Goal: Task Accomplishment & Management: Use online tool/utility

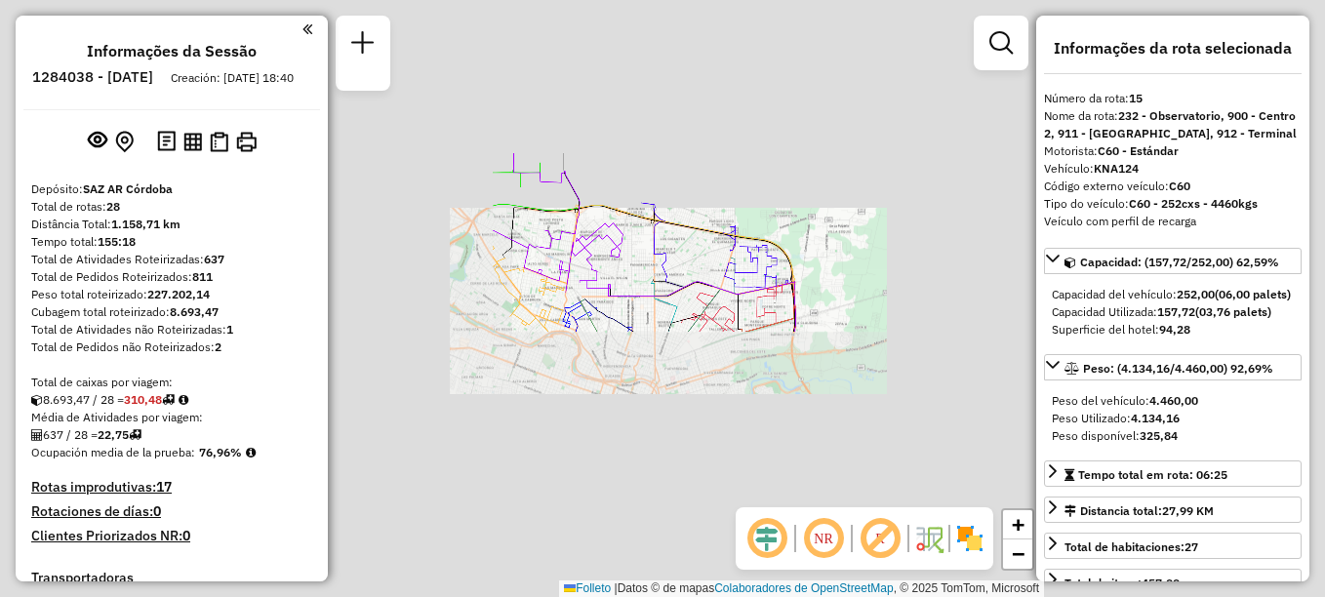
select select "**********"
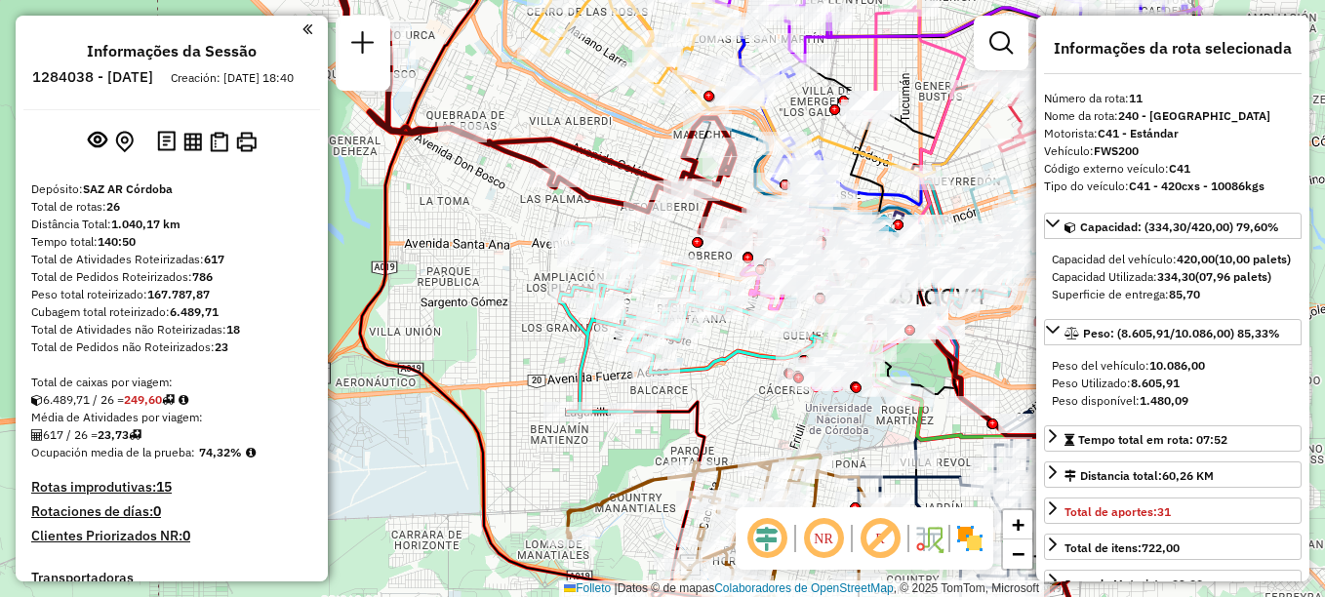
select select "**********"
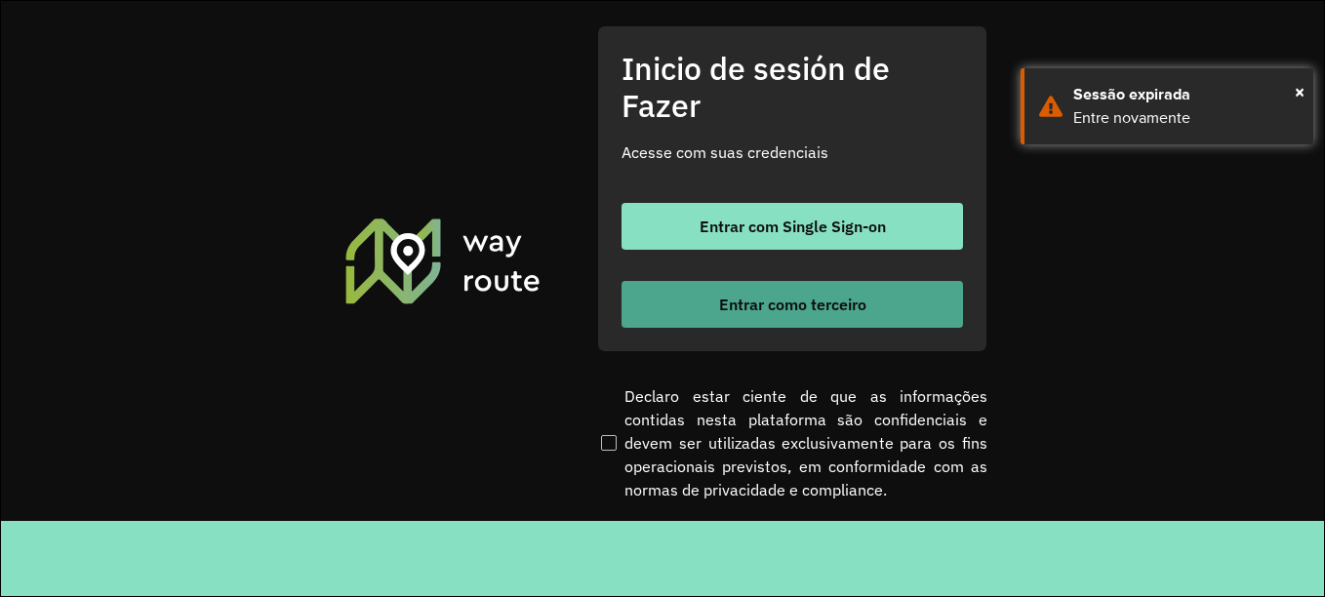
click at [795, 314] on button "Entrar como terceiro" at bounding box center [793, 304] width 342 height 47
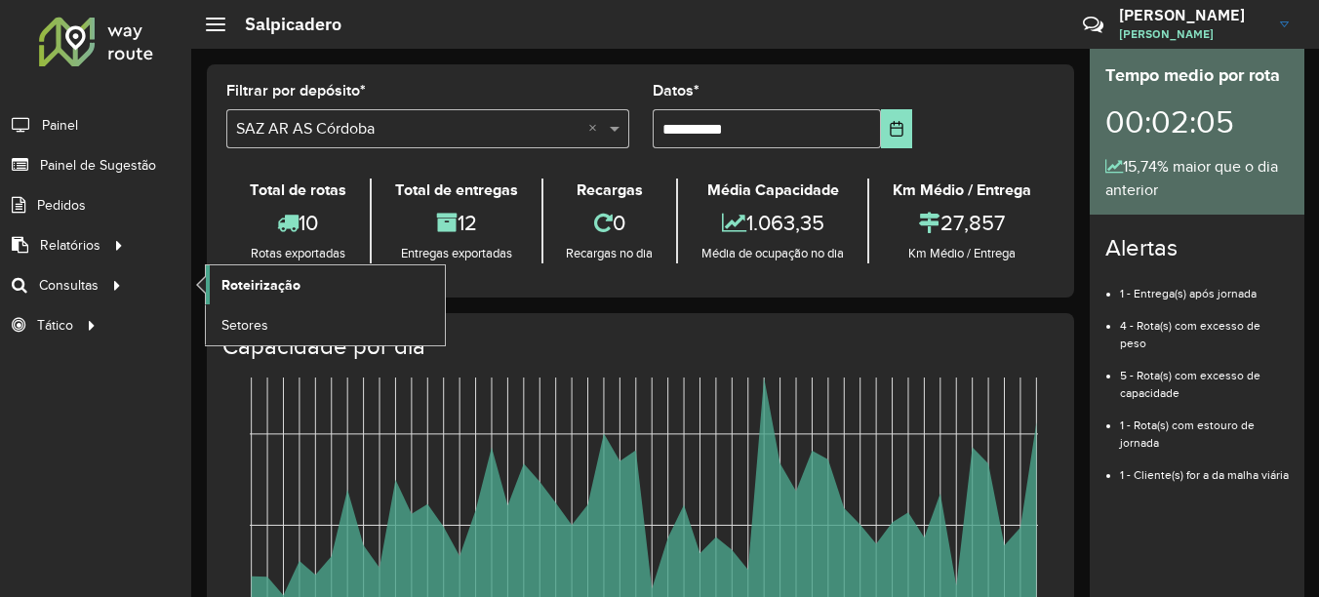
click at [271, 281] on span "Roteirização" at bounding box center [260, 285] width 79 height 20
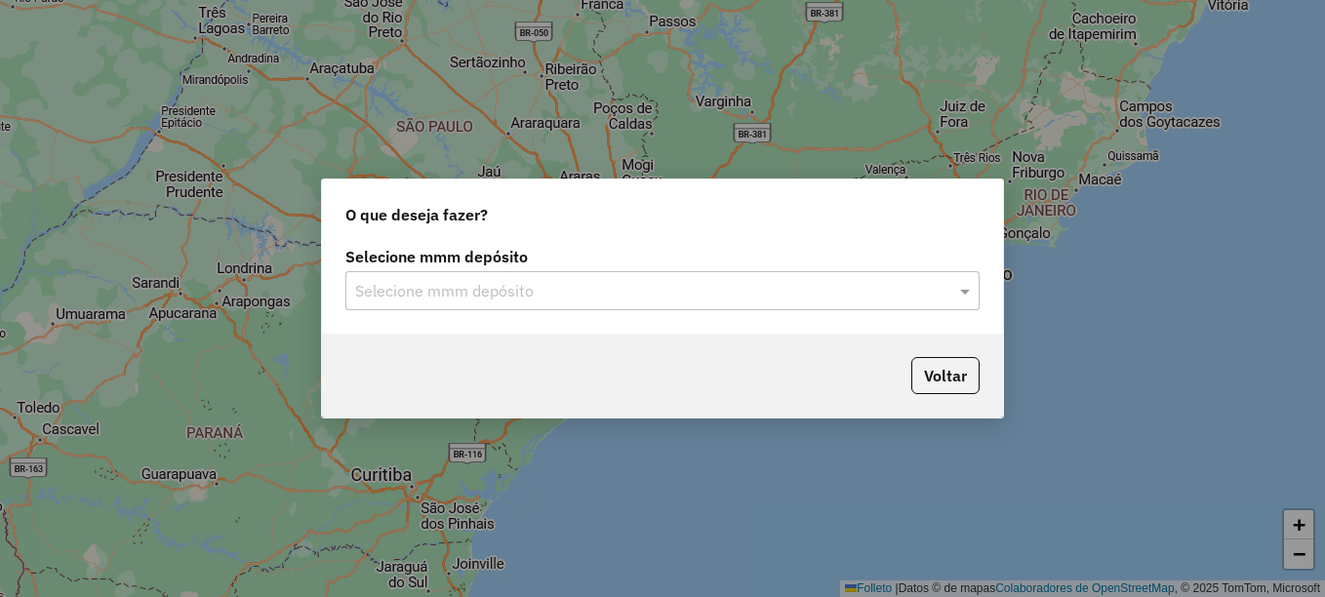
click at [527, 291] on input "text" at bounding box center [643, 291] width 576 height 23
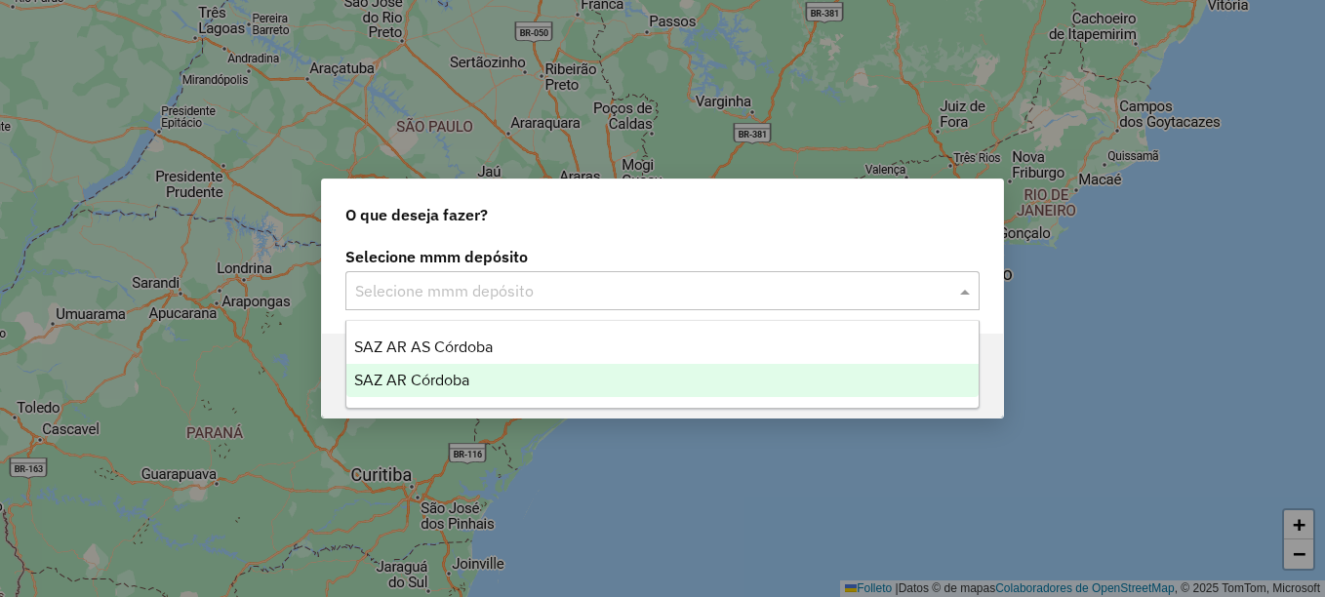
click at [443, 373] on span "SAZ AR Córdoba" at bounding box center [411, 380] width 115 height 17
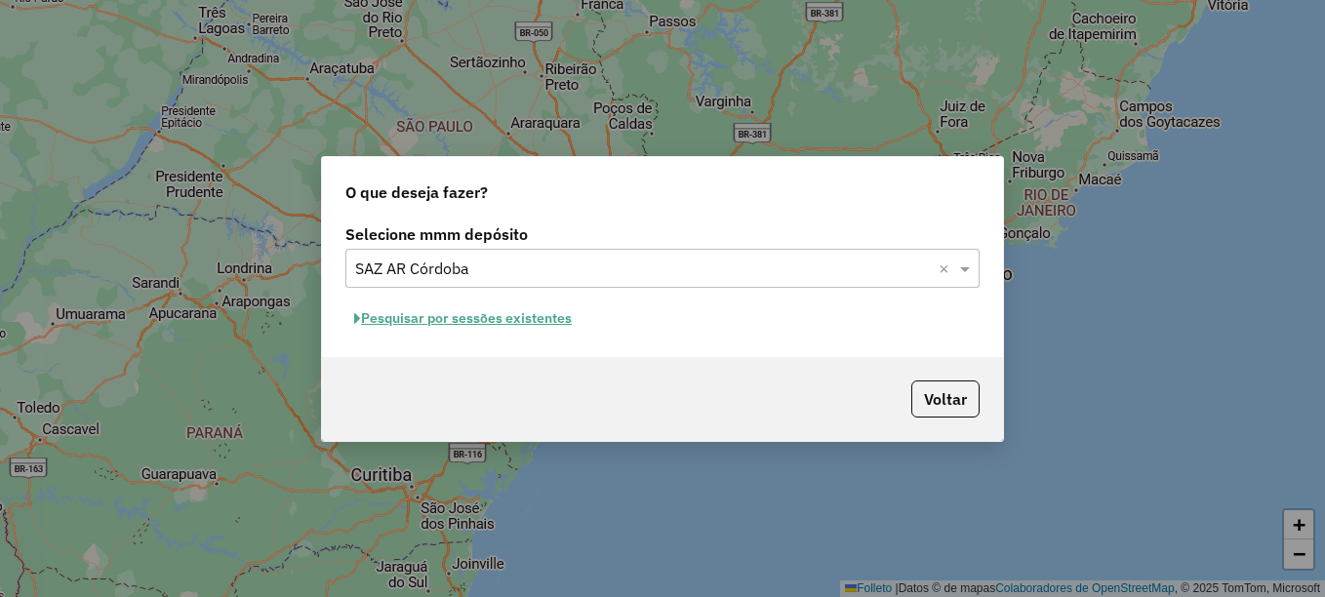
click at [486, 322] on font "Pesquisar por sessões existentes" at bounding box center [466, 318] width 211 height 18
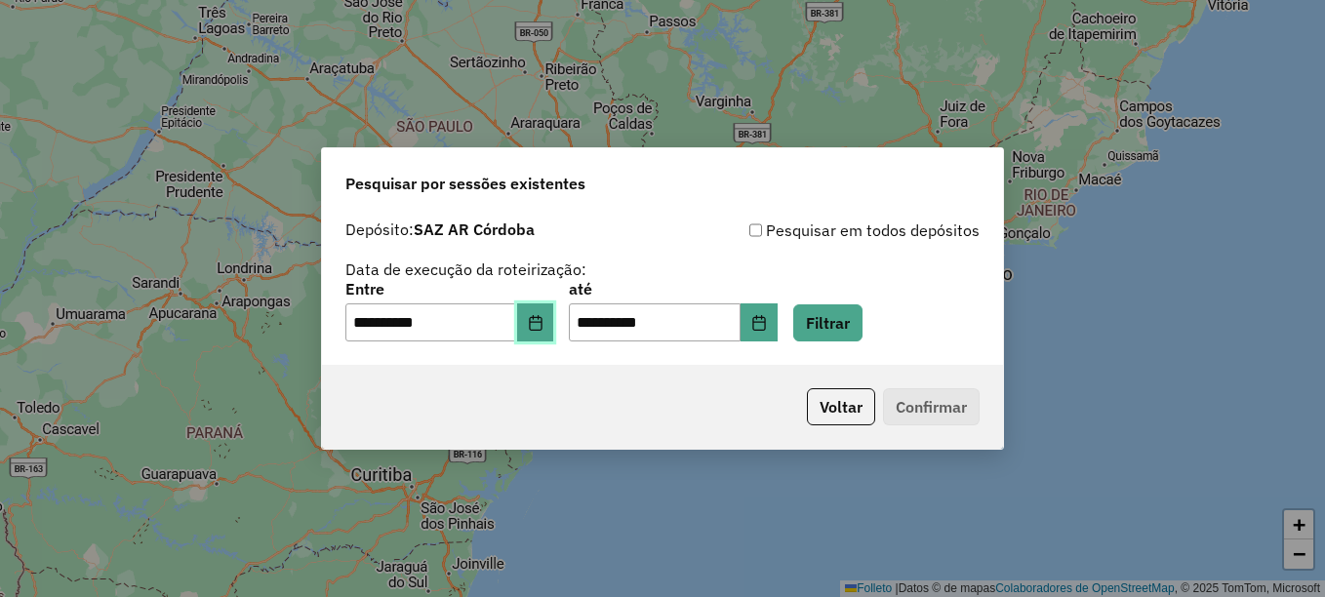
click at [542, 321] on icon "Elija la fecha" at bounding box center [535, 323] width 13 height 16
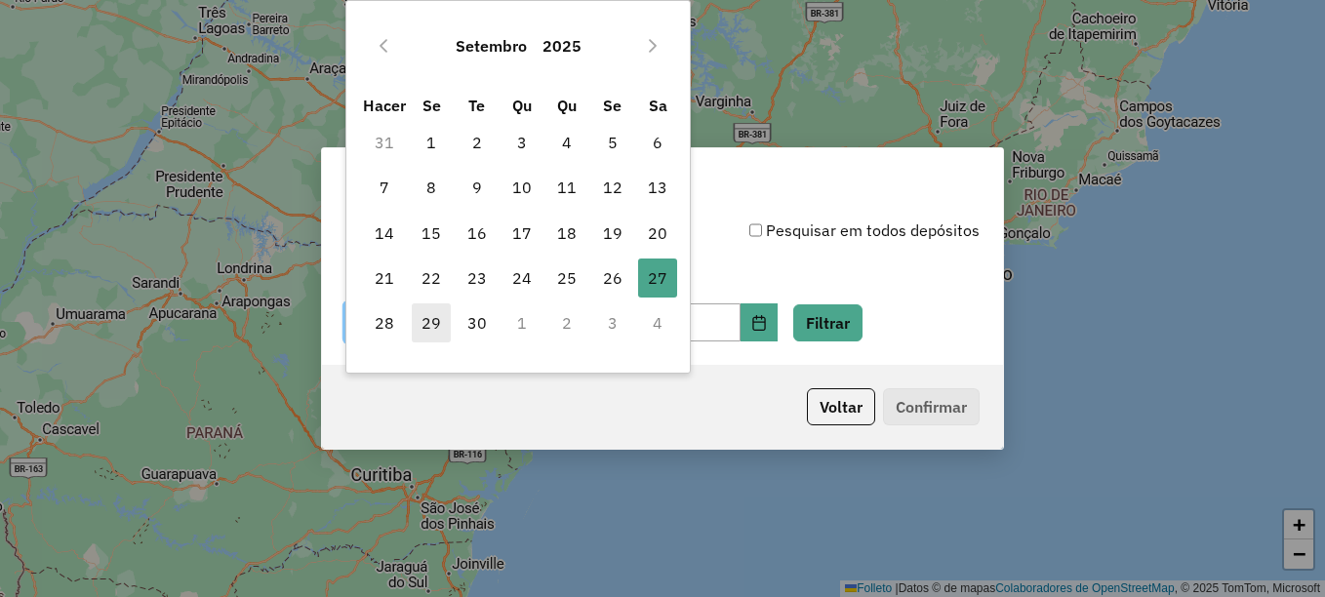
click at [435, 322] on font "29" at bounding box center [432, 322] width 20 height 23
type input "**********"
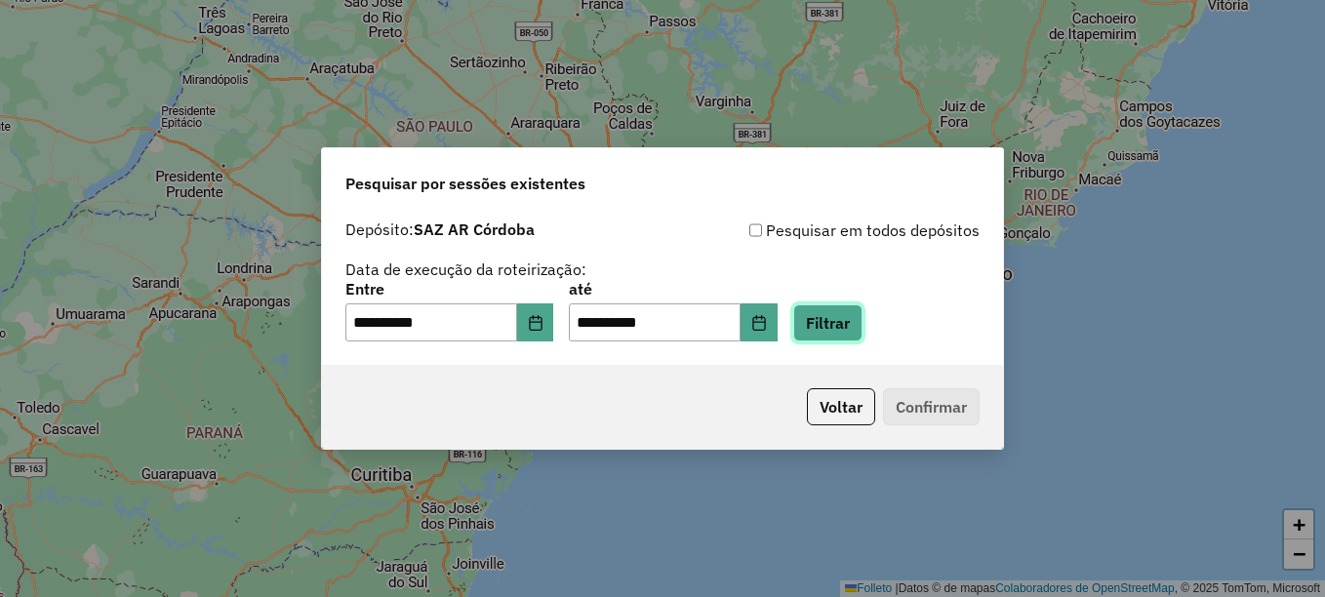
click at [863, 323] on button "Filtrar" at bounding box center [827, 322] width 69 height 37
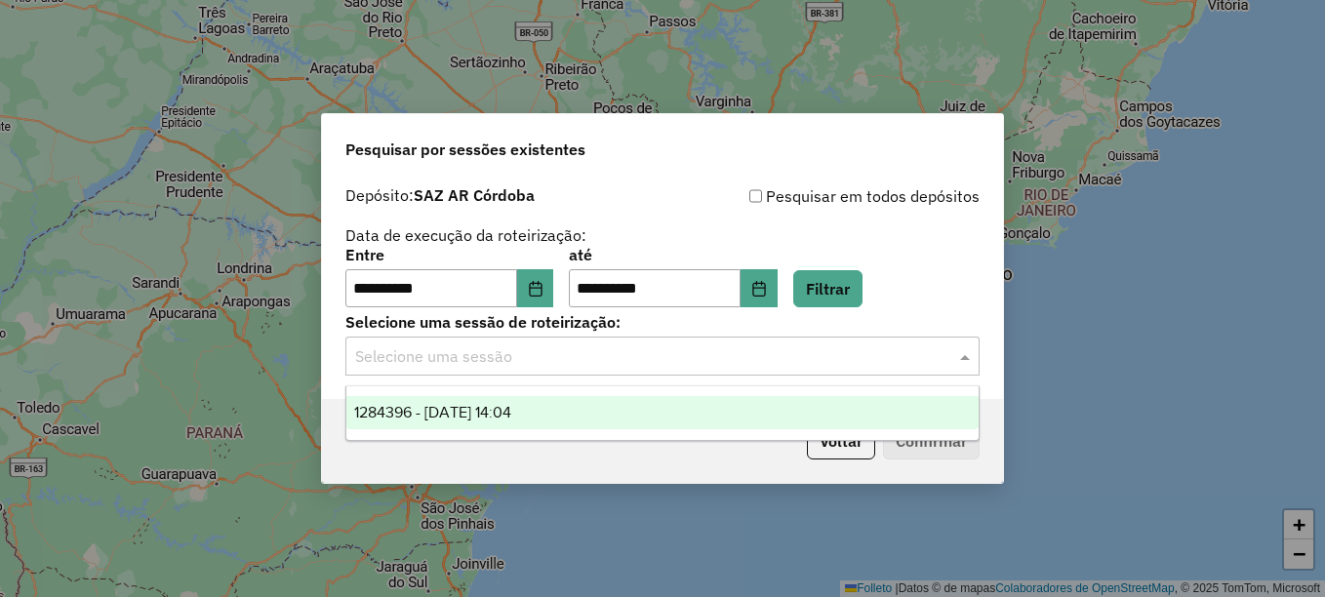
click at [525, 359] on input "text" at bounding box center [643, 356] width 576 height 23
click at [487, 400] on div "1284396 - 29/09/2025 14:04" at bounding box center [662, 412] width 632 height 33
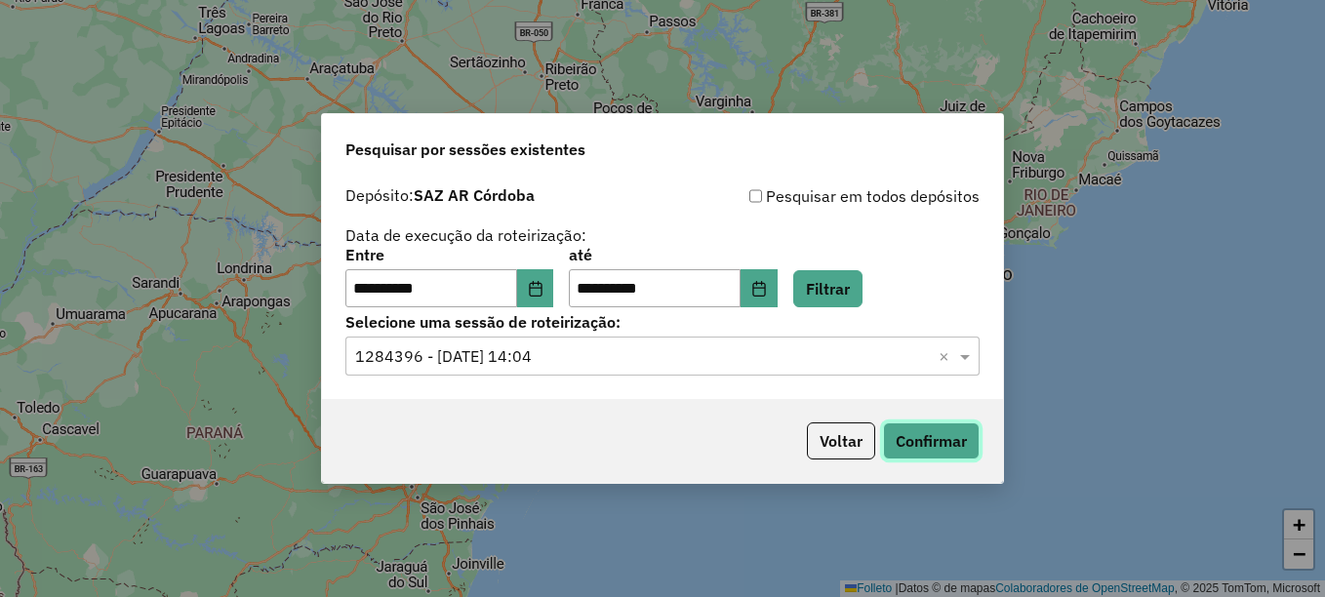
click at [905, 438] on button "Confirmar" at bounding box center [931, 440] width 97 height 37
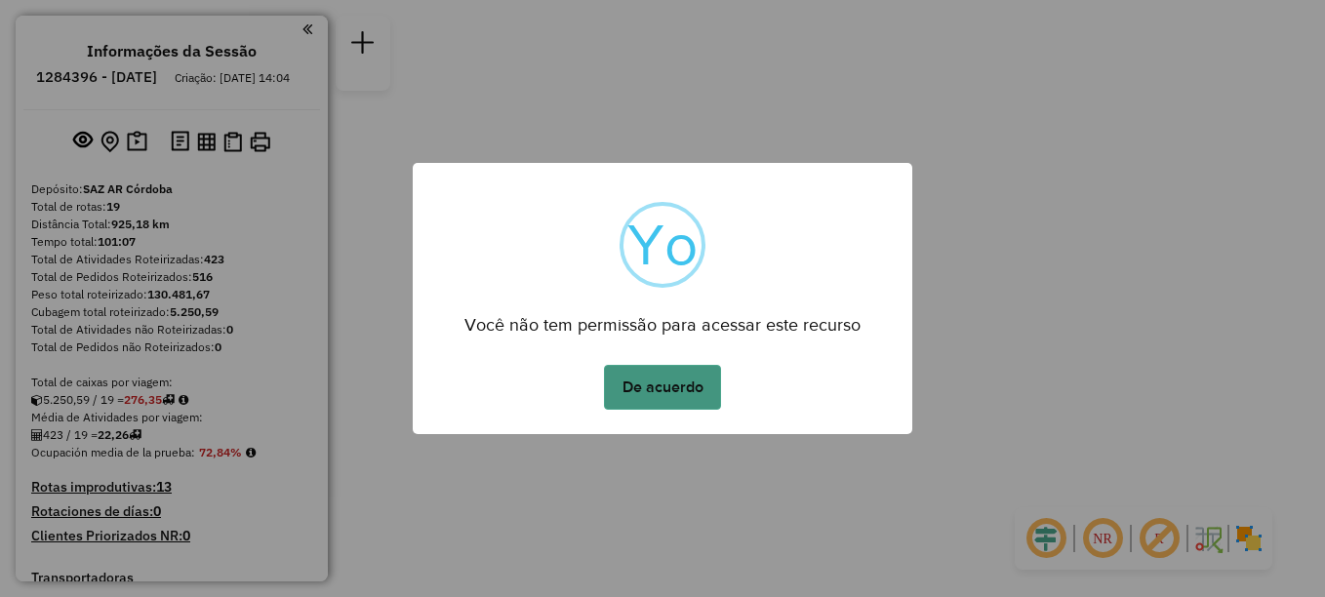
click at [697, 396] on button "De acuerdo" at bounding box center [662, 387] width 117 height 45
click at [692, 373] on button "De acuerdo" at bounding box center [662, 387] width 117 height 45
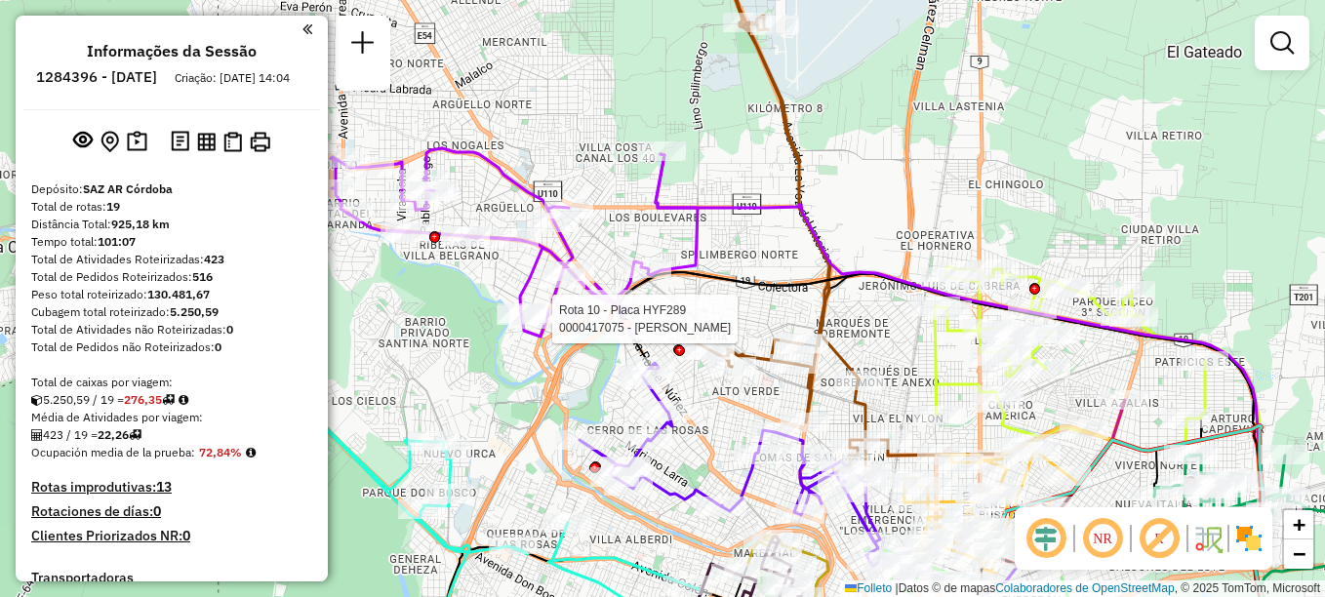
select select "**********"
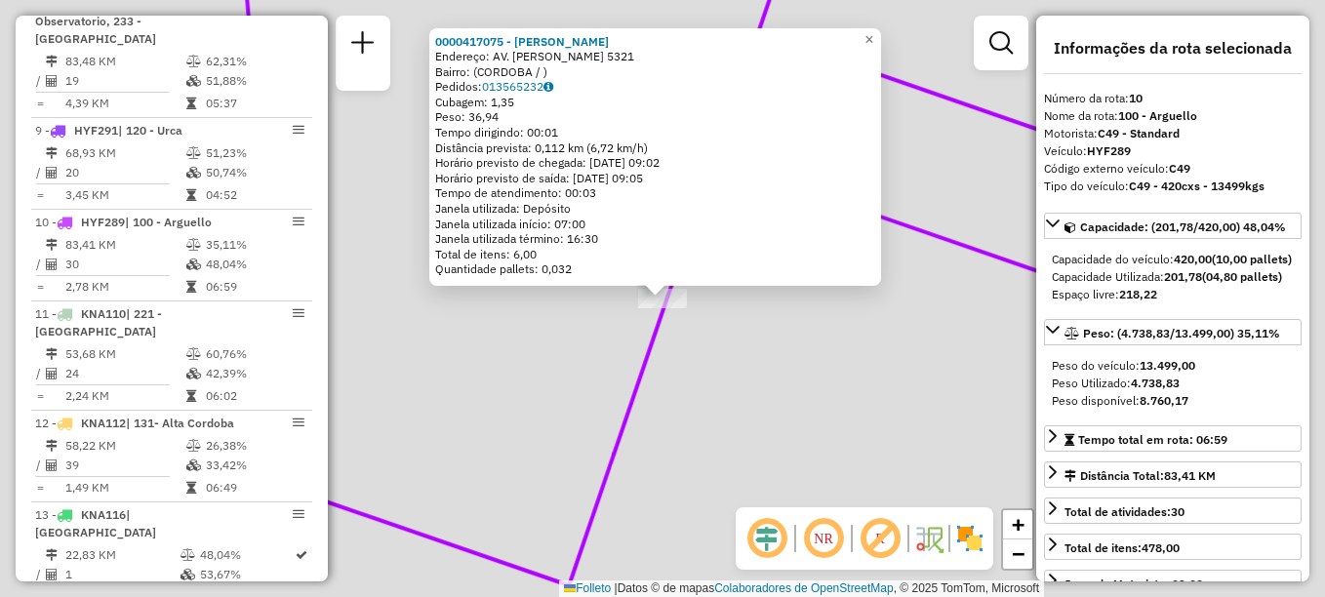
scroll to position [1590, 0]
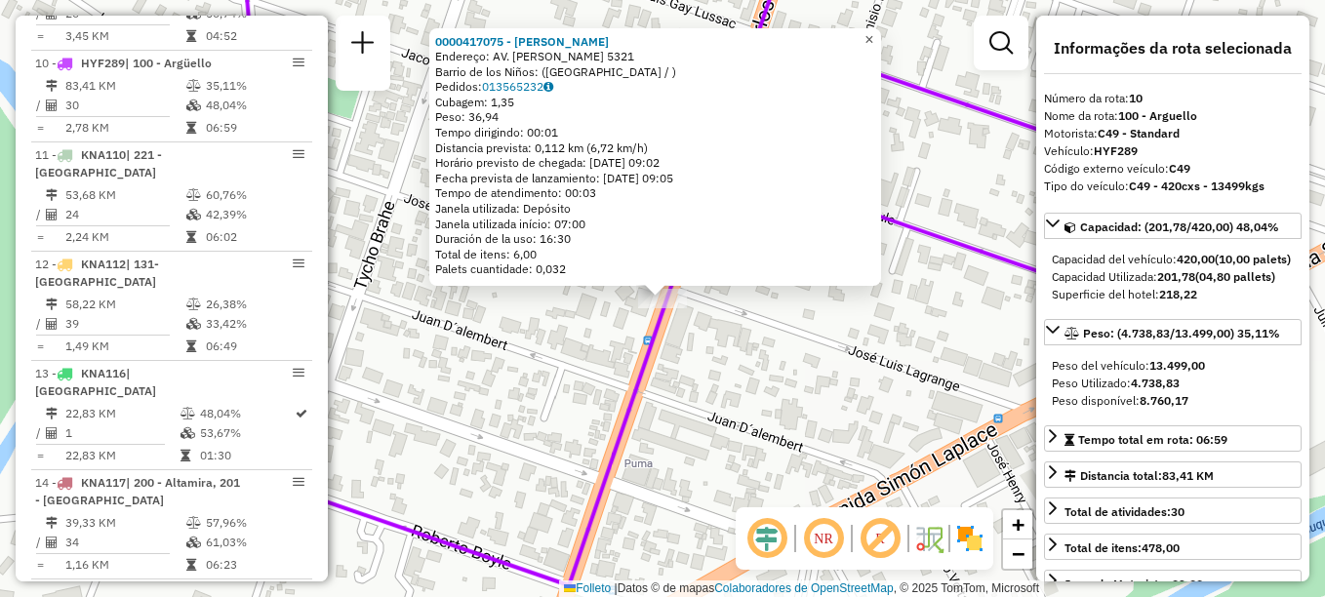
click at [873, 35] on span "×" at bounding box center [868, 39] width 9 height 17
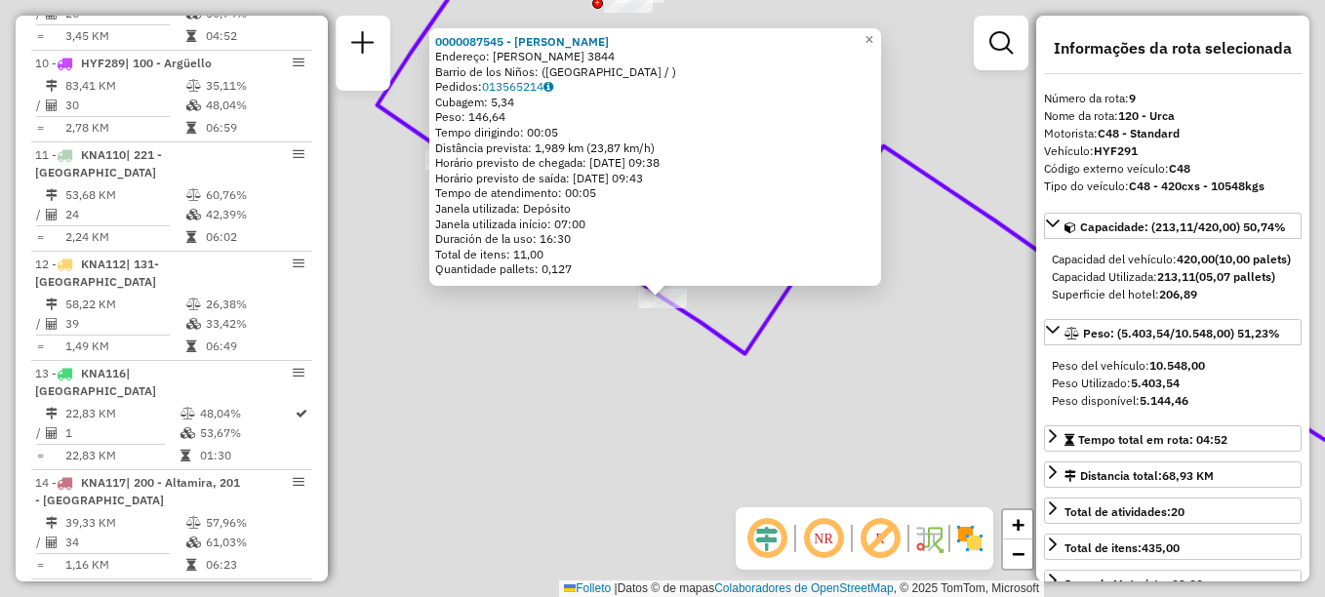
scroll to position [1499, 0]
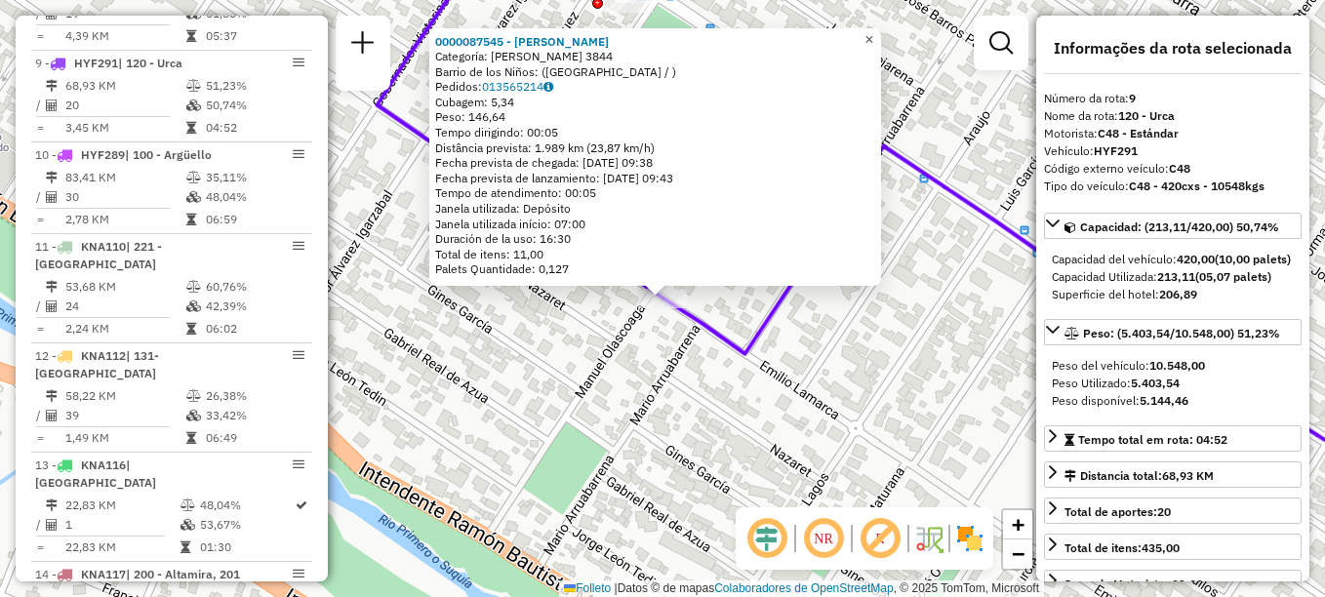
click at [873, 36] on span "×" at bounding box center [868, 39] width 9 height 17
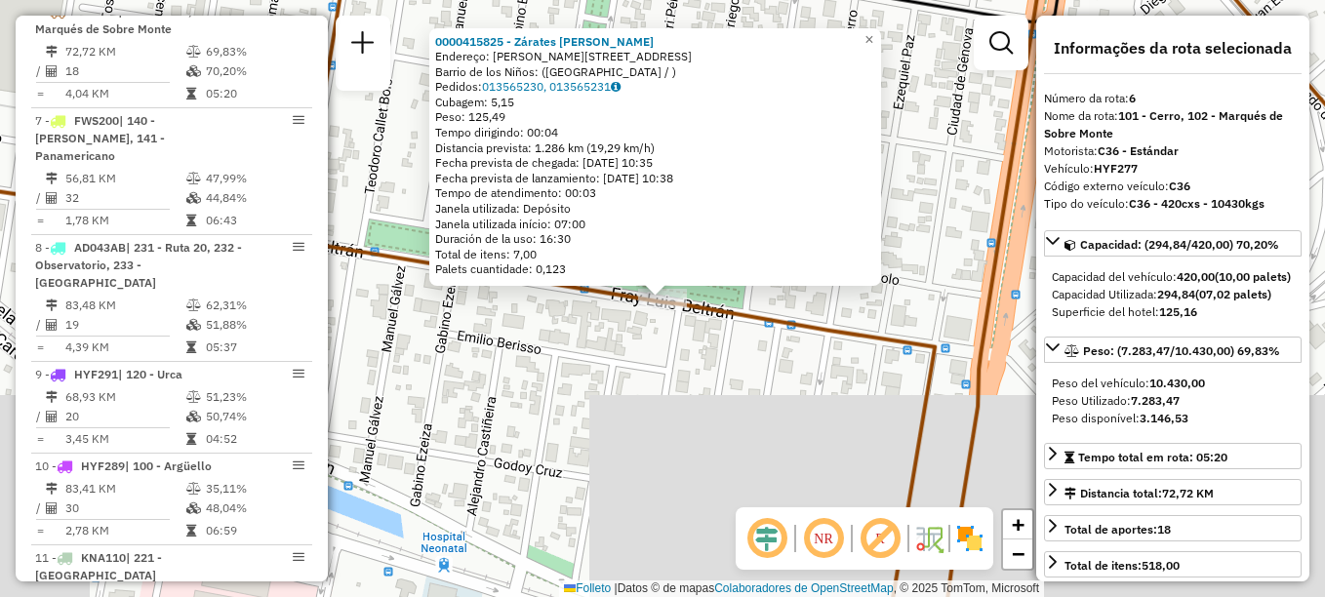
scroll to position [1153, 0]
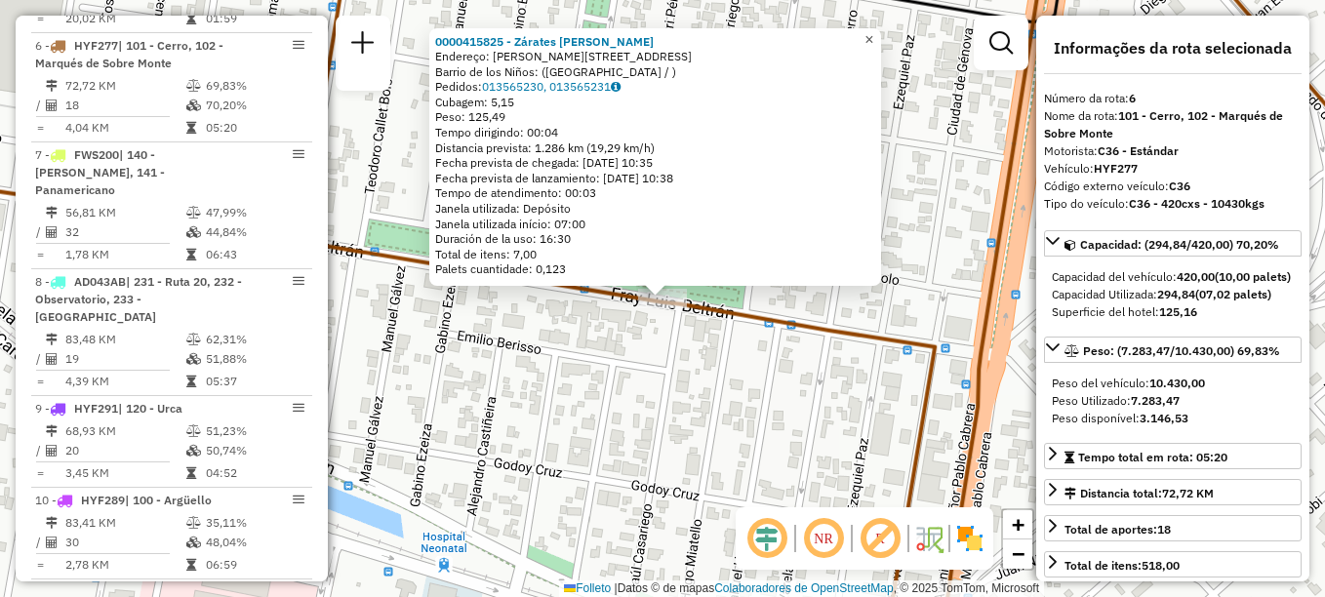
click at [881, 30] on link "×" at bounding box center [869, 39] width 23 height 23
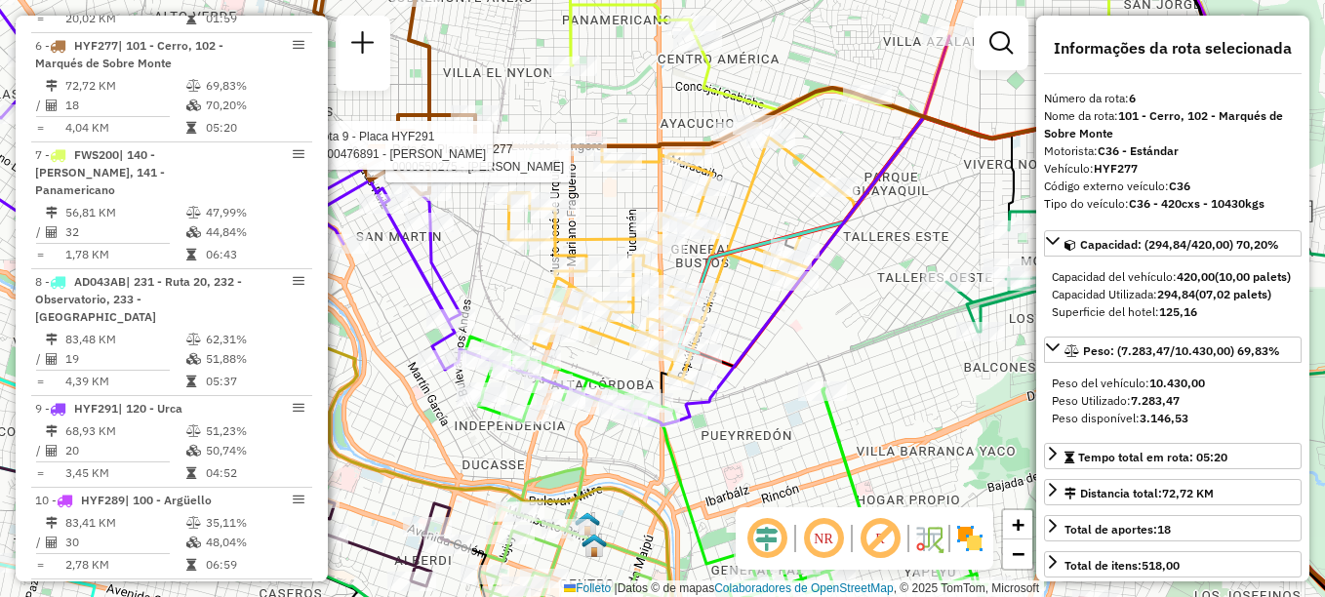
click at [903, 227] on div "Rota 6 - Placa HYF277 0000550275 - Buenahora Silvia Isabel Rota 9 - Placa HYF29…" at bounding box center [662, 298] width 1325 height 597
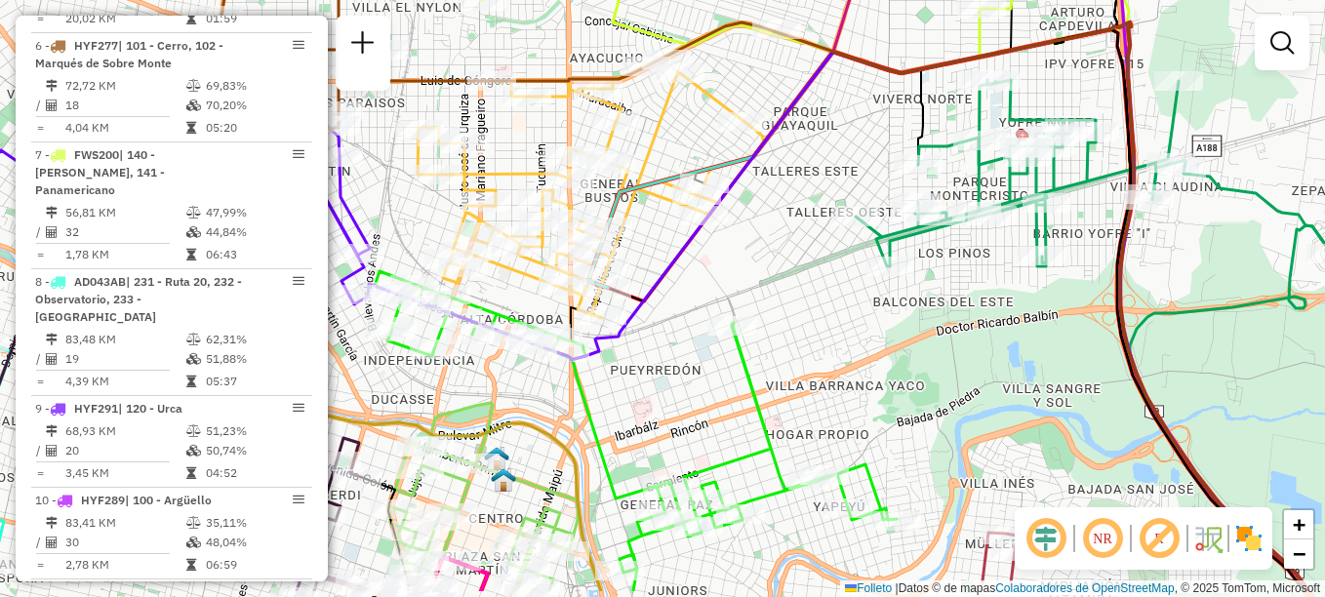
drag, startPoint x: 903, startPoint y: 227, endPoint x: 812, endPoint y: 162, distance: 111.8
click at [812, 162] on div "Janela de atendimento Grade de atendimento Capacidade Transportadoras Veículos …" at bounding box center [662, 298] width 1325 height 597
select select "**********"
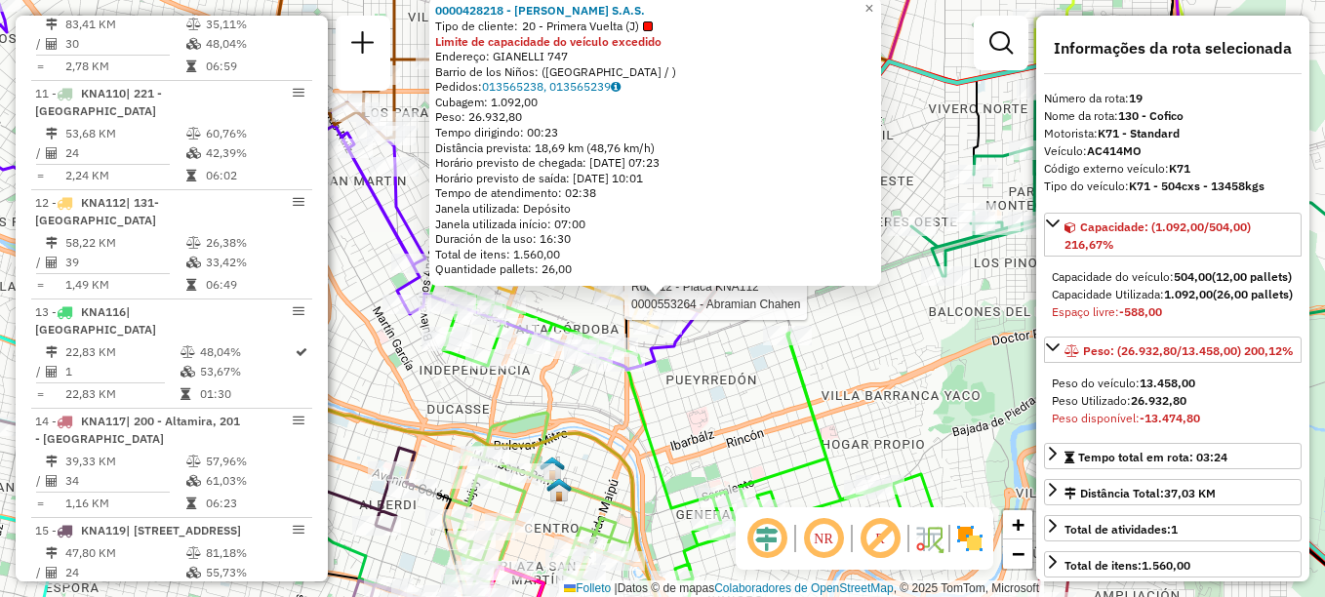
scroll to position [2133, 0]
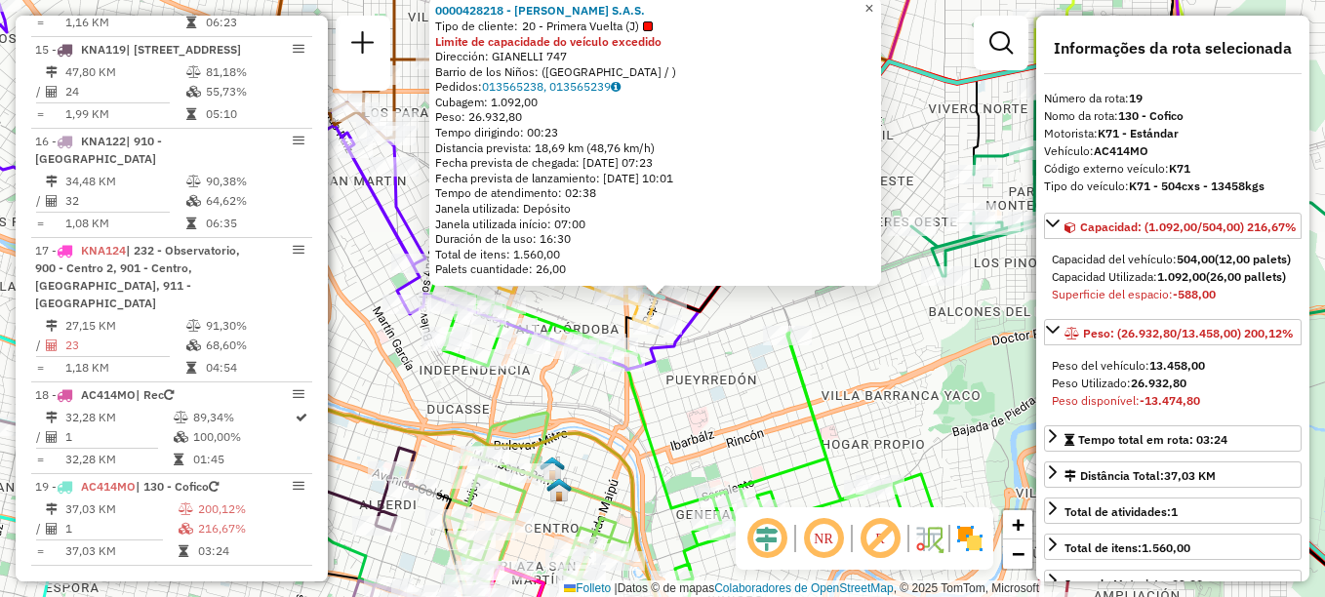
click at [873, 6] on span "×" at bounding box center [868, 8] width 9 height 17
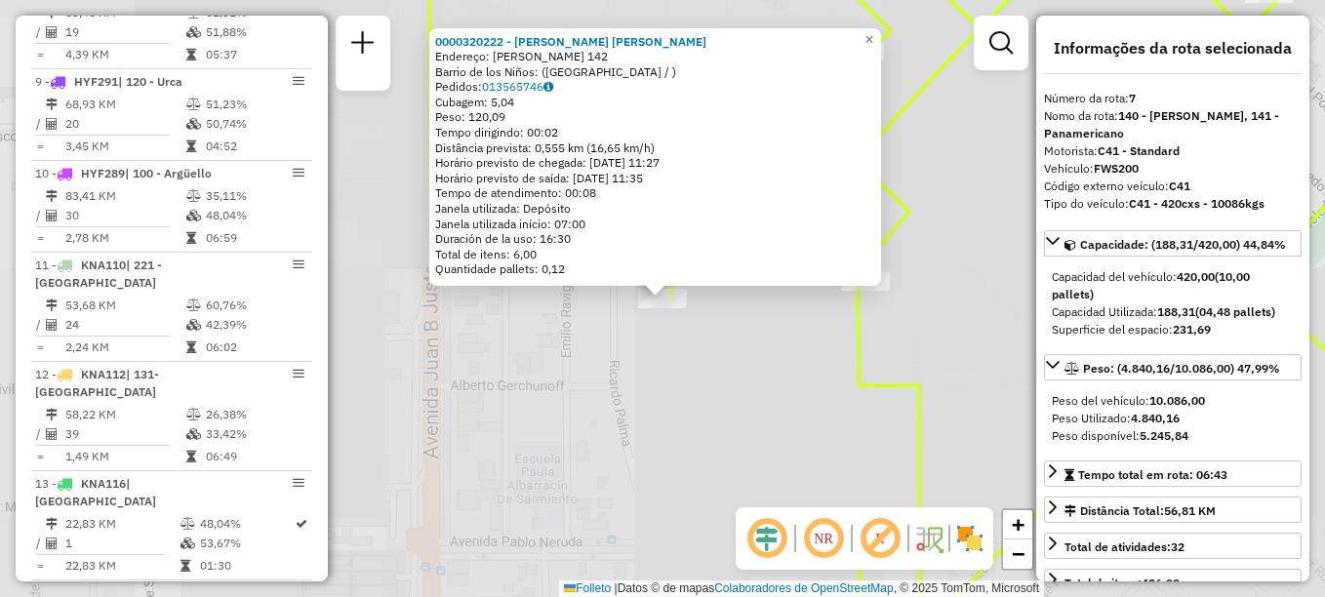
scroll to position [1263, 0]
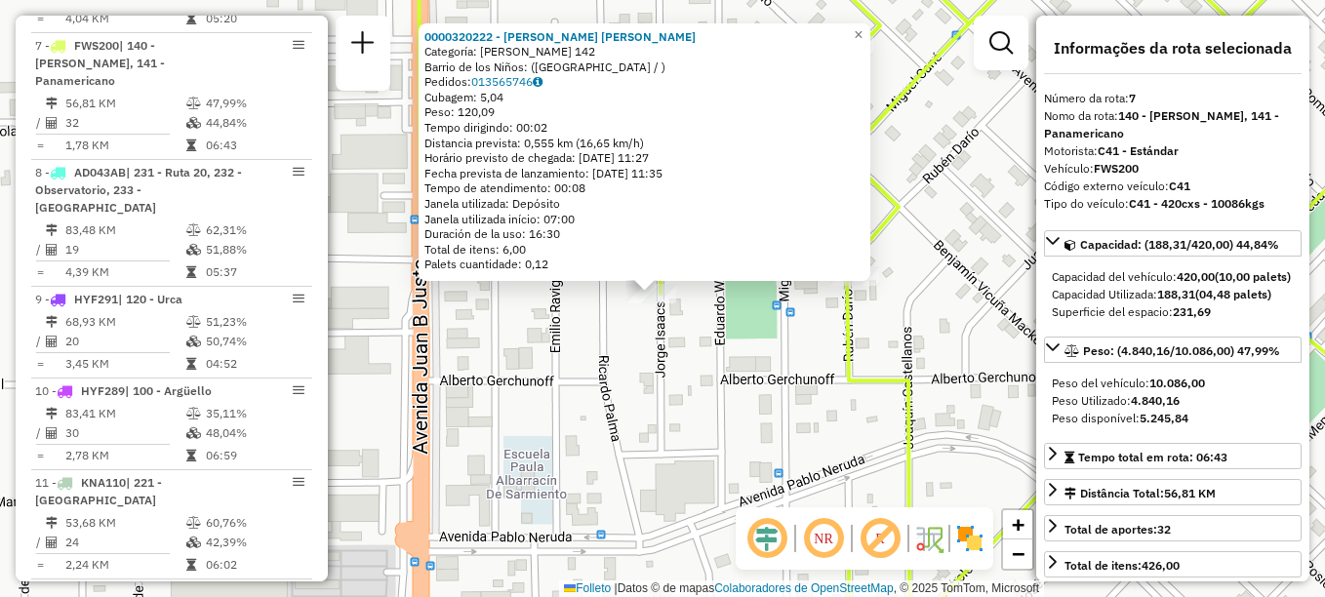
drag, startPoint x: 824, startPoint y: 463, endPoint x: 660, endPoint y: 361, distance: 193.3
click at [663, 365] on div "0000320222 - Villagra Ferreyra Patricia Lorena Categoría: CARLOS CALVO 142 Barr…" at bounding box center [662, 298] width 1325 height 597
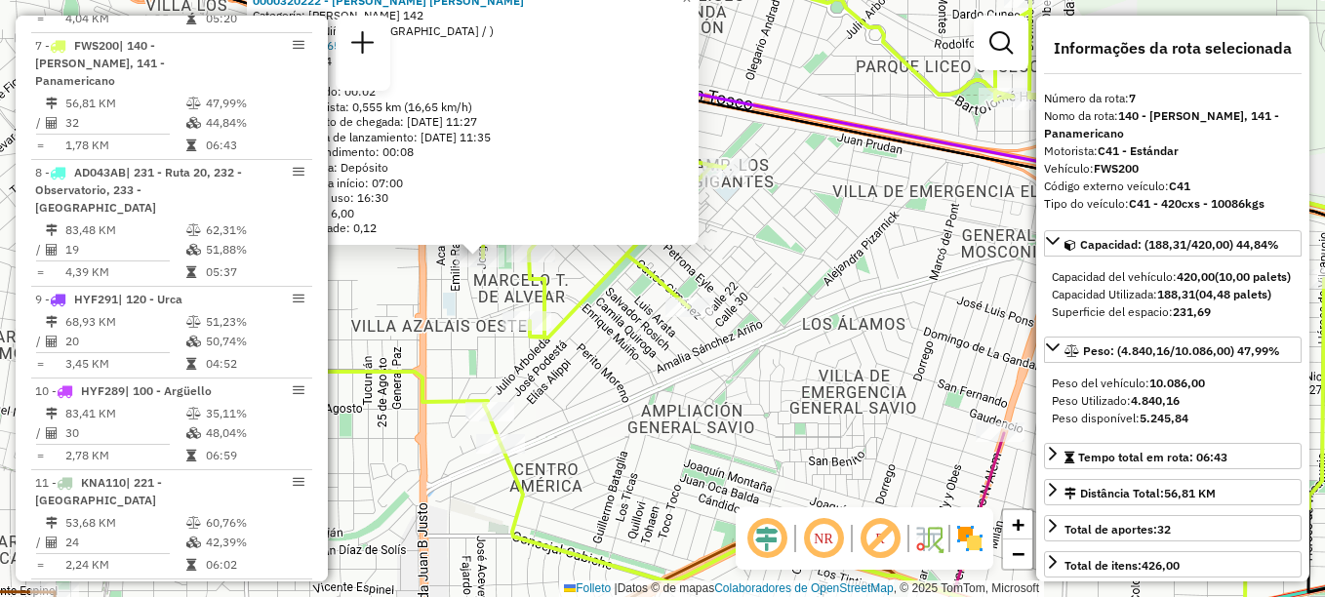
click at [582, 332] on div "Rota 7 - Placa FWS200 0000459339 - Herrera Ivan Gonzalo 0000320222 - Villagra F…" at bounding box center [662, 298] width 1325 height 597
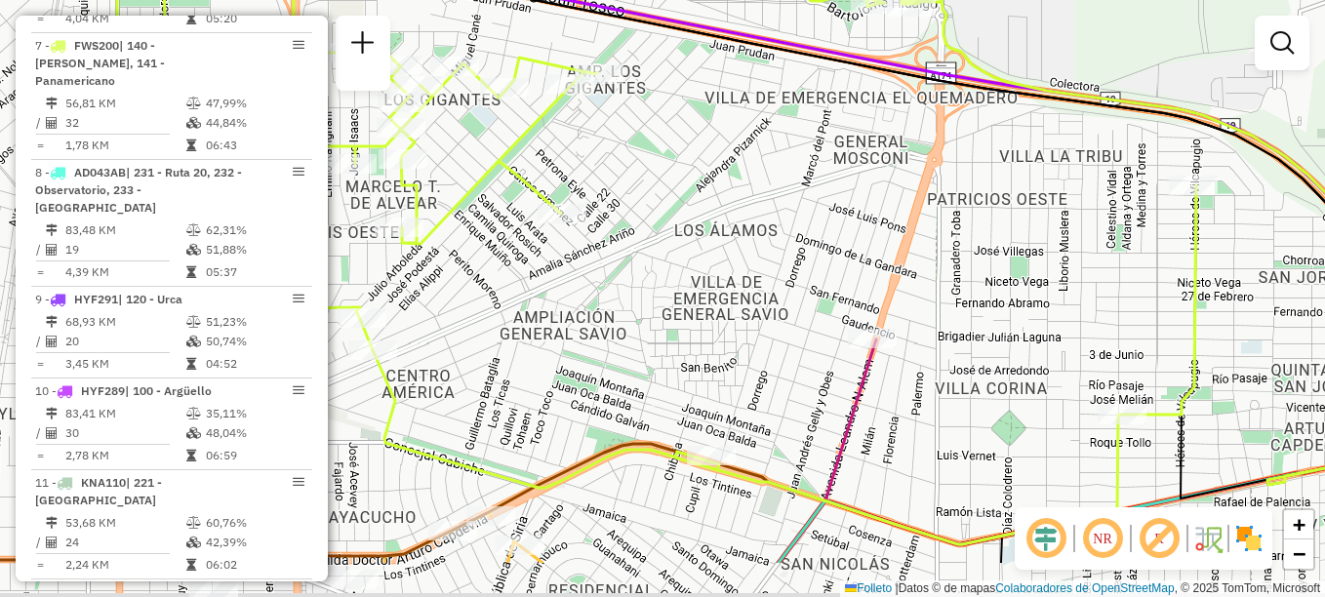
drag, startPoint x: 570, startPoint y: 321, endPoint x: 492, endPoint y: 256, distance: 101.8
click at [492, 256] on div "Janela de atendimento Grade de atendimento Capacidade Transportadoras Veículos …" at bounding box center [662, 298] width 1325 height 597
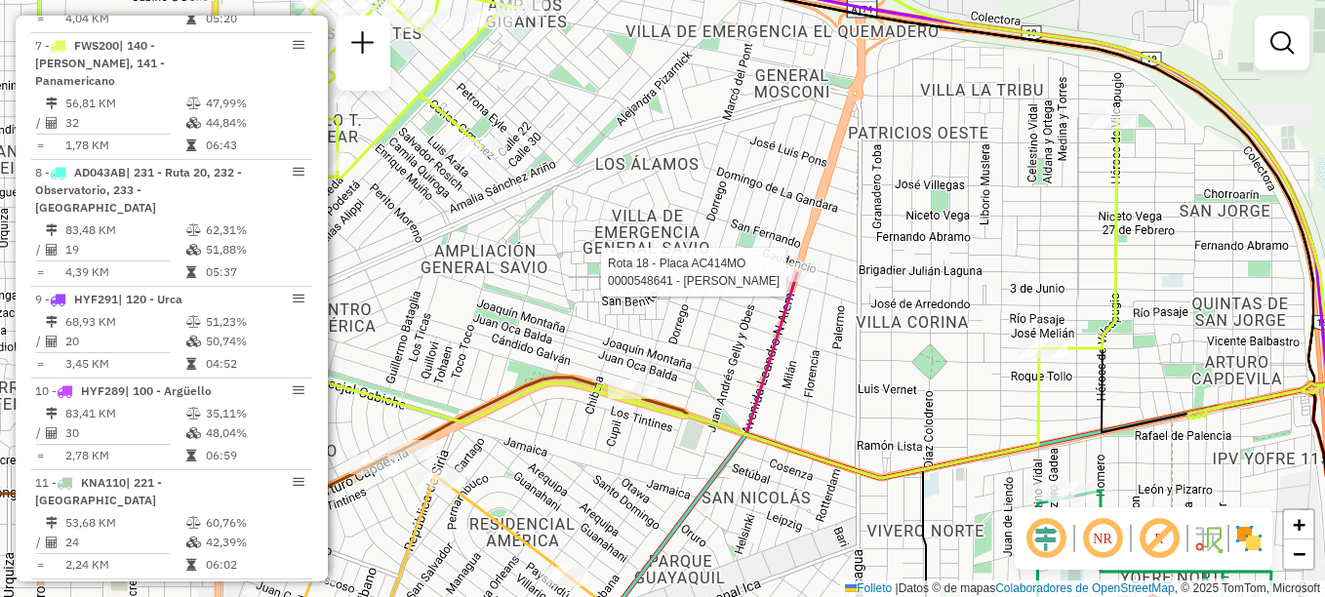
select select "**********"
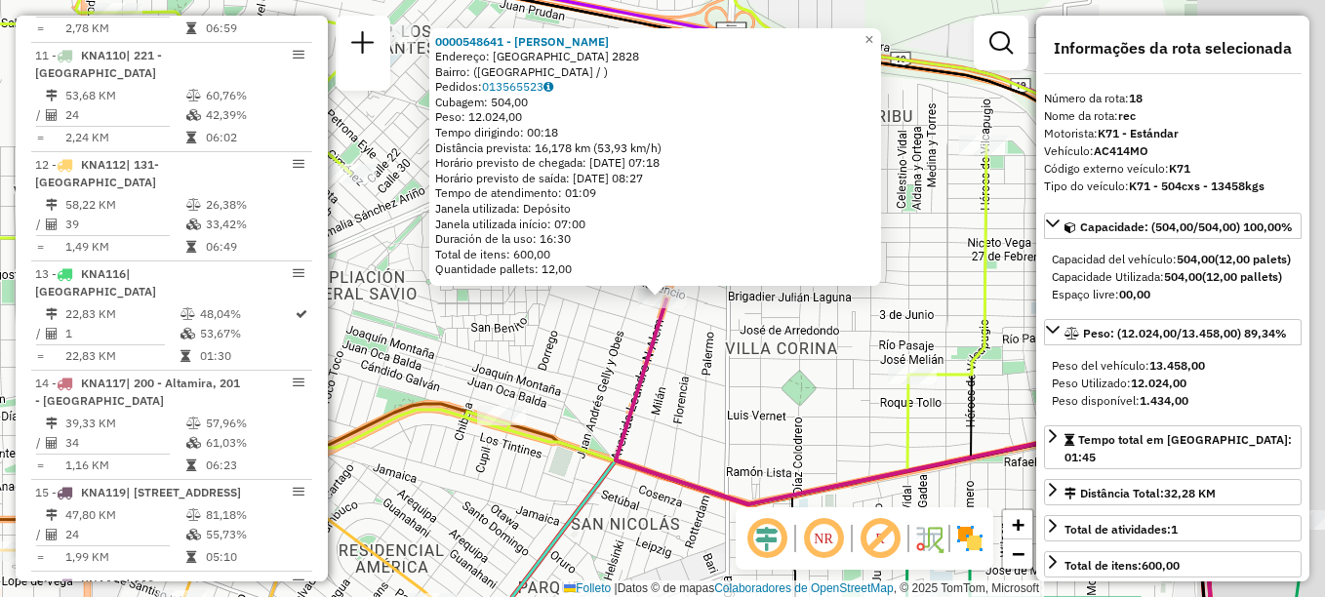
scroll to position [2133, 0]
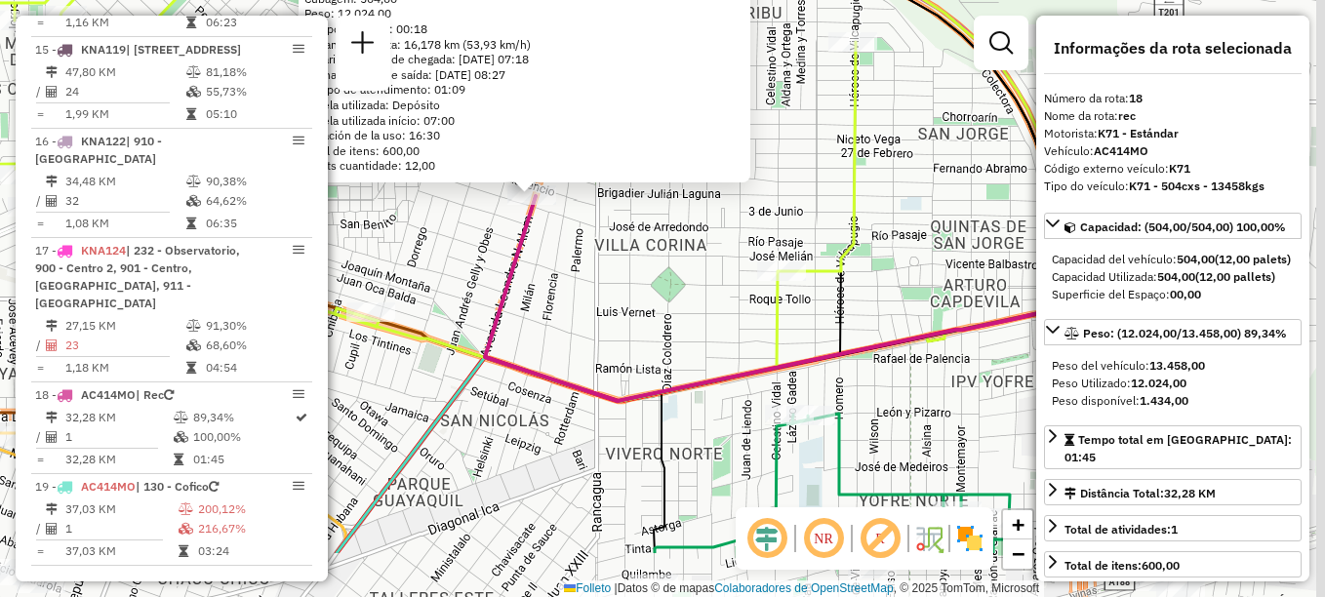
drag, startPoint x: 767, startPoint y: 339, endPoint x: 664, endPoint y: 260, distance: 129.4
click at [664, 260] on div "0000548641 - Nieto Oscar Emilio Dirección: FLORENCIA 2828 Barrio: (VILLA AZALAI…" at bounding box center [662, 298] width 1325 height 597
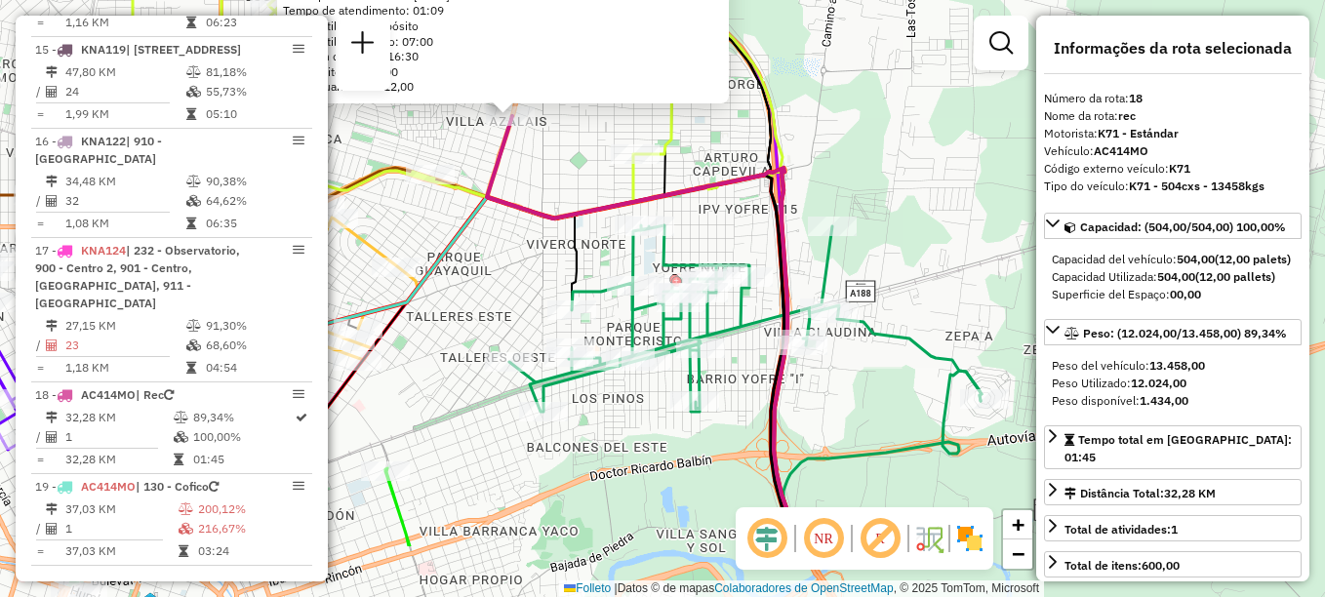
drag, startPoint x: 624, startPoint y: 346, endPoint x: 530, endPoint y: 220, distance: 158.3
click at [530, 220] on div "0000548641 - Nieto Oscar Emilio Dirección: FLORENCIA 2828 Barrio: (VILLA AZALAI…" at bounding box center [662, 298] width 1325 height 597
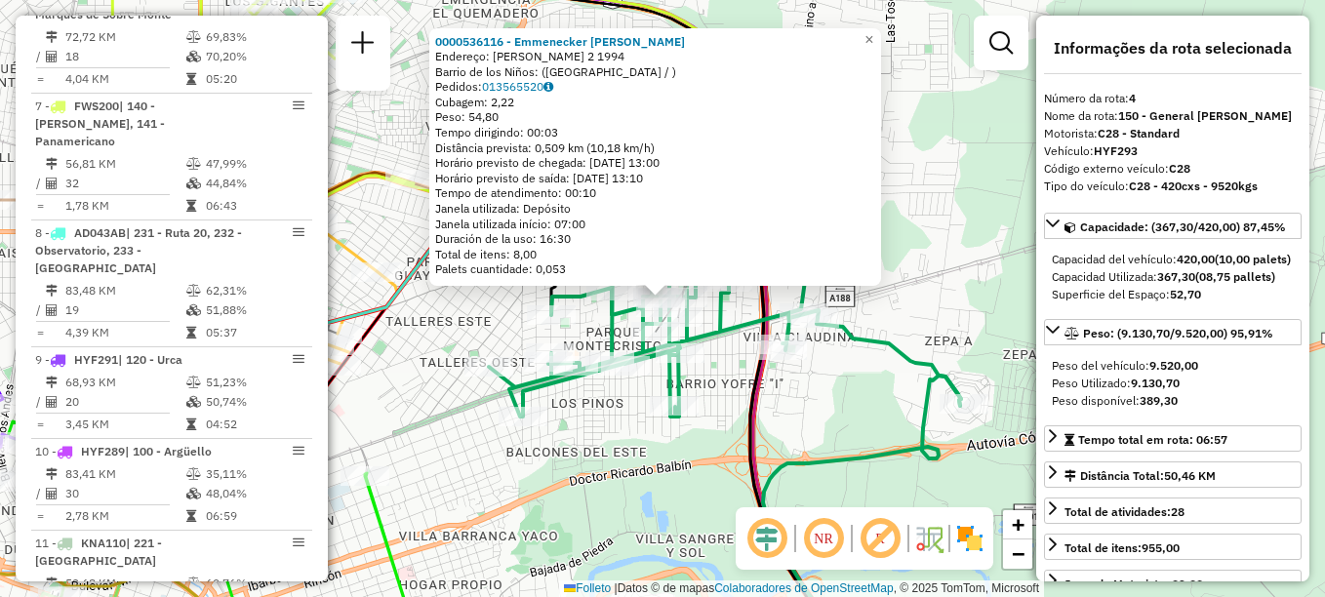
scroll to position [970, 0]
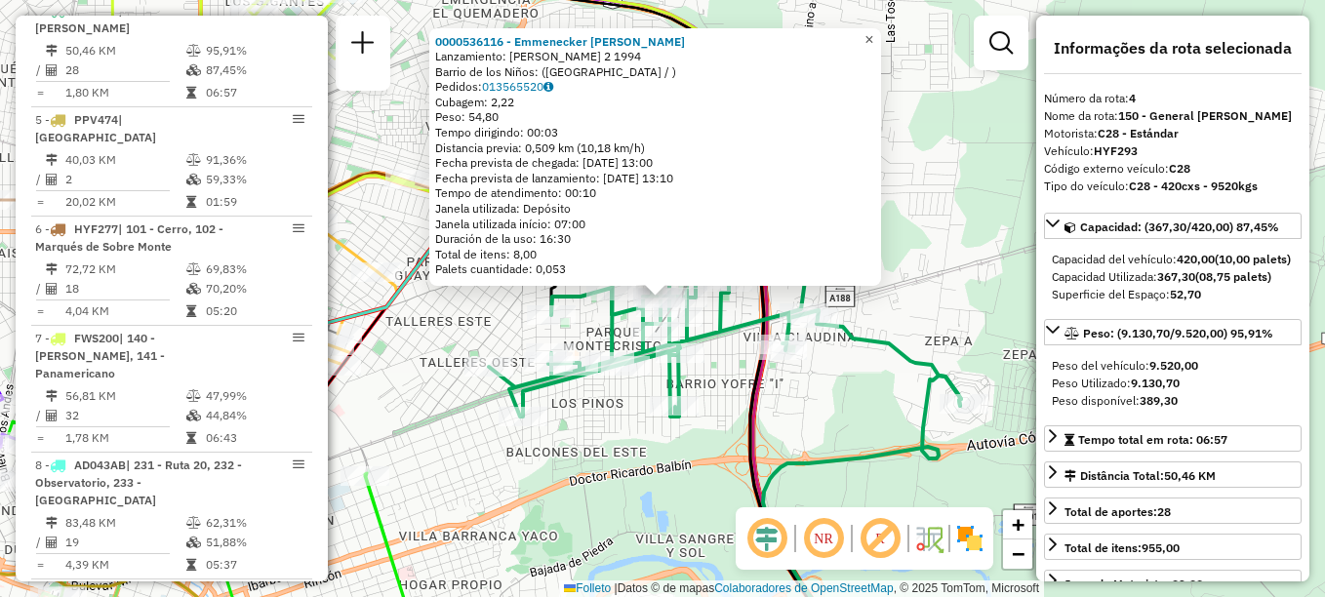
click at [881, 39] on link "×" at bounding box center [869, 39] width 23 height 23
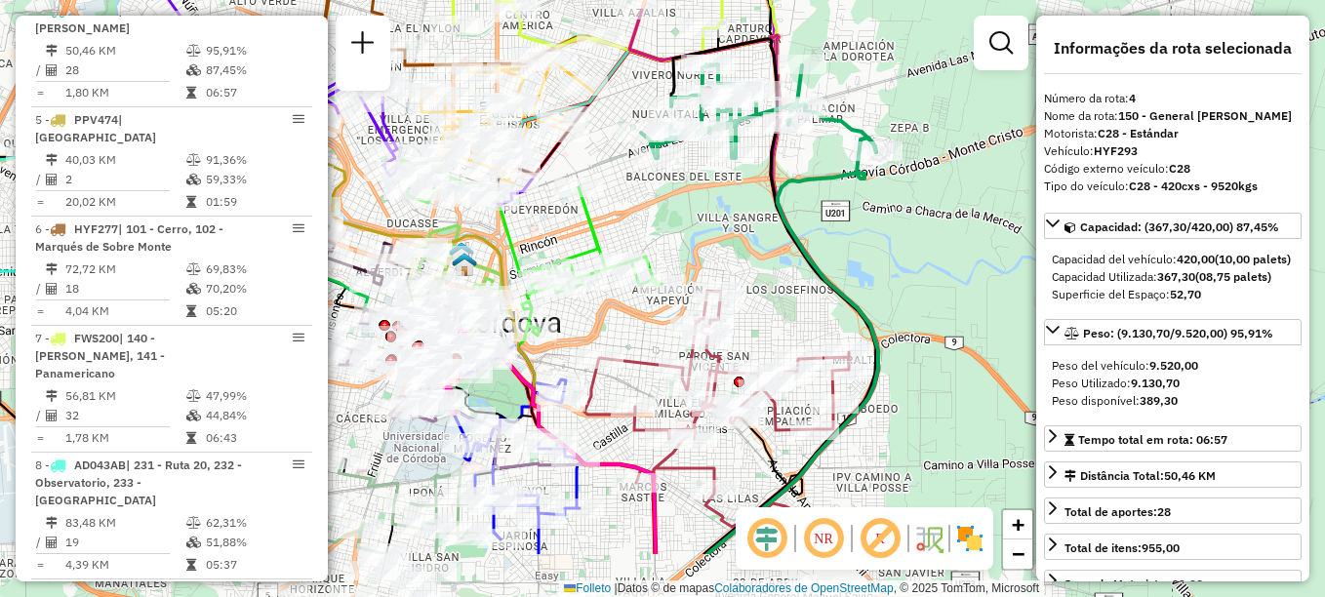
drag, startPoint x: 812, startPoint y: 299, endPoint x: 738, endPoint y: 71, distance: 239.1
click at [740, 138] on icon at bounding box center [792, 346] width 171 height 417
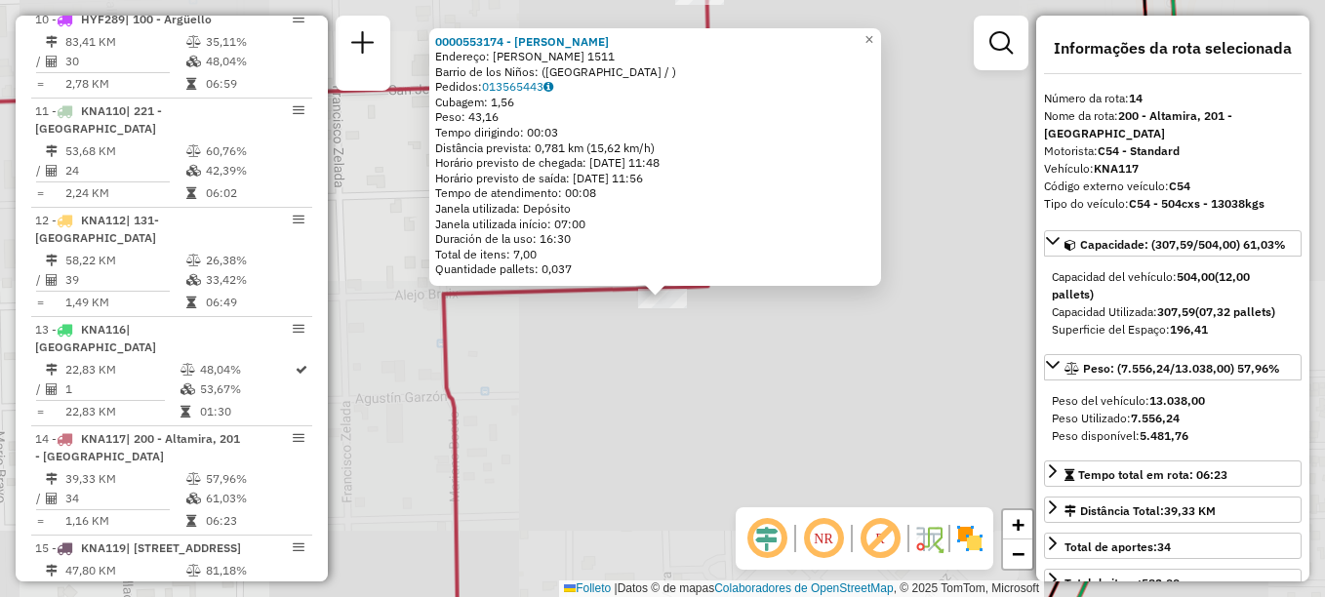
scroll to position [1992, 0]
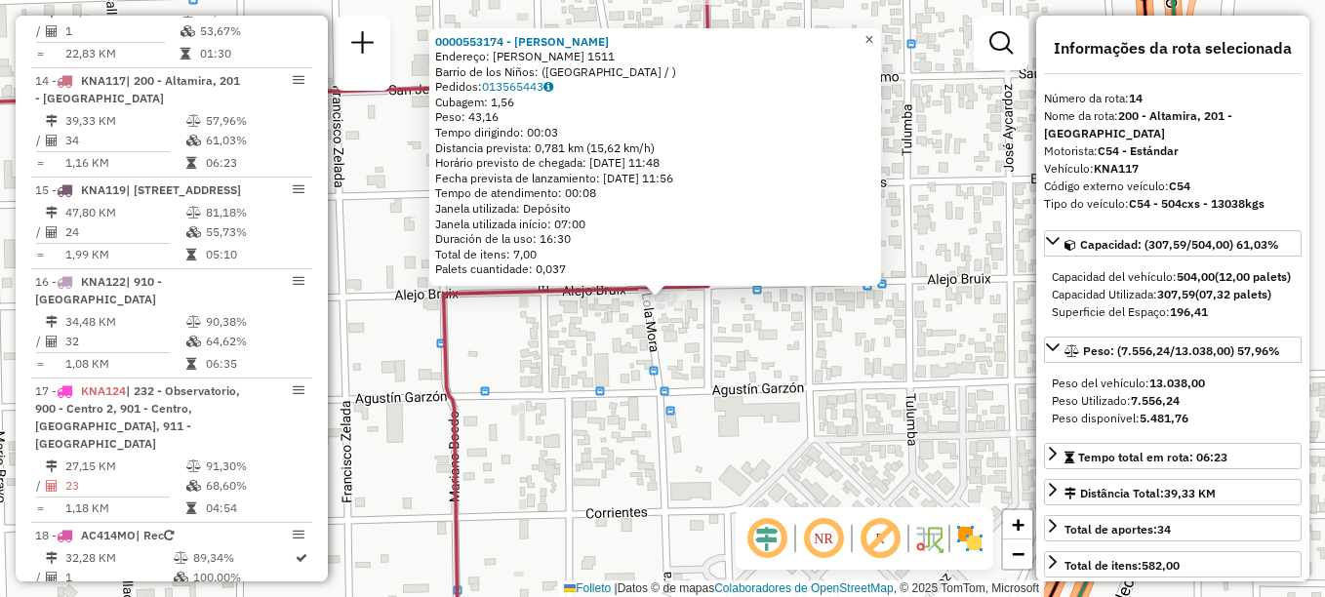
click at [881, 42] on link "×" at bounding box center [869, 39] width 23 height 23
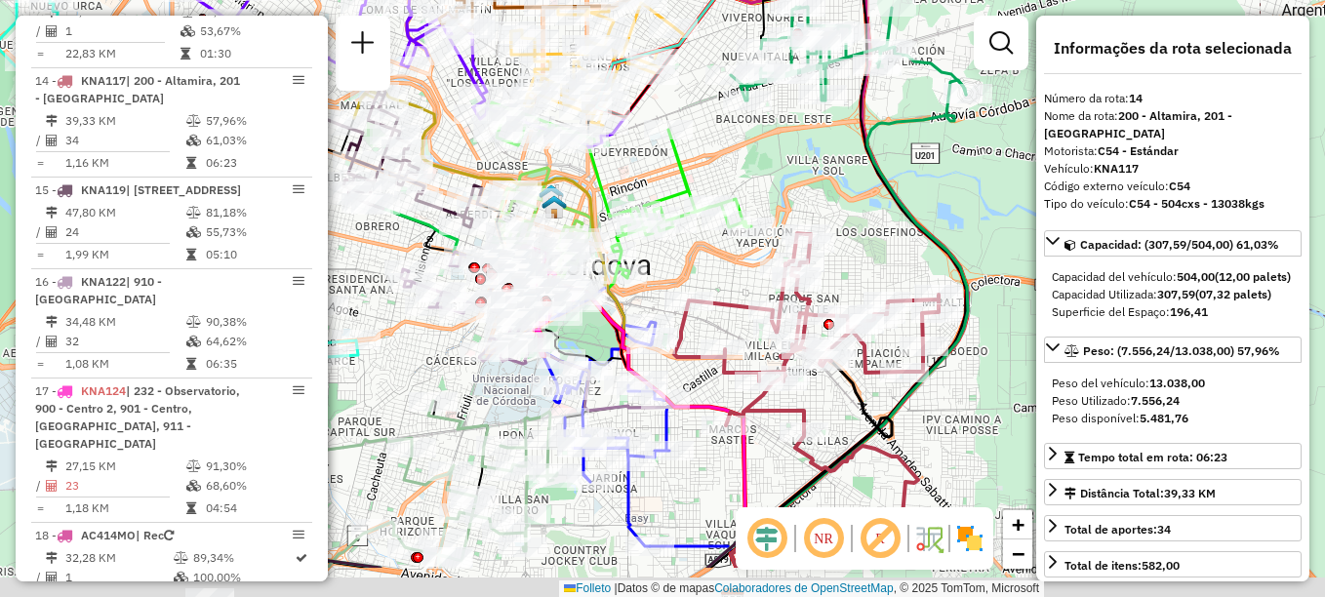
drag, startPoint x: 802, startPoint y: 312, endPoint x: 895, endPoint y: 193, distance: 150.9
click at [892, 195] on div "Janela de atendimento Grade de atendimento Capacidade Transportadoras Veículos …" at bounding box center [662, 298] width 1325 height 597
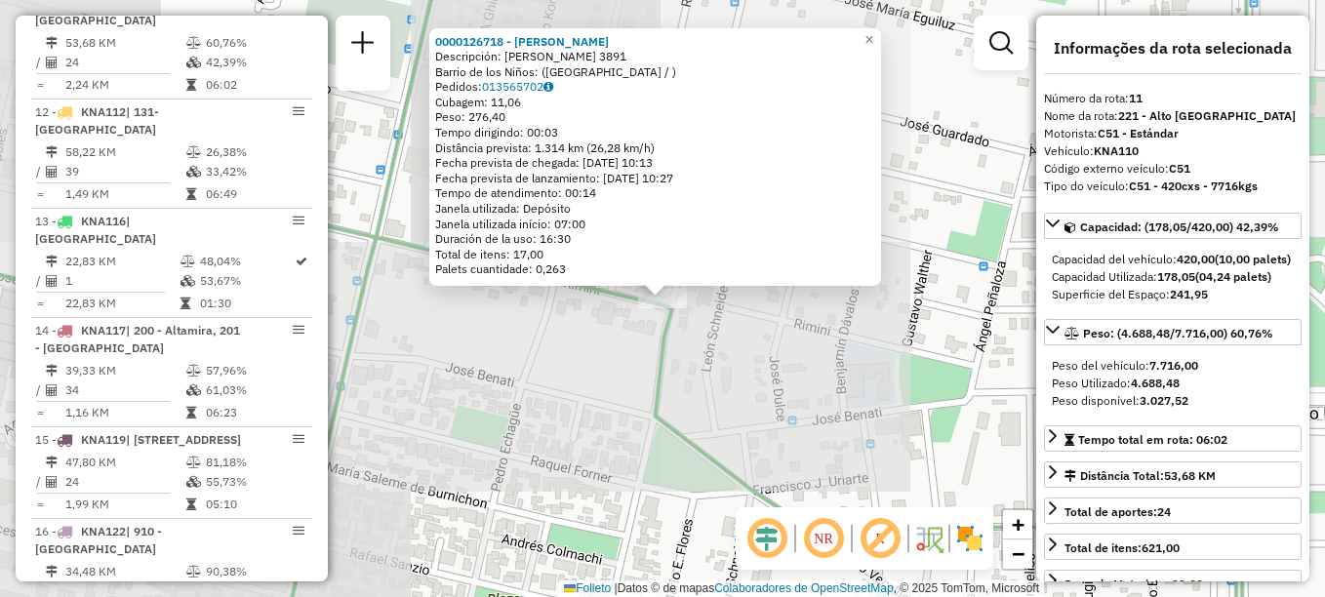
scroll to position [1682, 0]
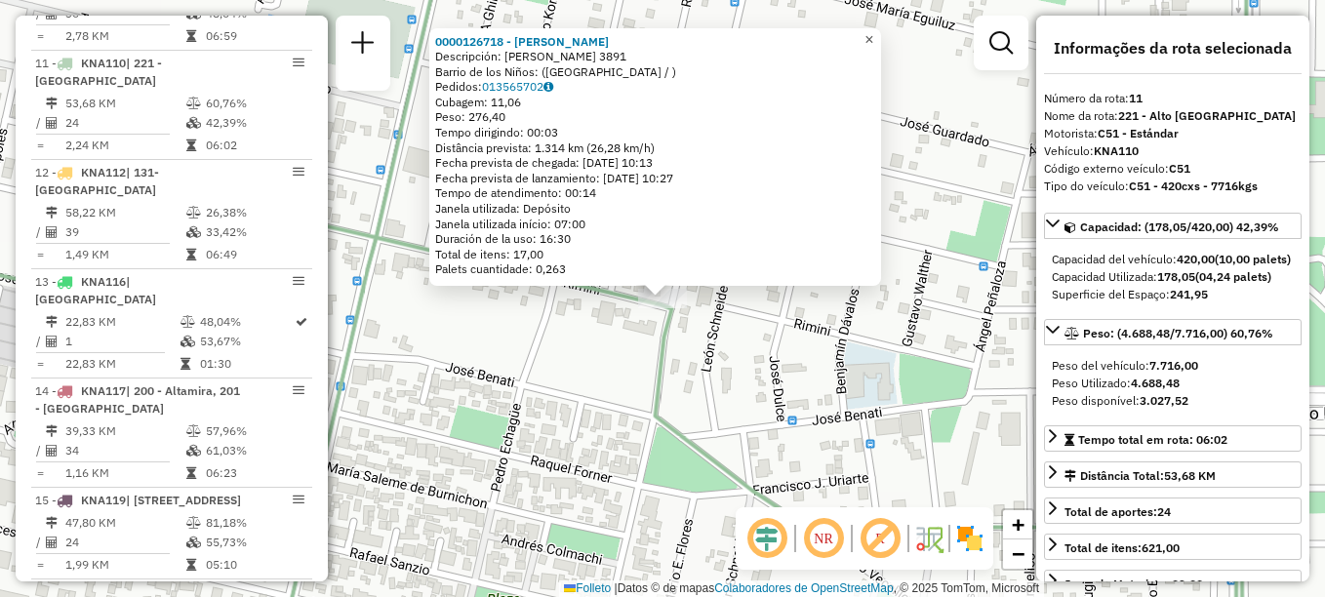
click at [873, 31] on span "×" at bounding box center [868, 39] width 9 height 17
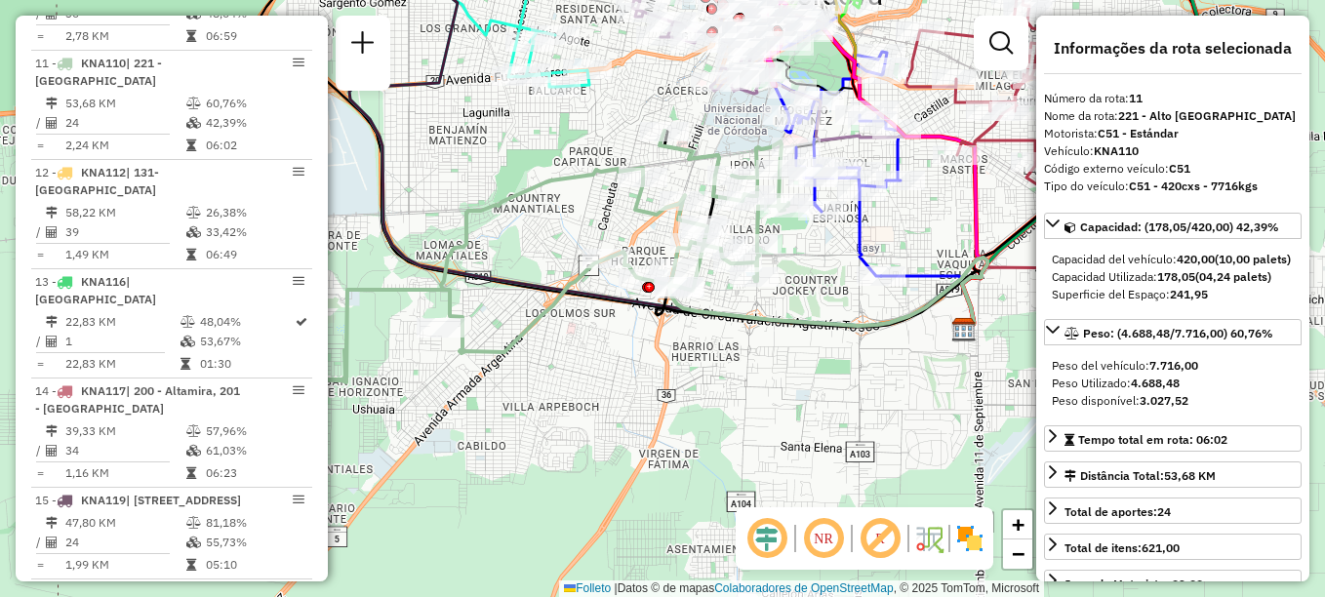
drag, startPoint x: 780, startPoint y: 271, endPoint x: 780, endPoint y: 306, distance: 35.1
click at [780, 306] on div "Janela de atendimento Grade de atendimento Capacidade Transportadoras Veículos …" at bounding box center [662, 298] width 1325 height 597
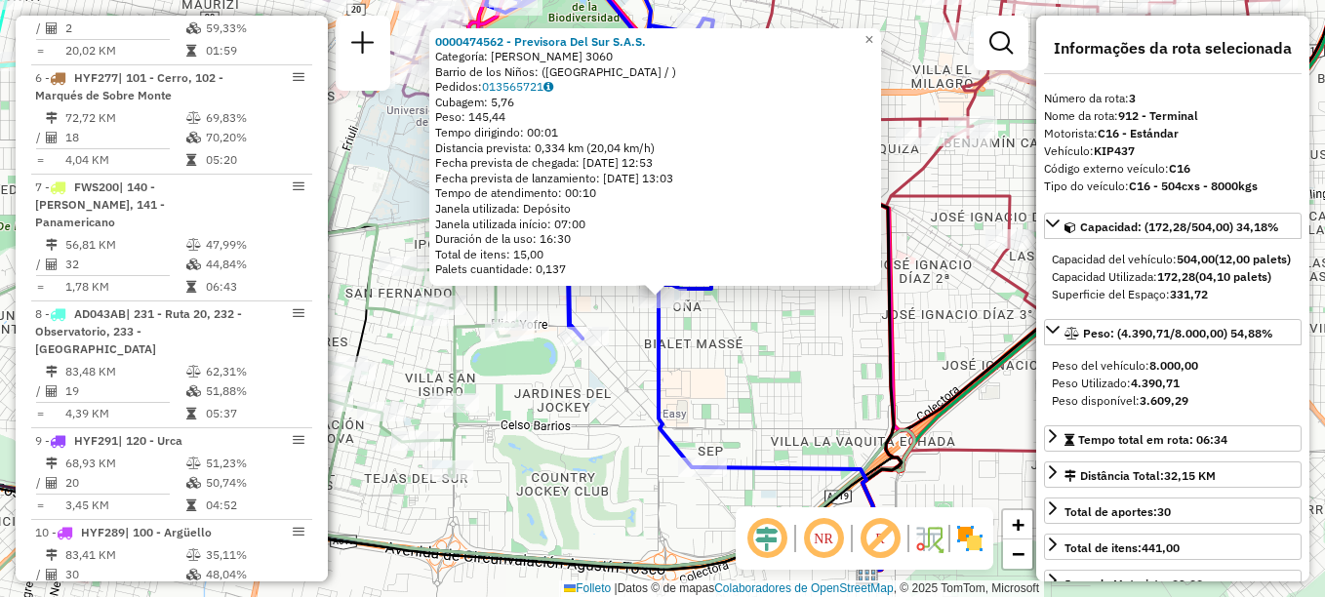
scroll to position [878, 0]
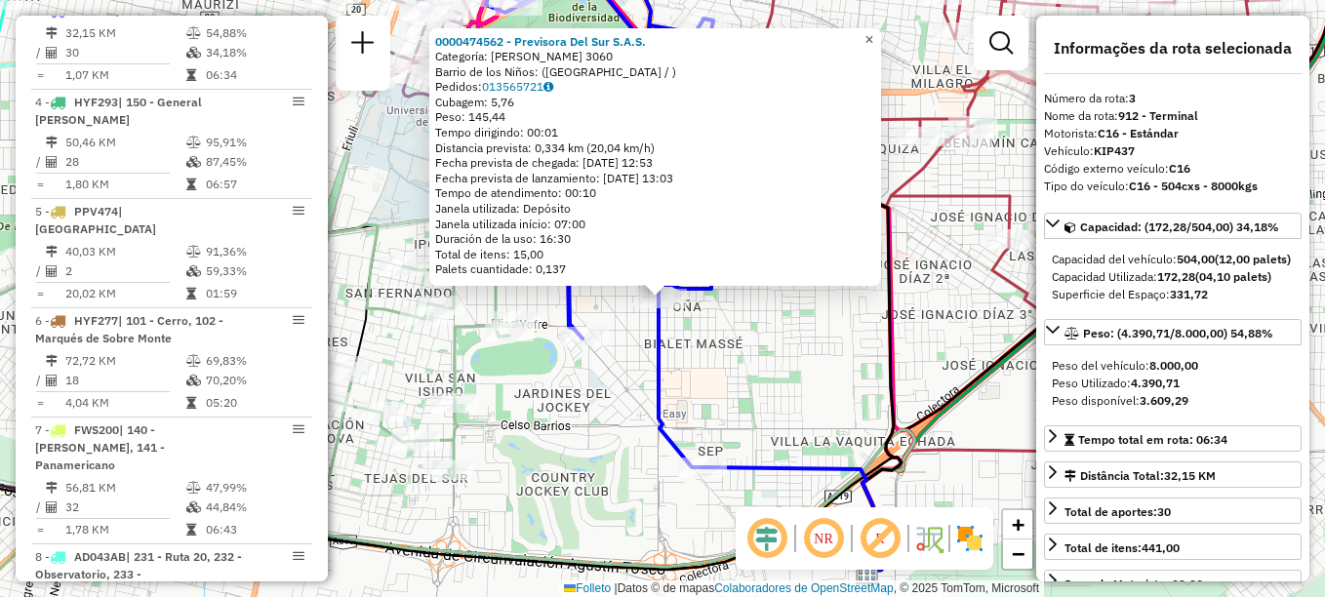
click at [873, 34] on span "×" at bounding box center [868, 39] width 9 height 17
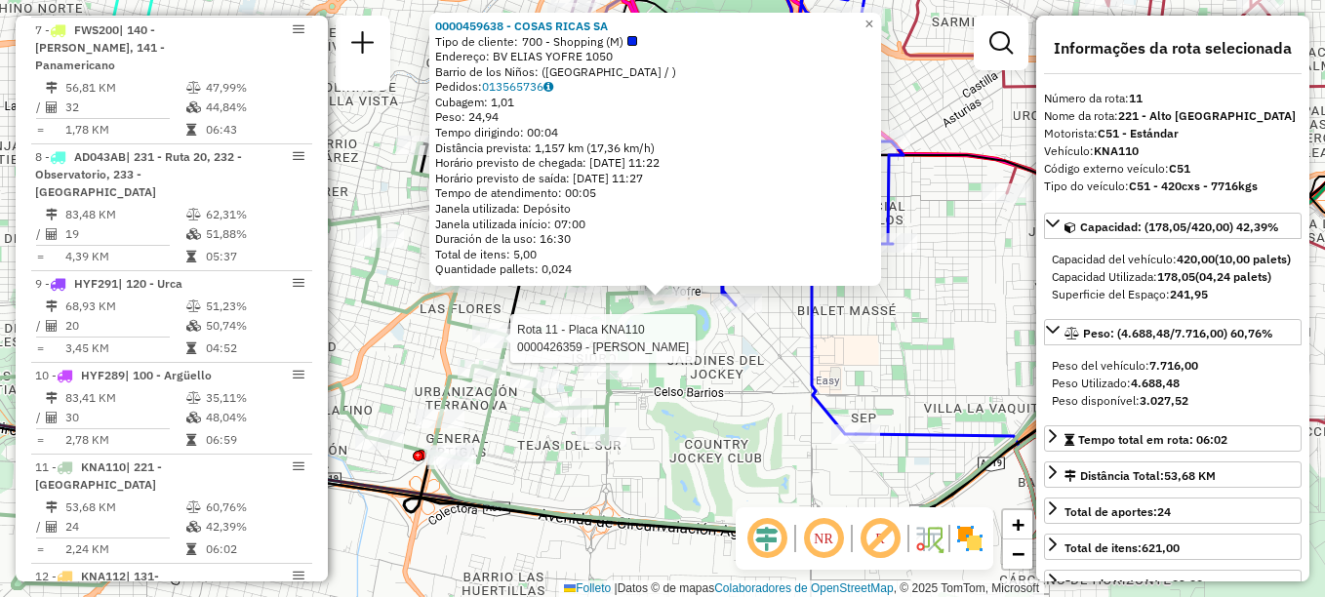
scroll to position [1682, 0]
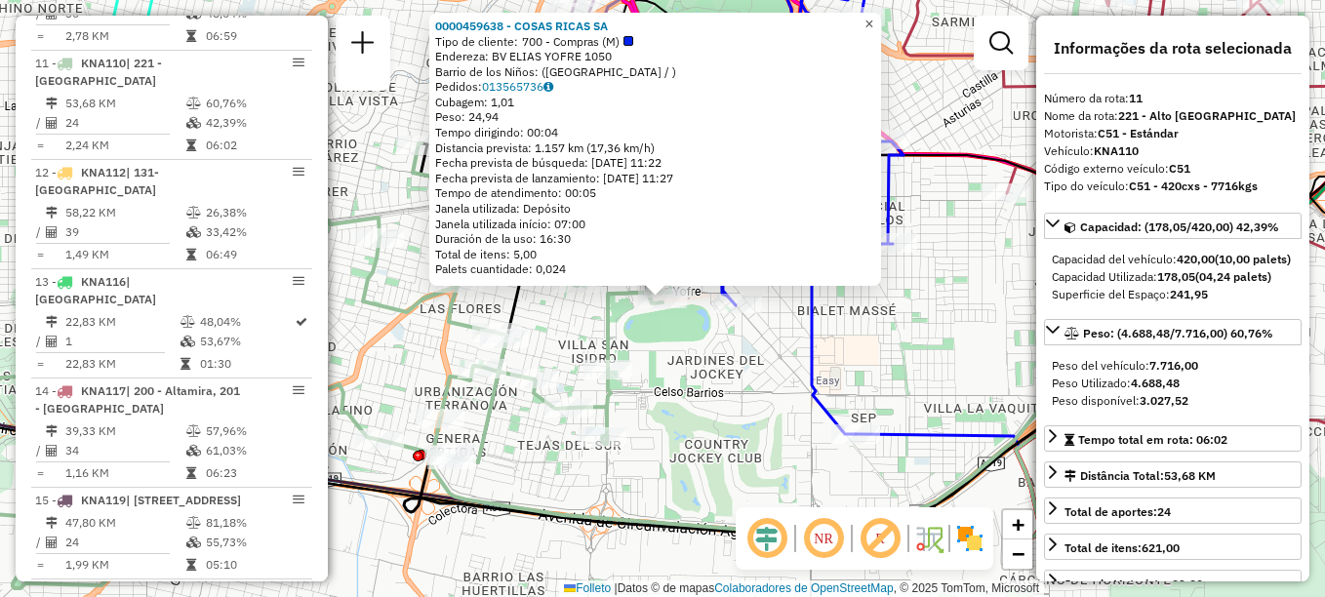
click at [873, 16] on span "×" at bounding box center [868, 24] width 9 height 17
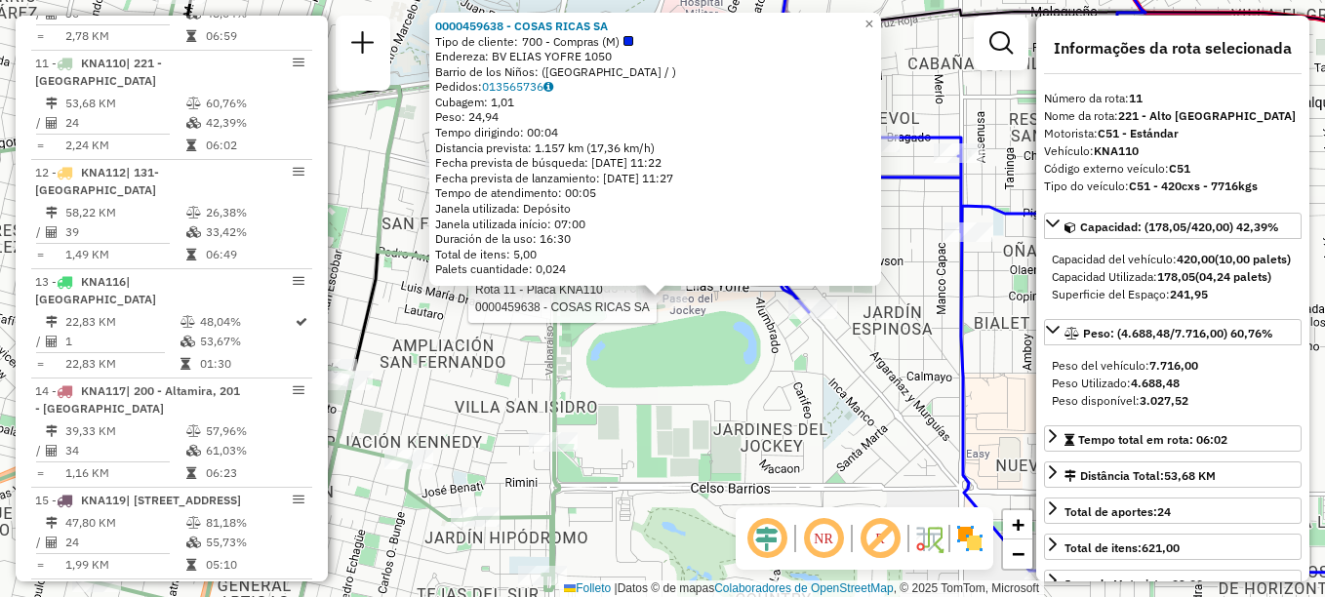
click at [565, 478] on icon at bounding box center [273, 307] width 812 height 639
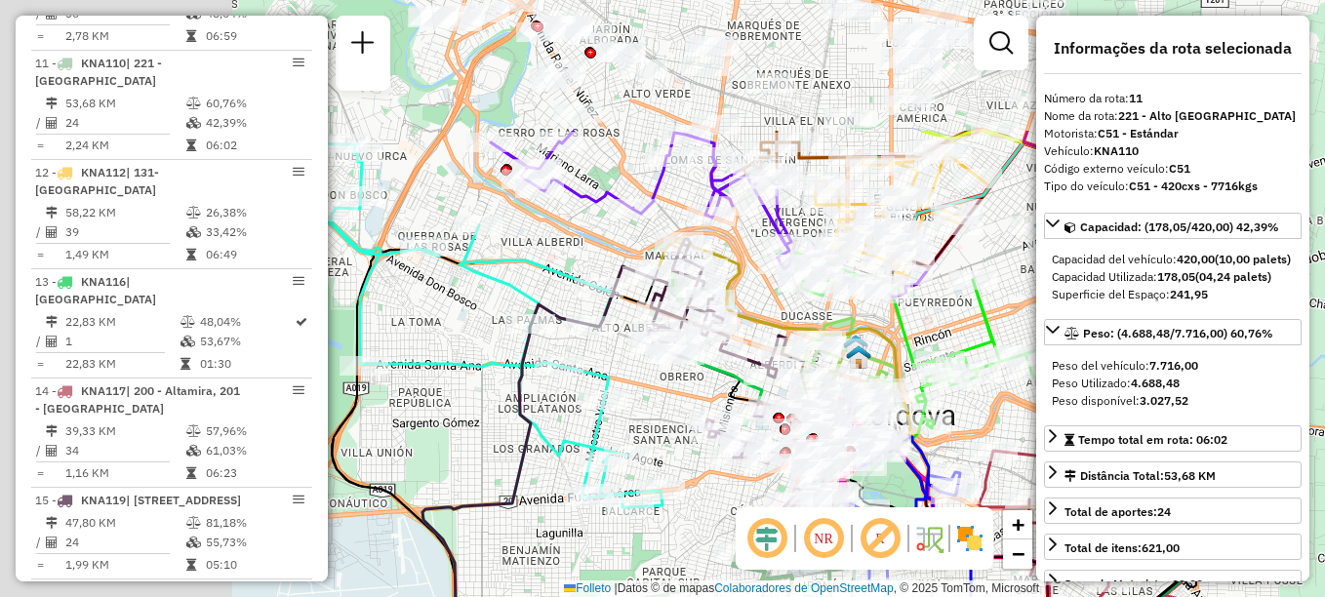
click at [851, 546] on hb-router-mapa "Informações da Sessão 1284396 - 29/09/2025 Criação: 27/09/2025 14:04 Depósito: …" at bounding box center [662, 298] width 1325 height 597
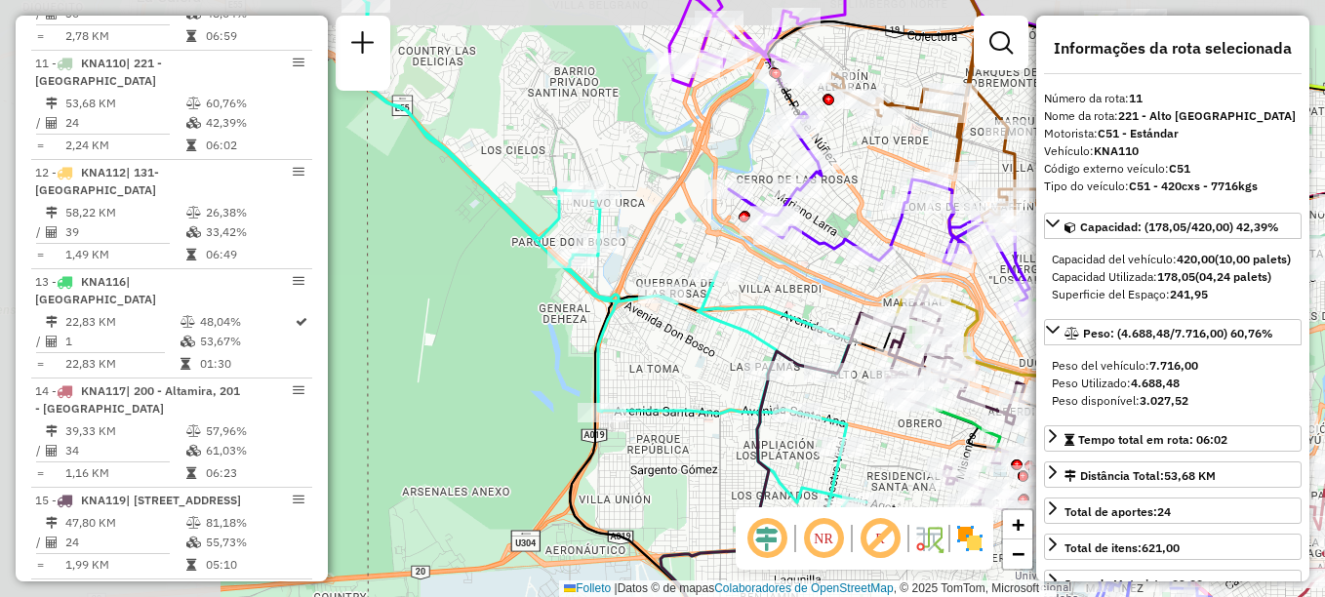
drag, startPoint x: 609, startPoint y: 241, endPoint x: 847, endPoint y: 288, distance: 242.6
click at [847, 288] on div "Rota 3 - Placa KIP437 0000186462 - Castro Christian Sebastian Rota 3 - Placa KI…" at bounding box center [662, 298] width 1325 height 597
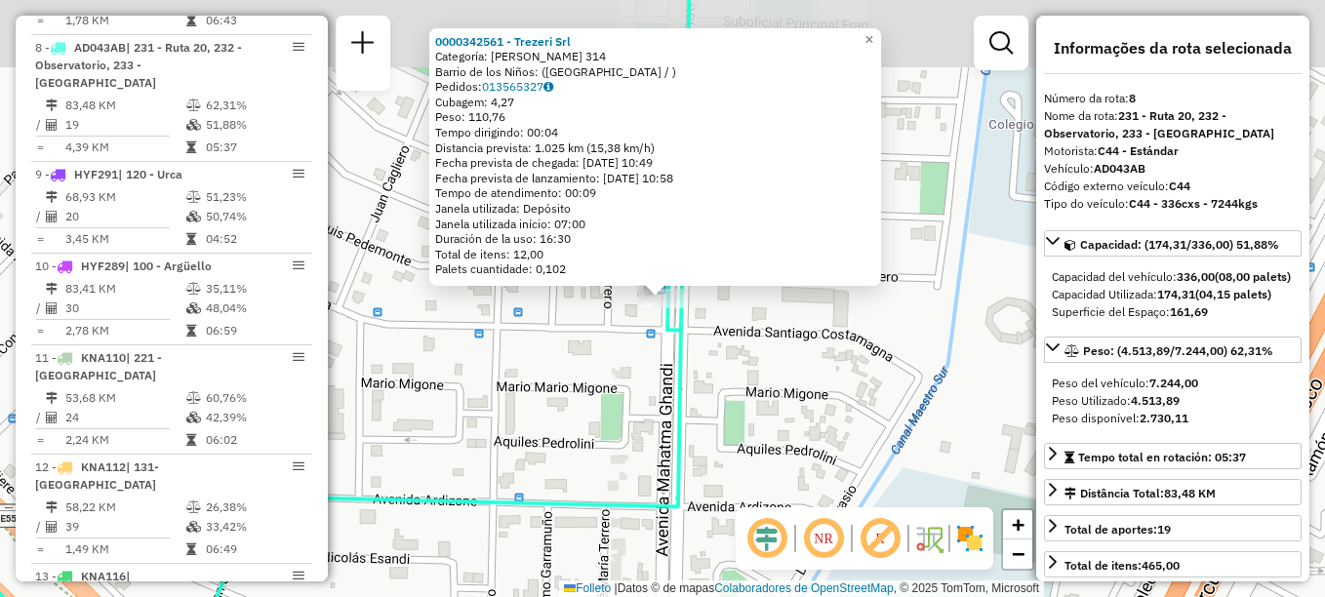
scroll to position [1372, 0]
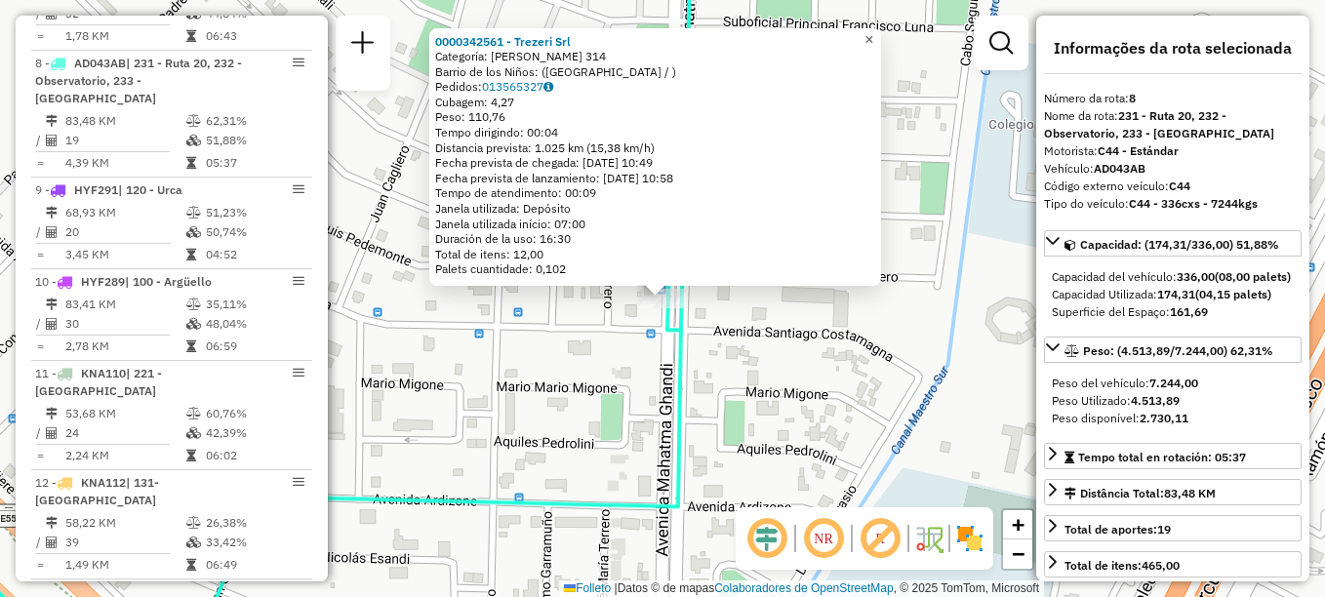
click at [873, 31] on span "×" at bounding box center [868, 39] width 9 height 17
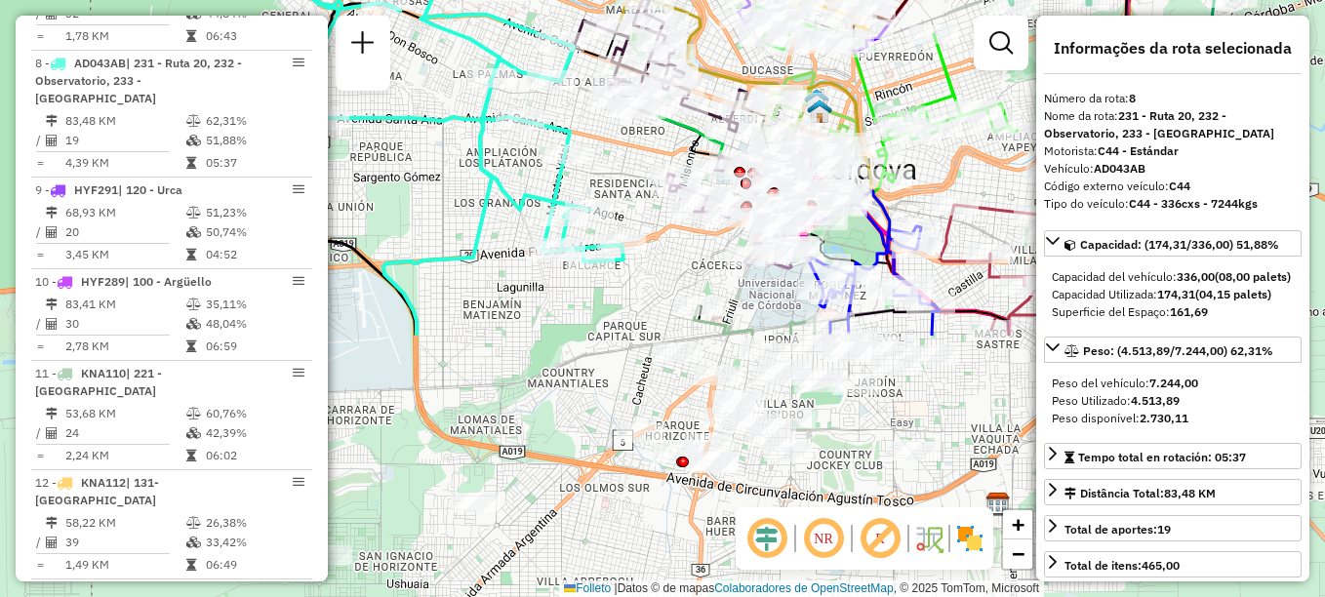
drag, startPoint x: 656, startPoint y: 405, endPoint x: 566, endPoint y: 116, distance: 302.4
click at [566, 116] on div "Janela de atendimento Grade de atendimento Capacidade Transportadoras Veículos …" at bounding box center [662, 298] width 1325 height 597
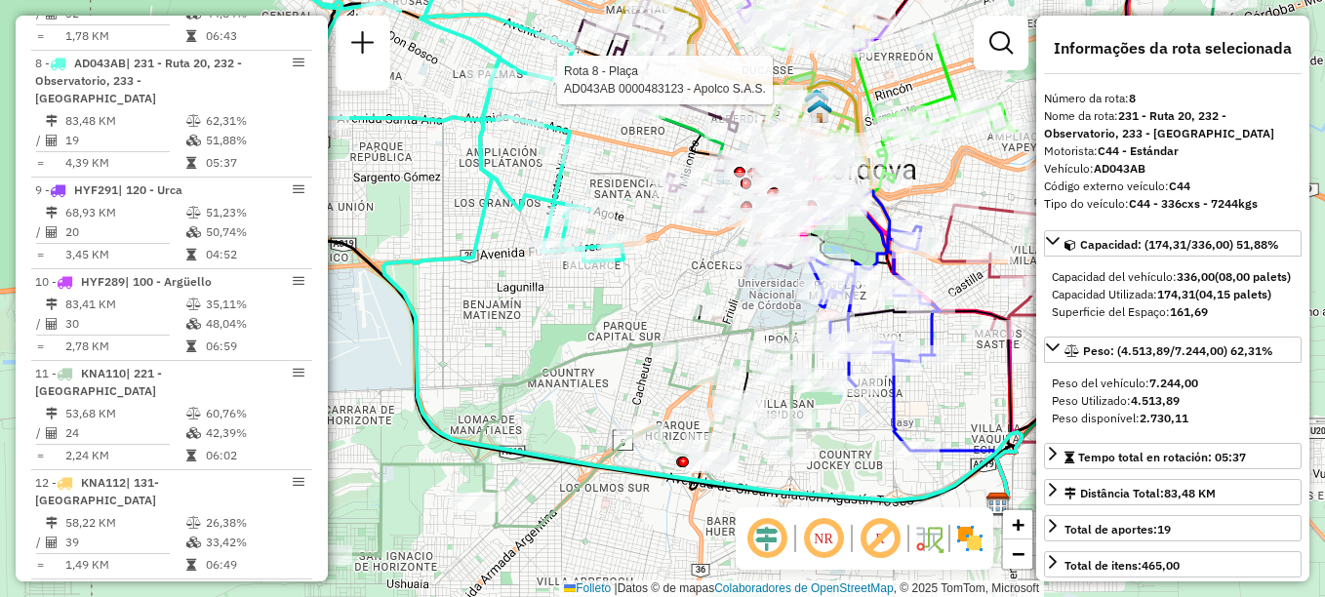
drag, startPoint x: 653, startPoint y: 276, endPoint x: 742, endPoint y: 321, distance: 99.5
click at [739, 321] on div "Rota 8 - Plaça AD043AB 0000483123 - Apolco S.A.S. Janela de atendimento Grade d…" at bounding box center [662, 298] width 1325 height 597
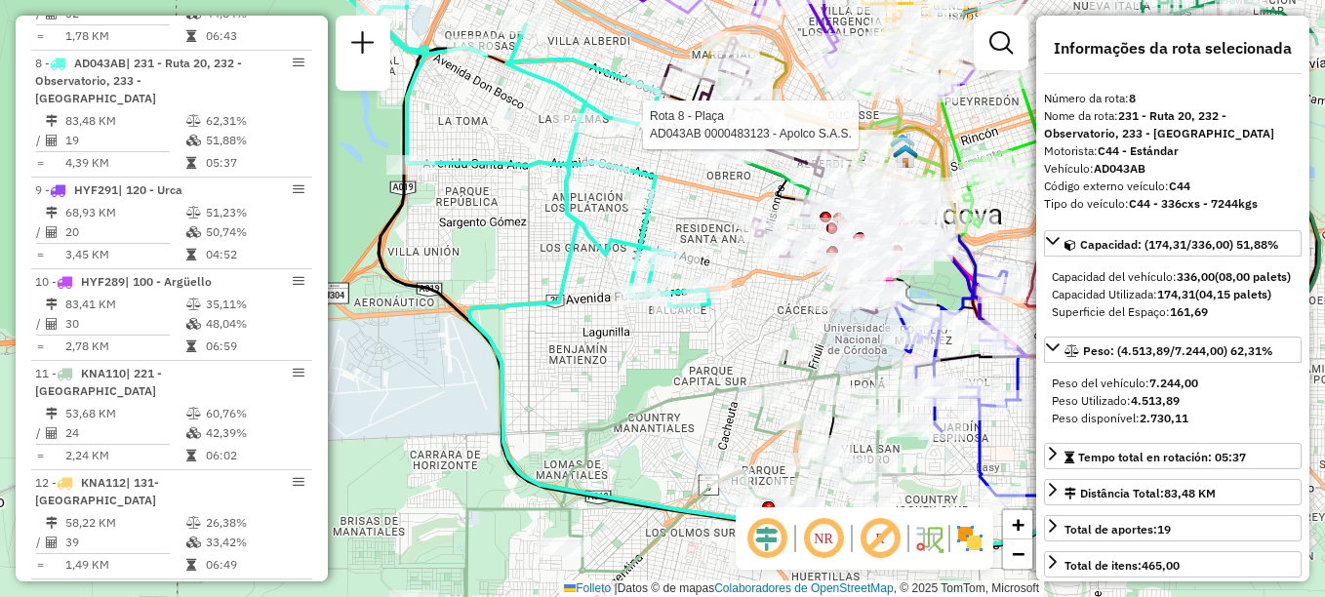
click at [634, 364] on div "Rota 8 - Plaça AD043AB 0000483123 - Apolco S.A.S. Janela de atendimento Grade d…" at bounding box center [662, 298] width 1325 height 597
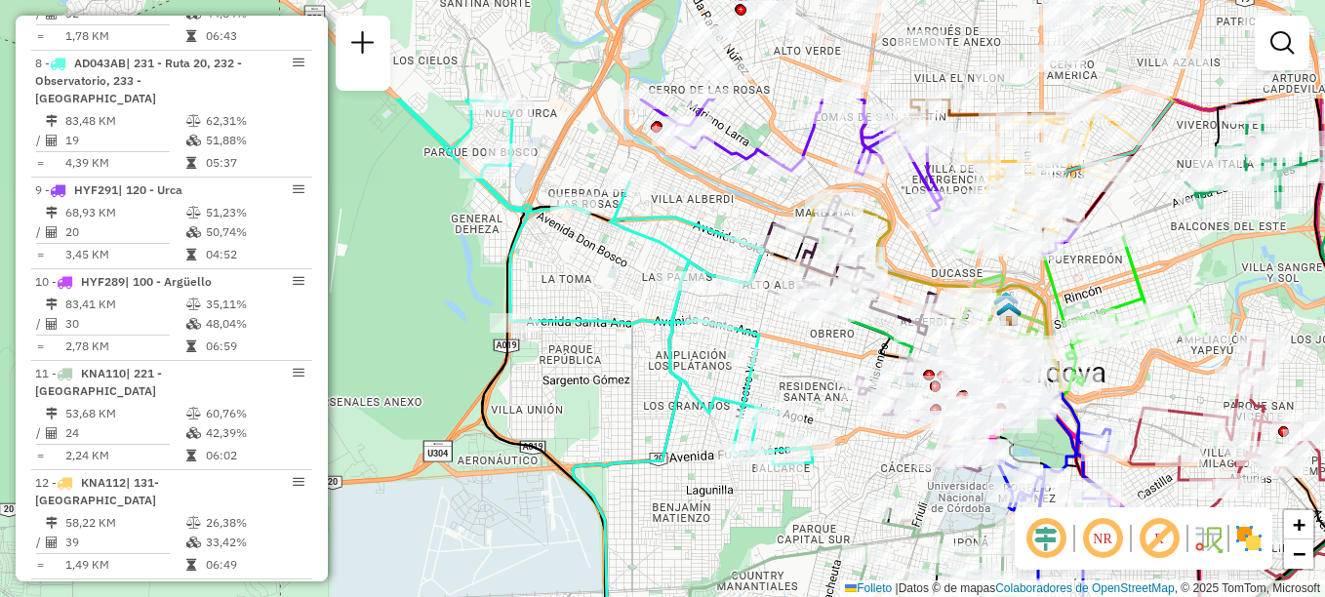
drag, startPoint x: 564, startPoint y: 358, endPoint x: 667, endPoint y: 516, distance: 188.9
click at [667, 516] on div "Janela de atendimento Grade de atendimento Capacidade Transportadoras Veículos …" at bounding box center [662, 298] width 1325 height 597
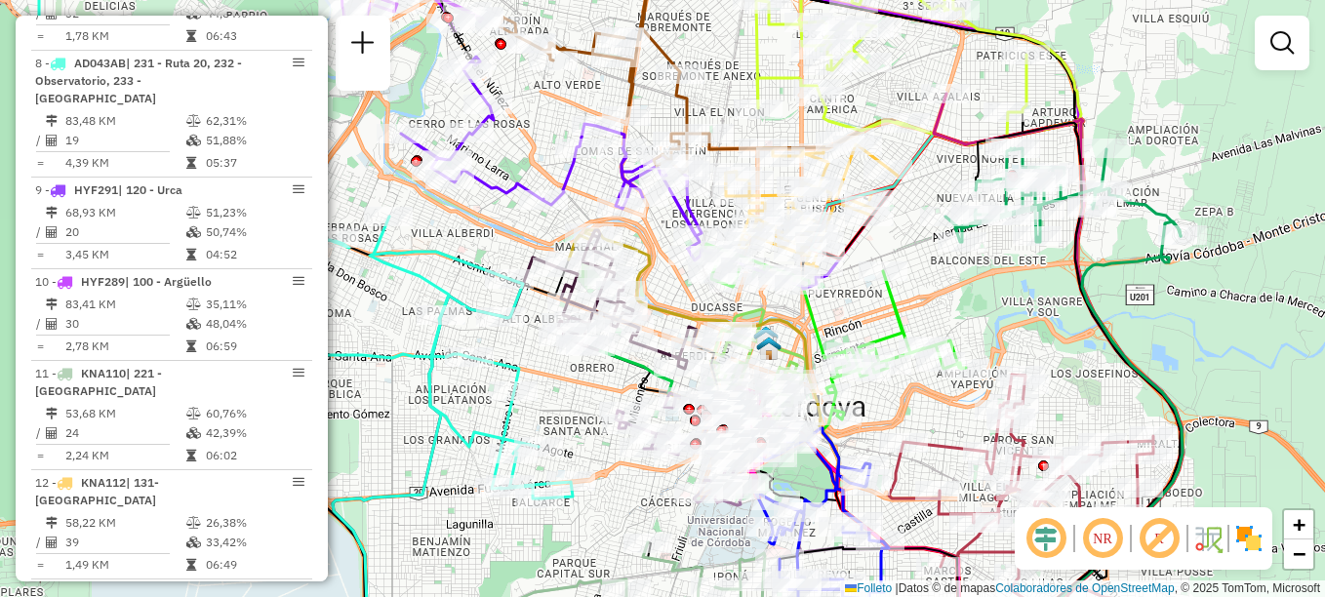
drag, startPoint x: 677, startPoint y: 398, endPoint x: 536, endPoint y: 347, distance: 150.3
click at [536, 347] on div "Janela de atendimento Grade de atendimento Capacidade Transportadoras Veículos …" at bounding box center [662, 298] width 1325 height 597
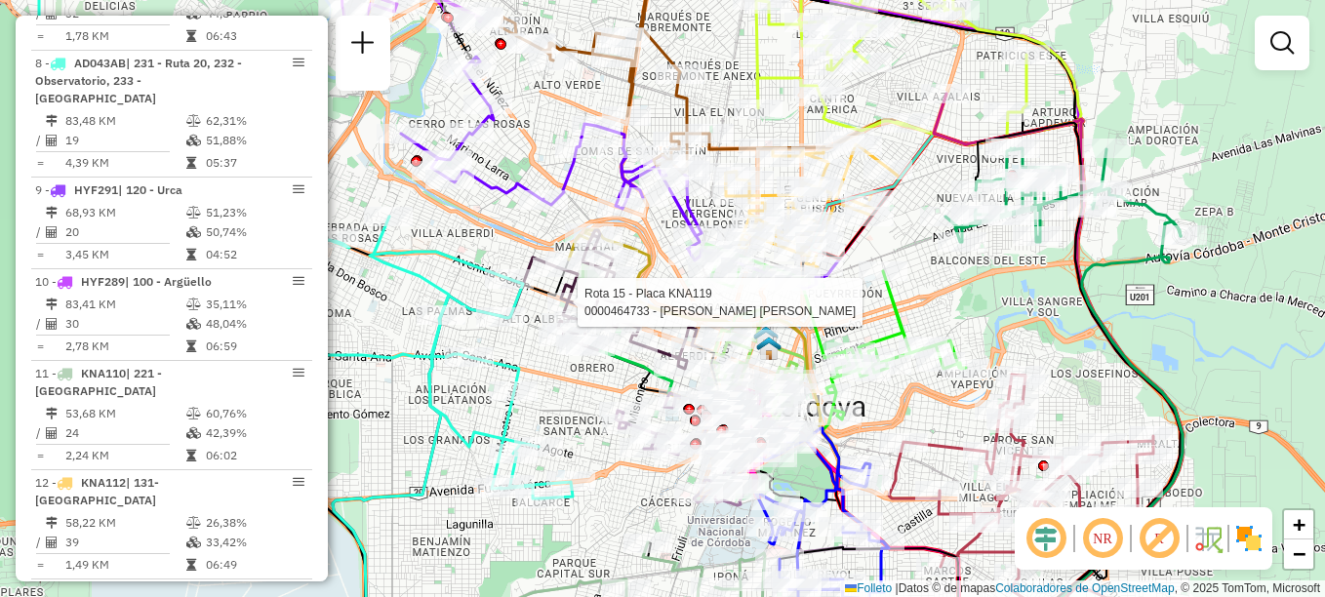
select select "**********"
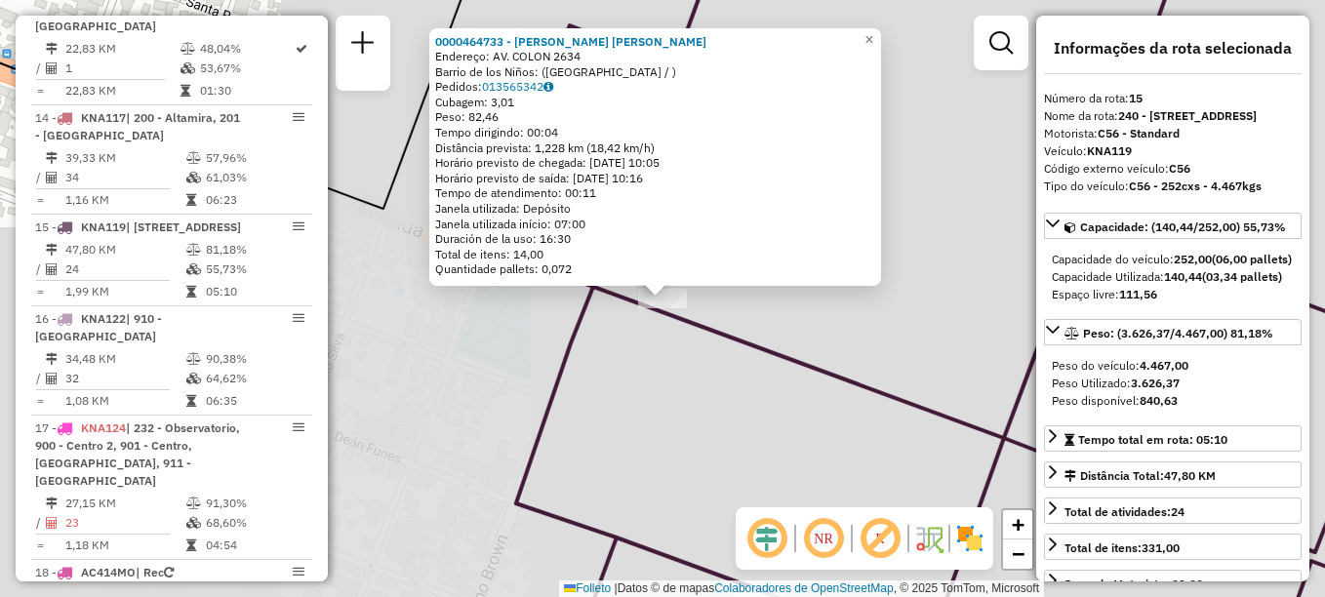
scroll to position [2102, 0]
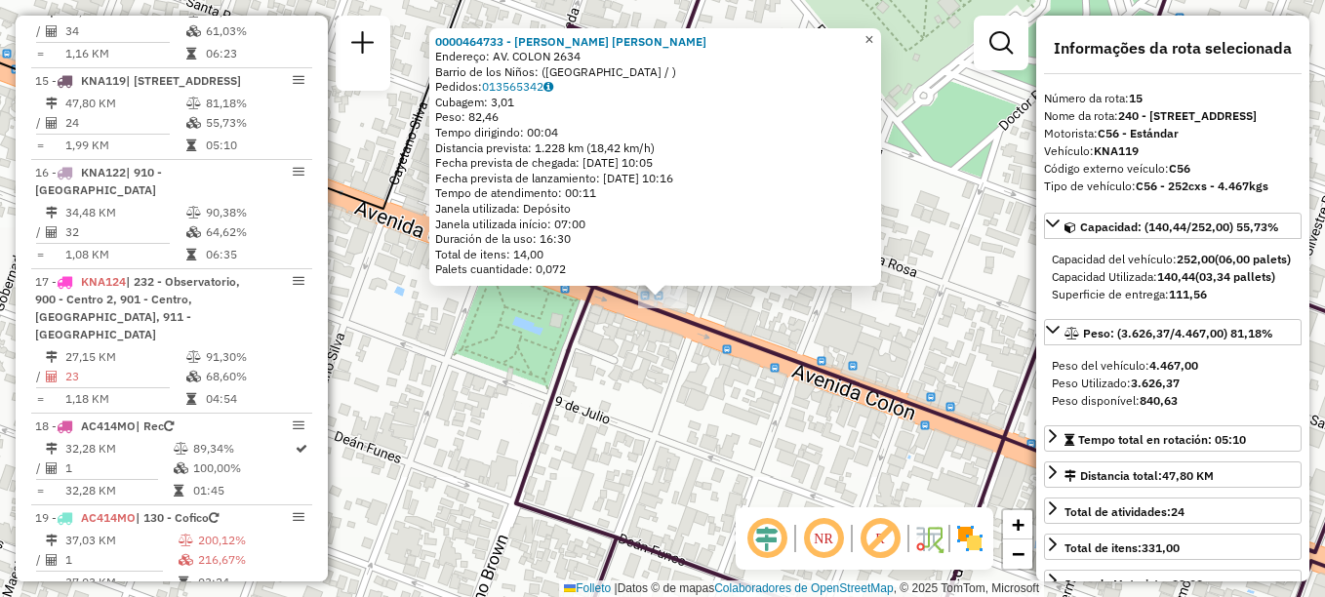
drag, startPoint x: 881, startPoint y: 35, endPoint x: 863, endPoint y: 78, distance: 46.8
click at [873, 35] on span "×" at bounding box center [868, 39] width 9 height 17
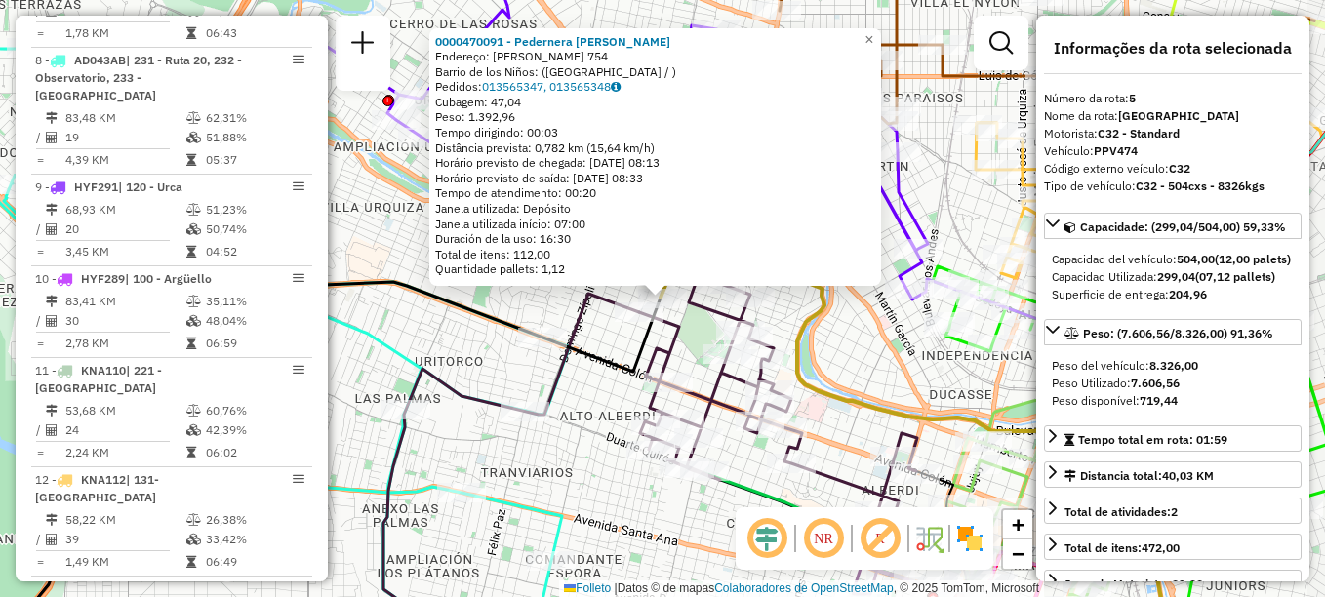
scroll to position [1062, 0]
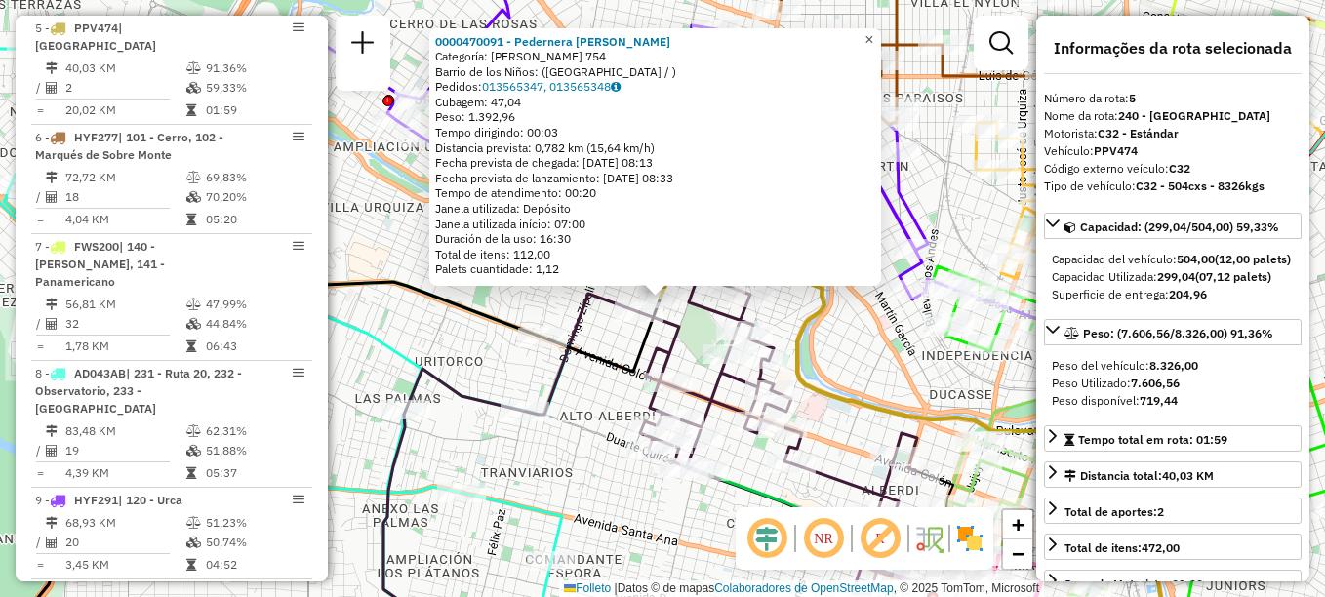
click at [873, 31] on span "×" at bounding box center [868, 39] width 9 height 17
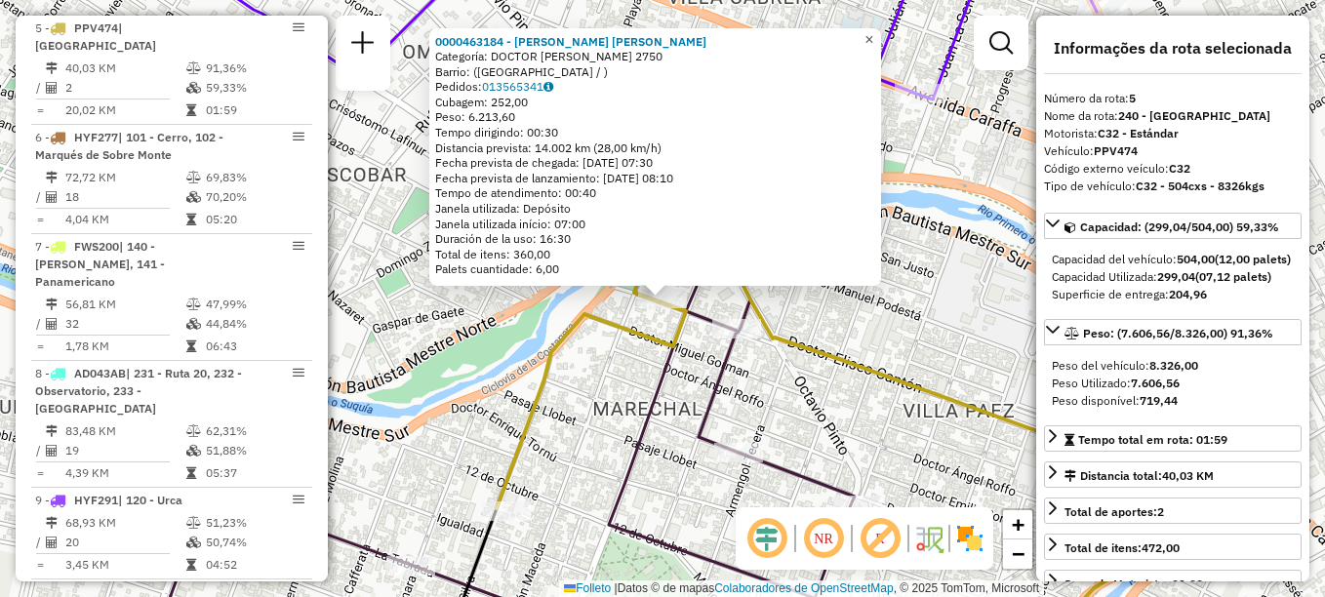
click at [873, 34] on span "×" at bounding box center [868, 39] width 9 height 17
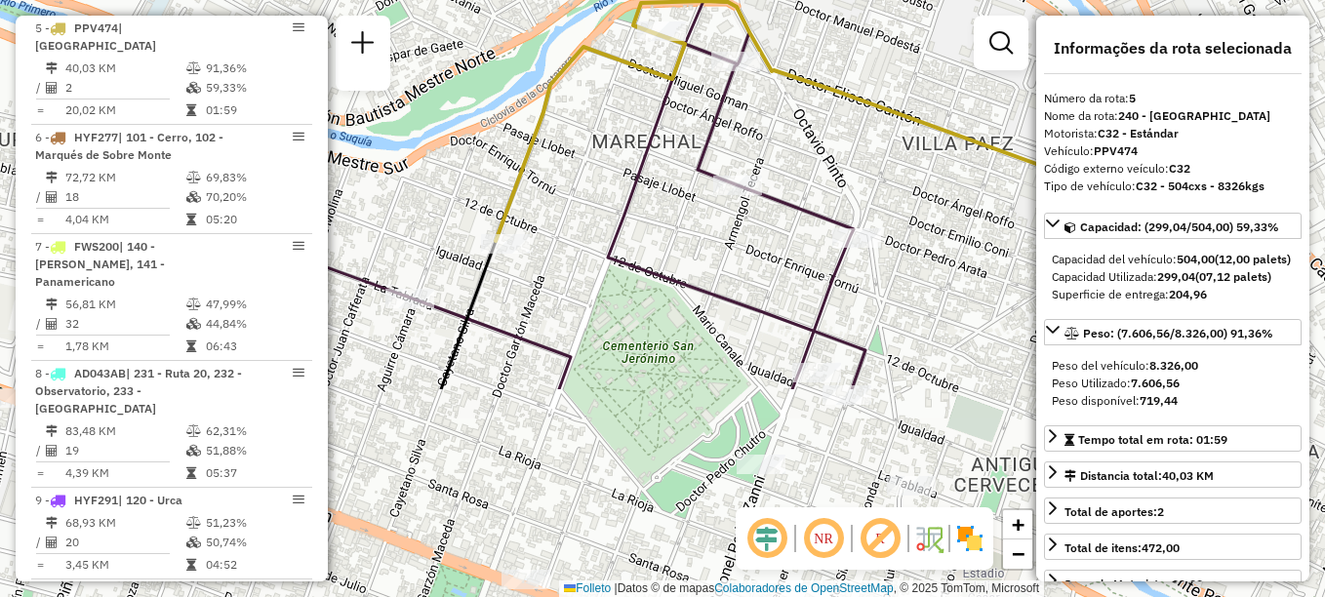
drag, startPoint x: 828, startPoint y: 199, endPoint x: 840, endPoint y: -12, distance: 211.1
click at [840, 0] on html "Aguarde... Pop-up bloqueado! Seu navegador bloqueou automáticamente a abertura …" at bounding box center [662, 298] width 1325 height 597
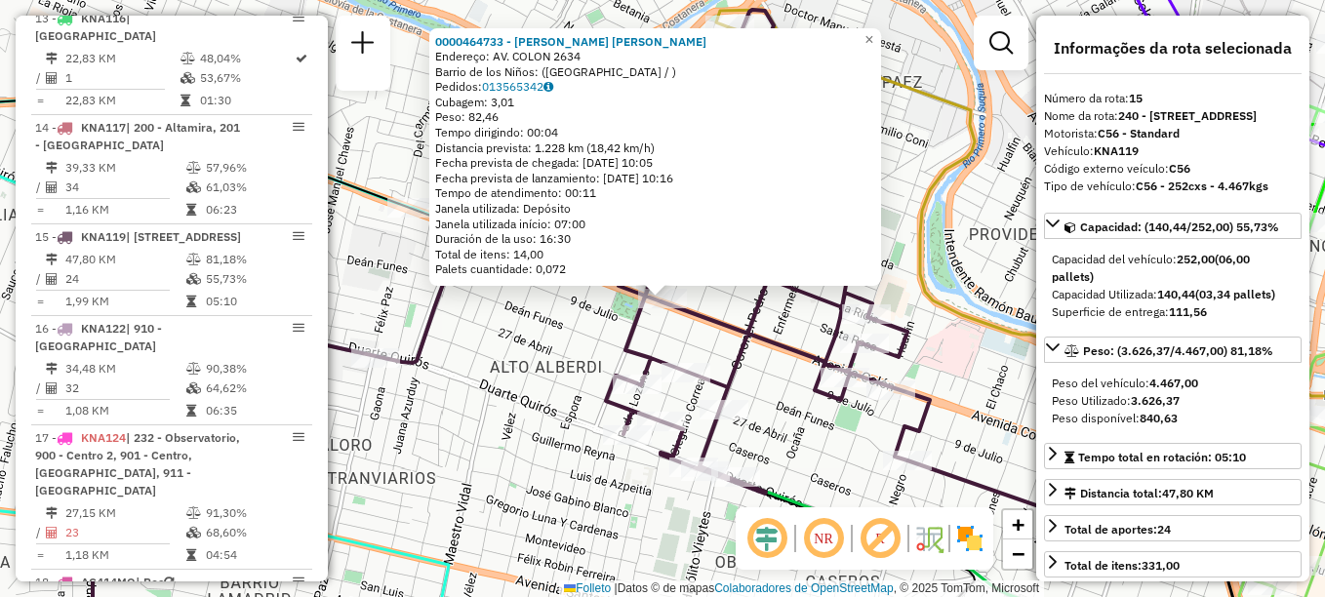
scroll to position [2102, 0]
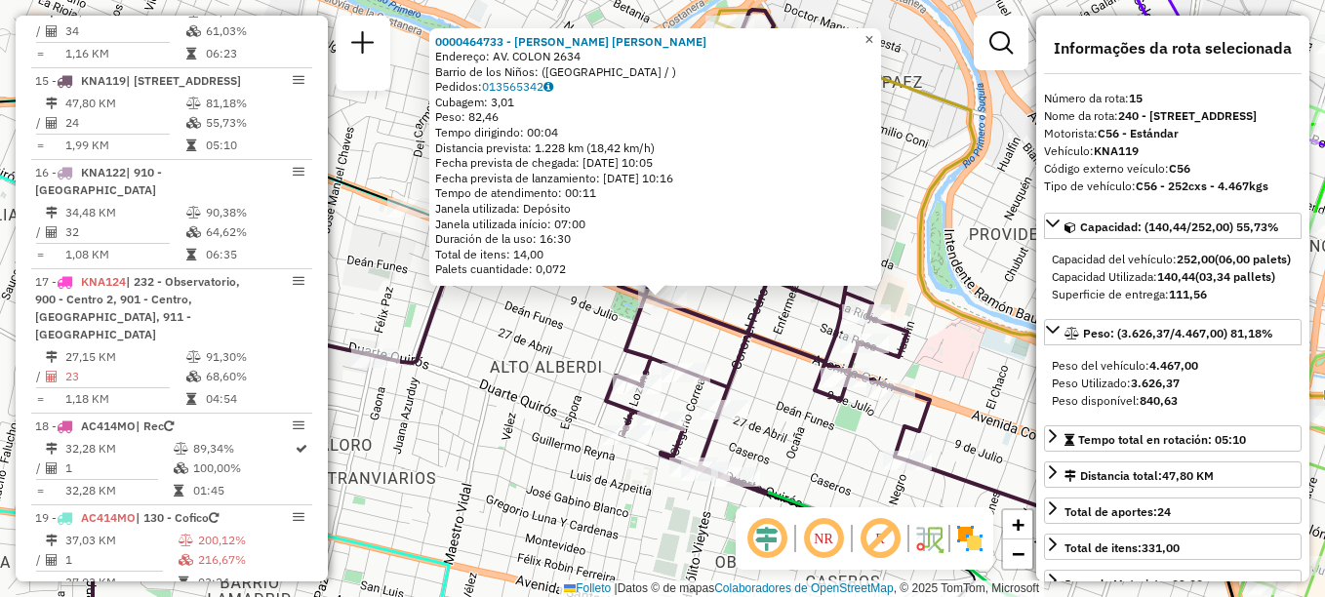
click at [873, 31] on span "×" at bounding box center [868, 39] width 9 height 17
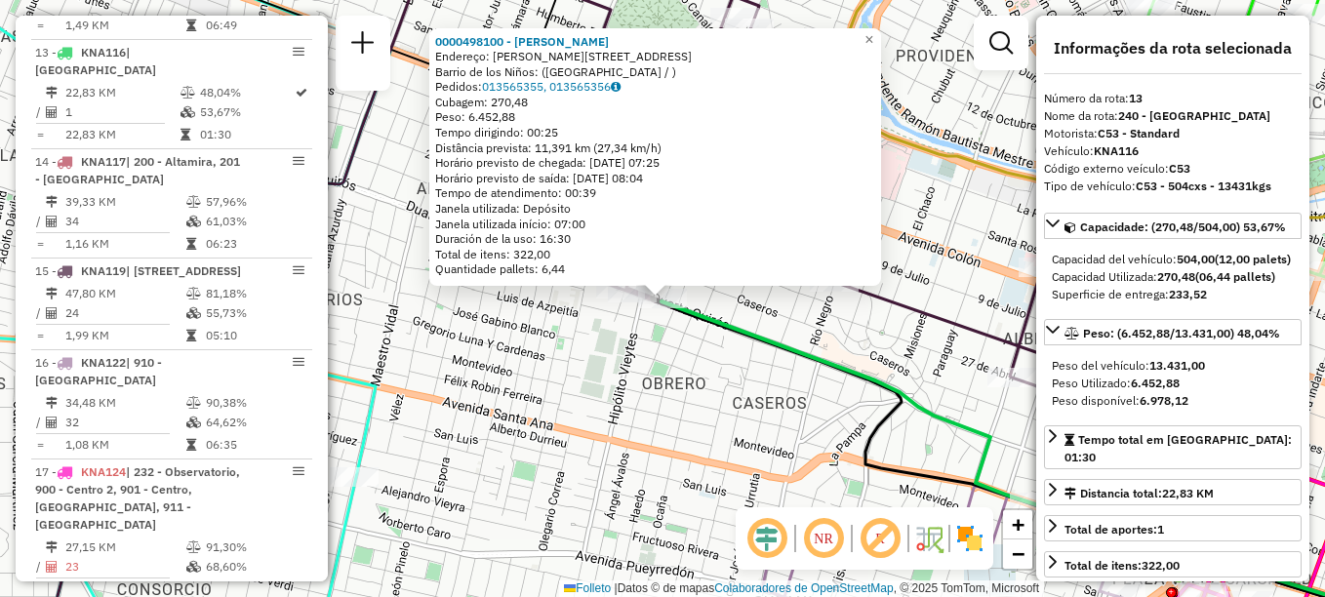
scroll to position [1901, 0]
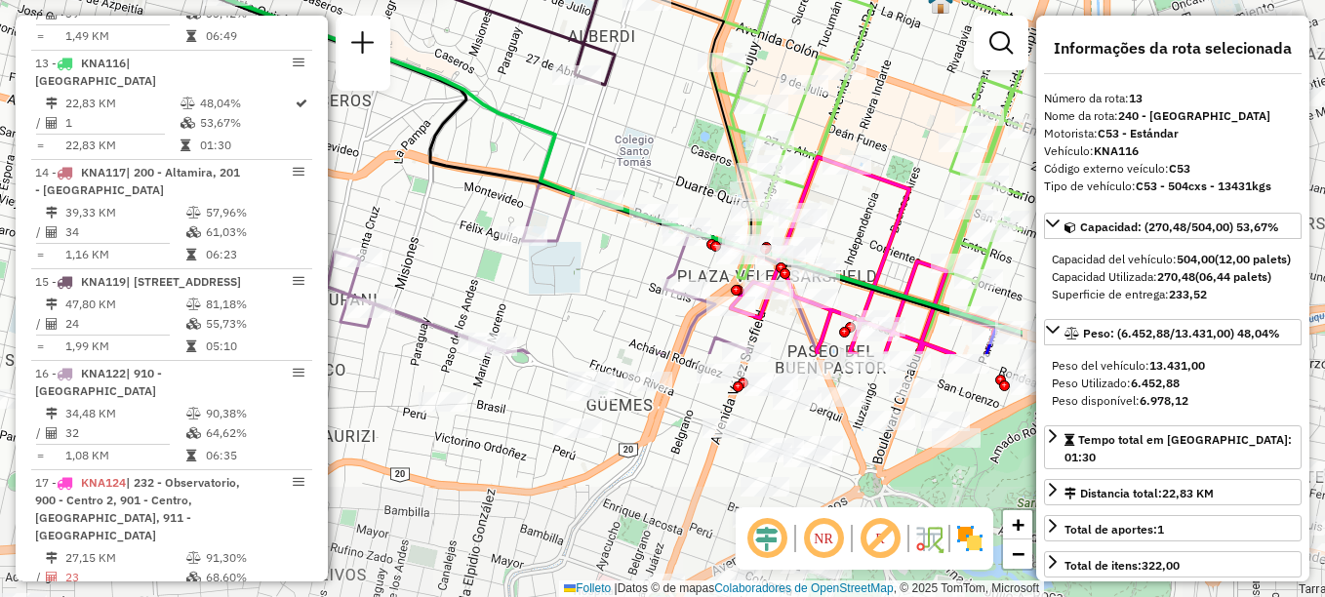
drag, startPoint x: 854, startPoint y: 361, endPoint x: 419, endPoint y: 59, distance: 530.0
click at [419, 59] on icon at bounding box center [624, 166] width 796 height 334
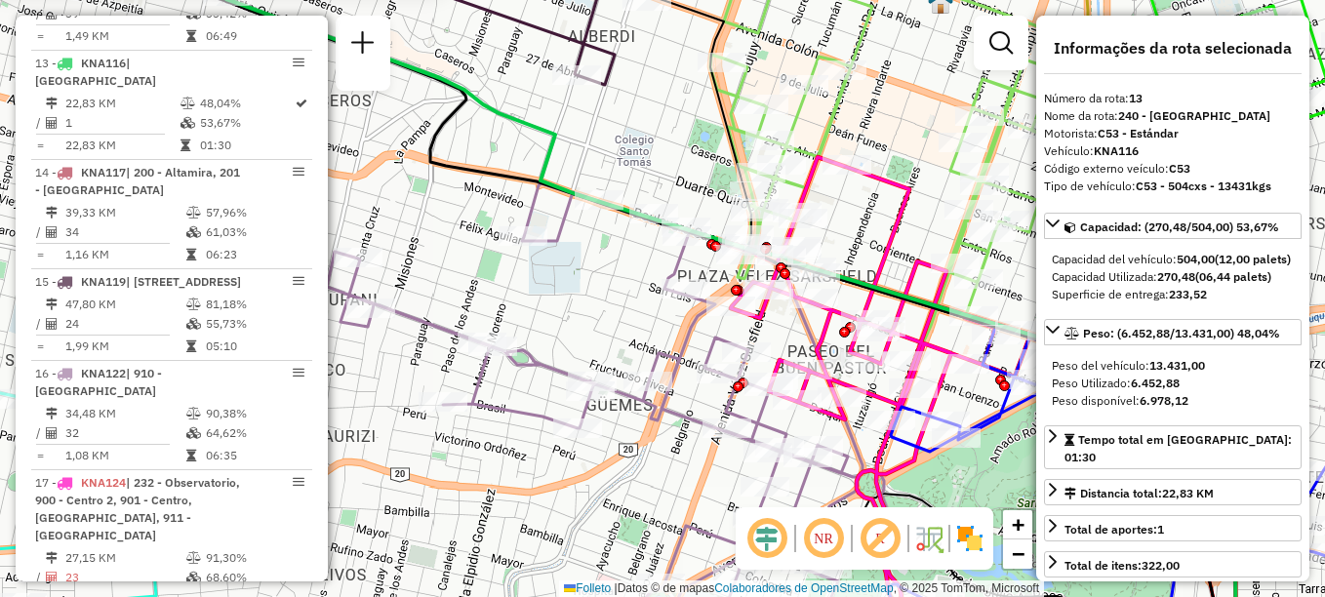
click at [581, 100] on div "0000498100 - Julio Estrada Categoría: DUARTE QUIROS 2168 Barrio de los Niños: (…" at bounding box center [662, 298] width 1325 height 597
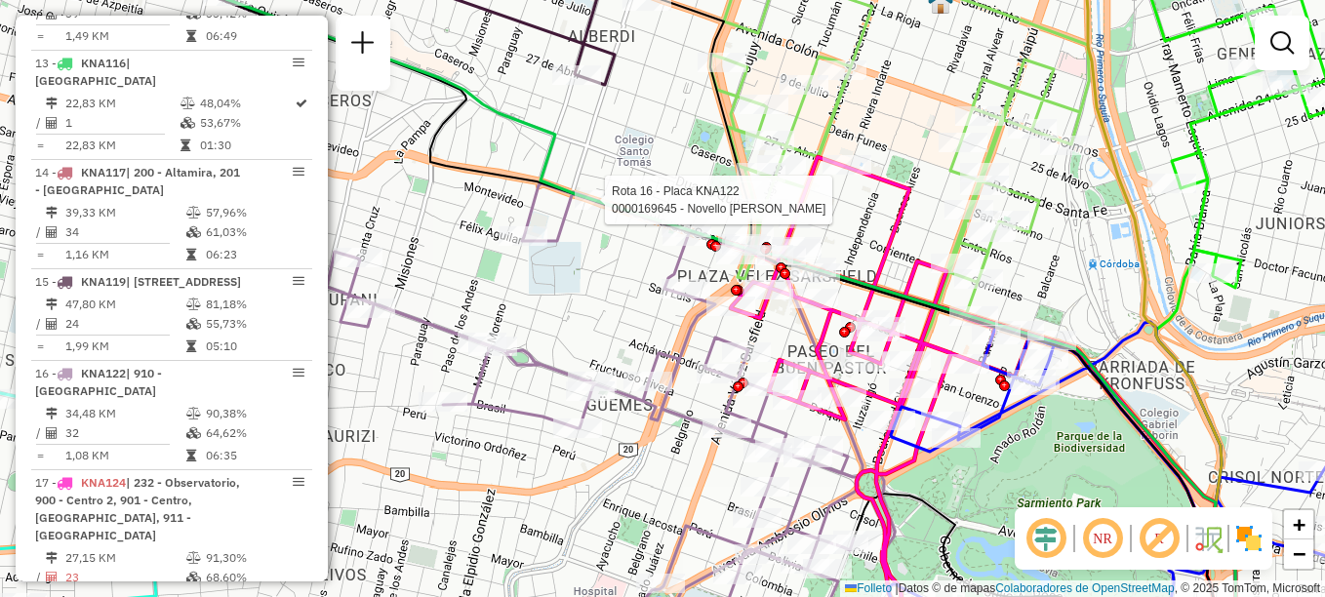
select select "**********"
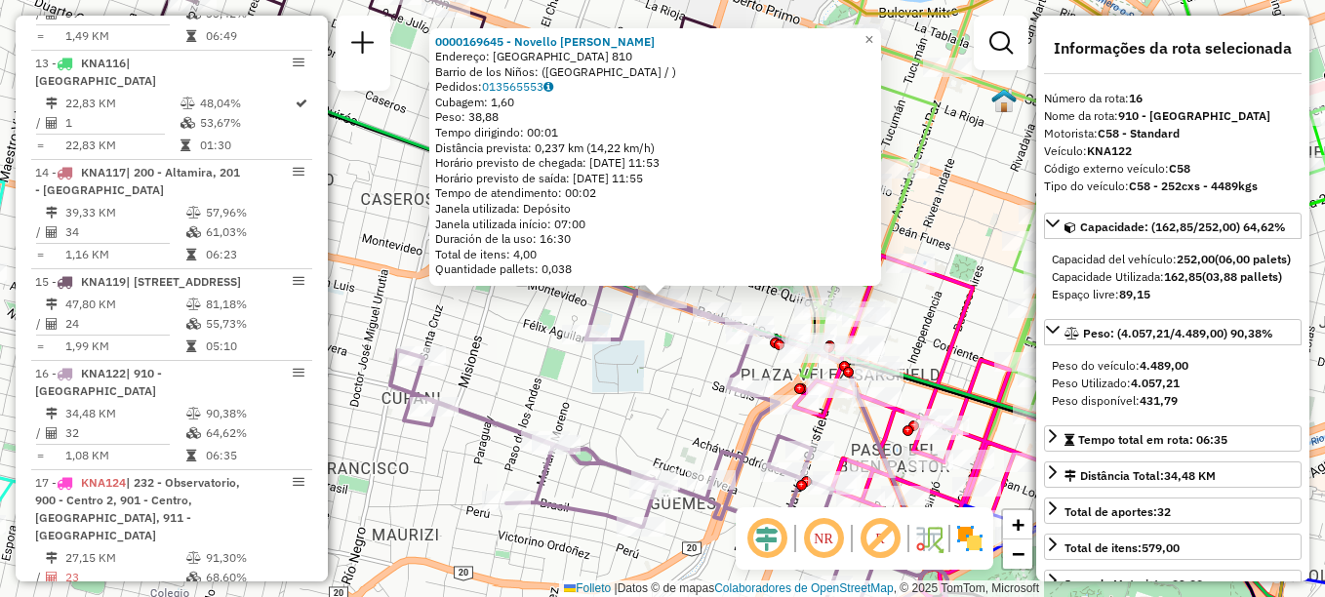
scroll to position [2133, 0]
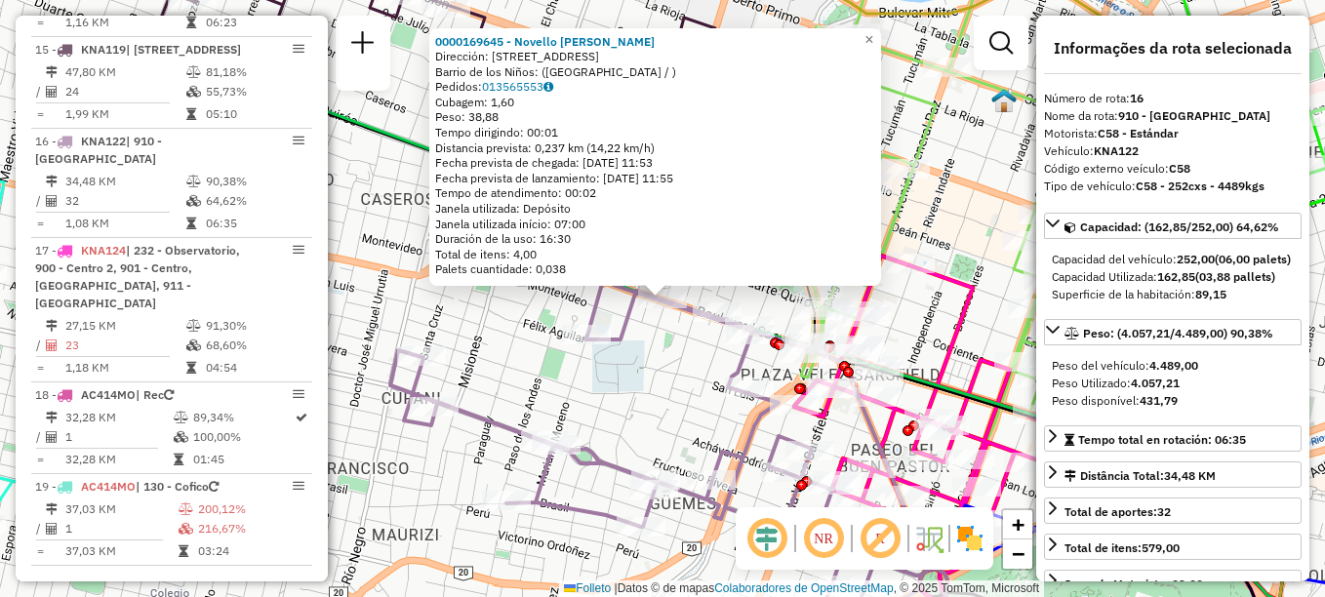
click at [624, 349] on icon at bounding box center [658, 469] width 536 height 375
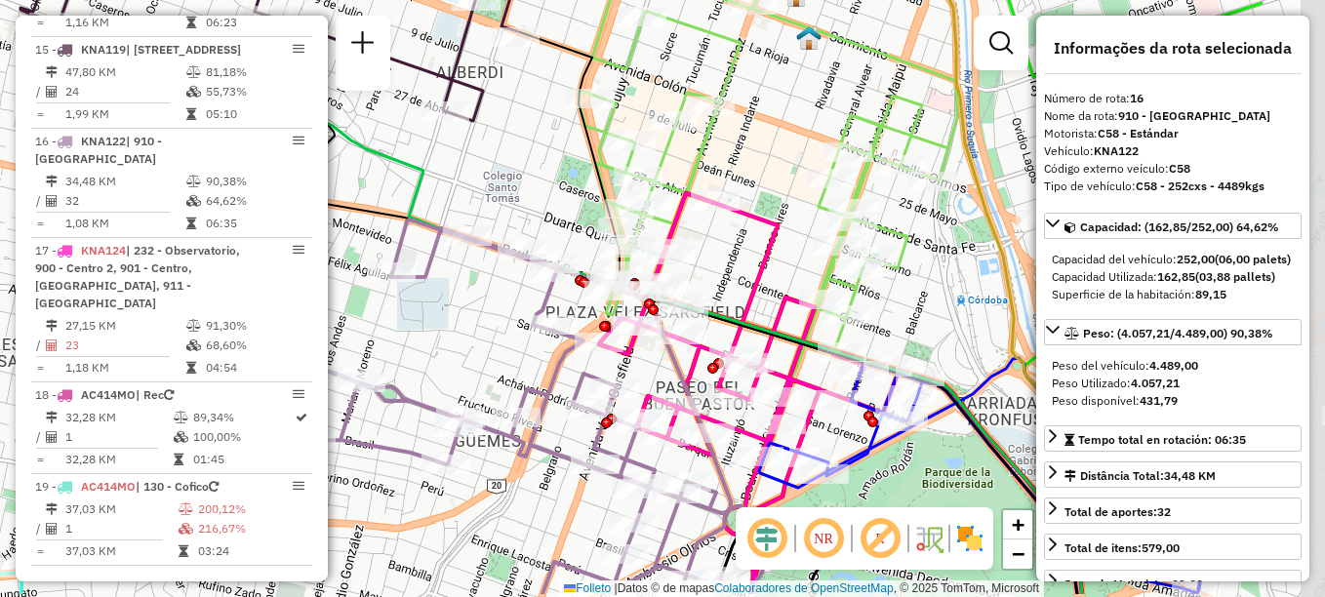
drag, startPoint x: 591, startPoint y: 358, endPoint x: 414, endPoint y: 300, distance: 187.0
click at [414, 300] on div "Janela de atendimento Grade de atendimento Capacidade Transportadoras Veículos …" at bounding box center [662, 298] width 1325 height 597
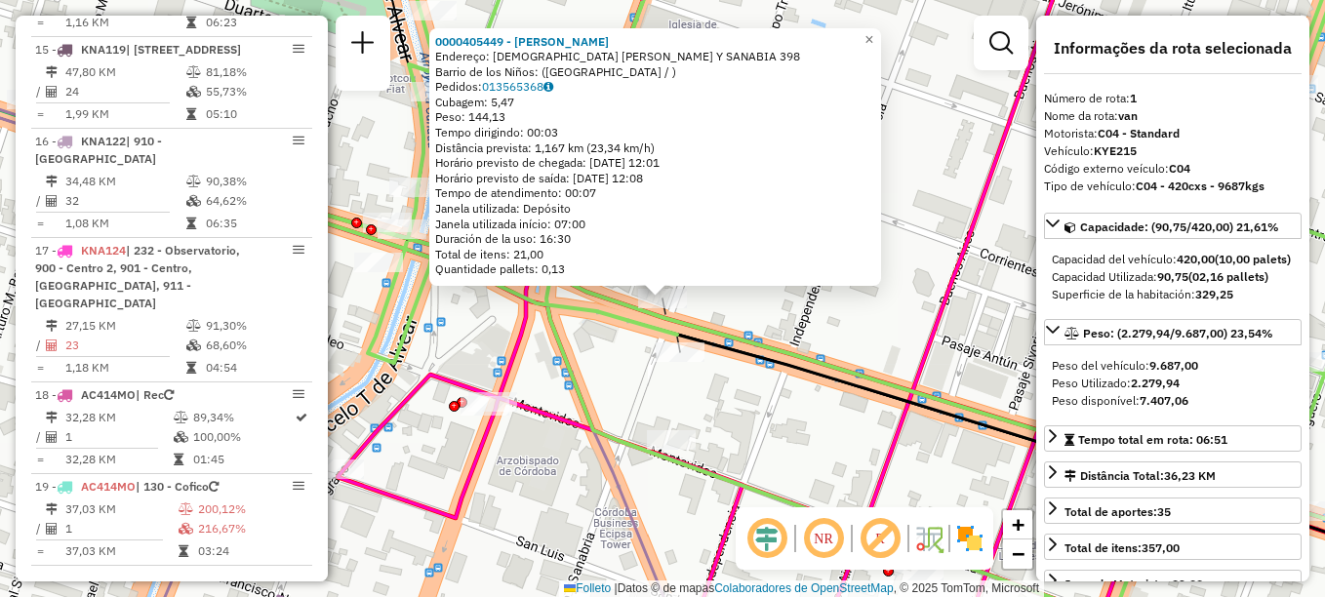
scroll to position [695, 0]
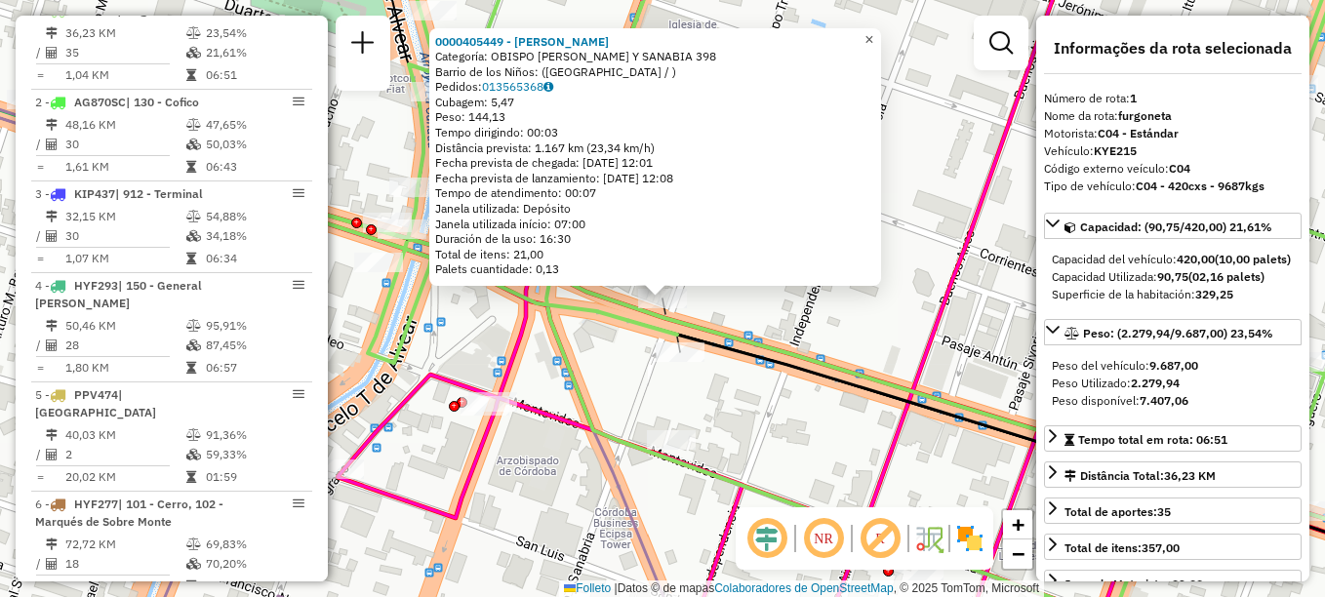
click at [873, 31] on span "×" at bounding box center [868, 39] width 9 height 17
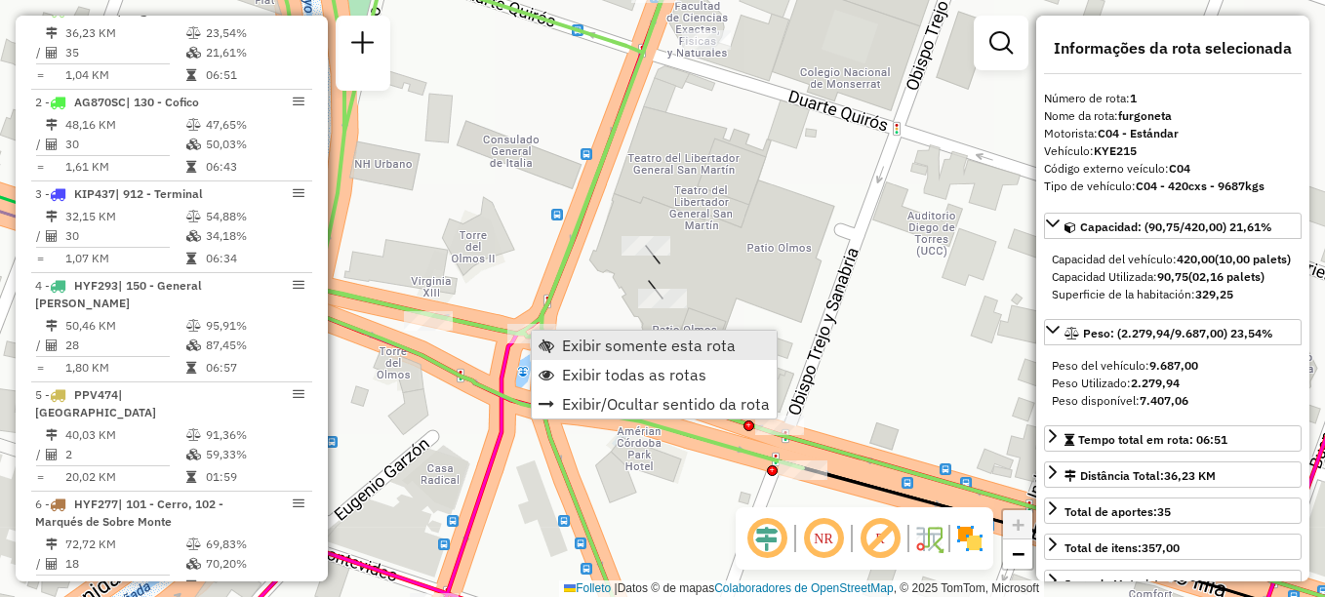
click at [603, 347] on span "Exibir somente esta rota" at bounding box center [649, 346] width 174 height 16
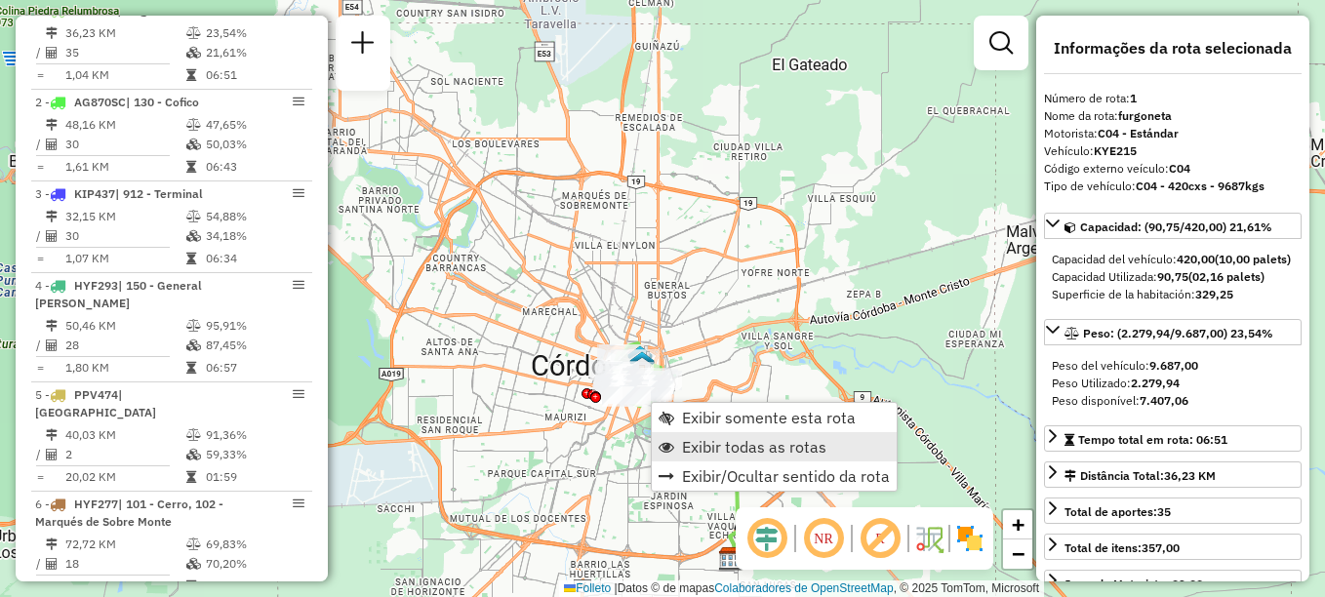
click at [714, 449] on span "Exibir todas as rotas" at bounding box center [754, 447] width 144 height 16
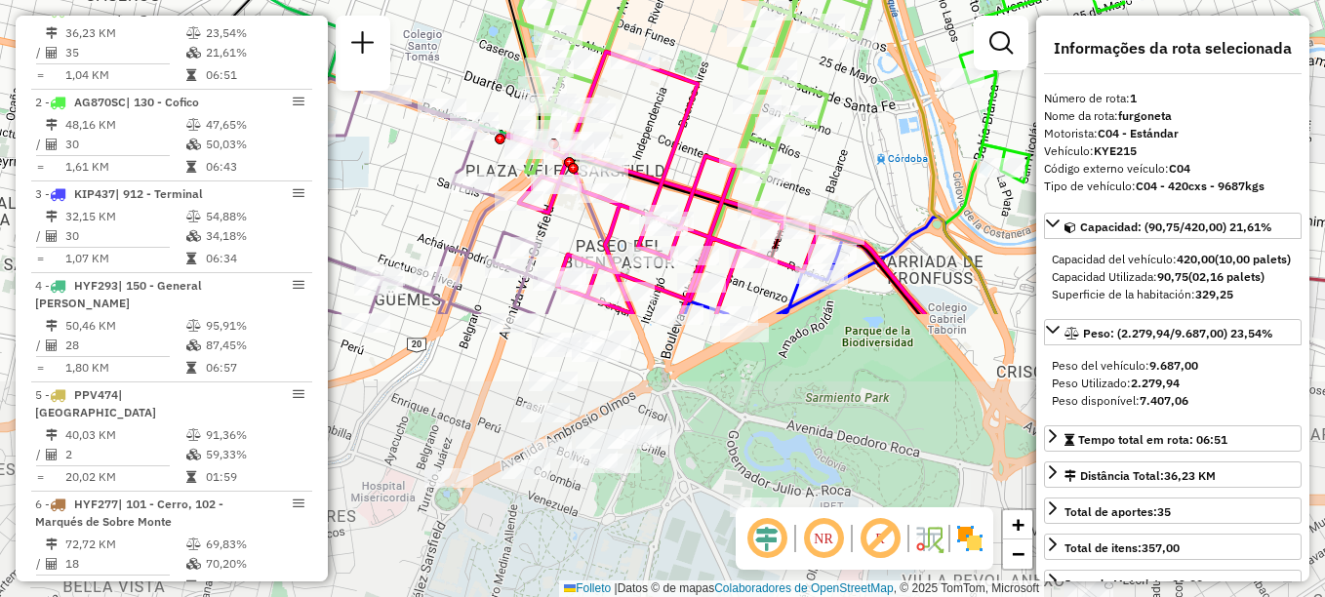
drag, startPoint x: 642, startPoint y: 245, endPoint x: 722, endPoint y: 44, distance: 216.3
click at [722, 44] on div "Rota 1 - Placa KYE215 0000466296 - Eugeni Julio Ezequiel Janela de atendimento …" at bounding box center [662, 298] width 1325 height 597
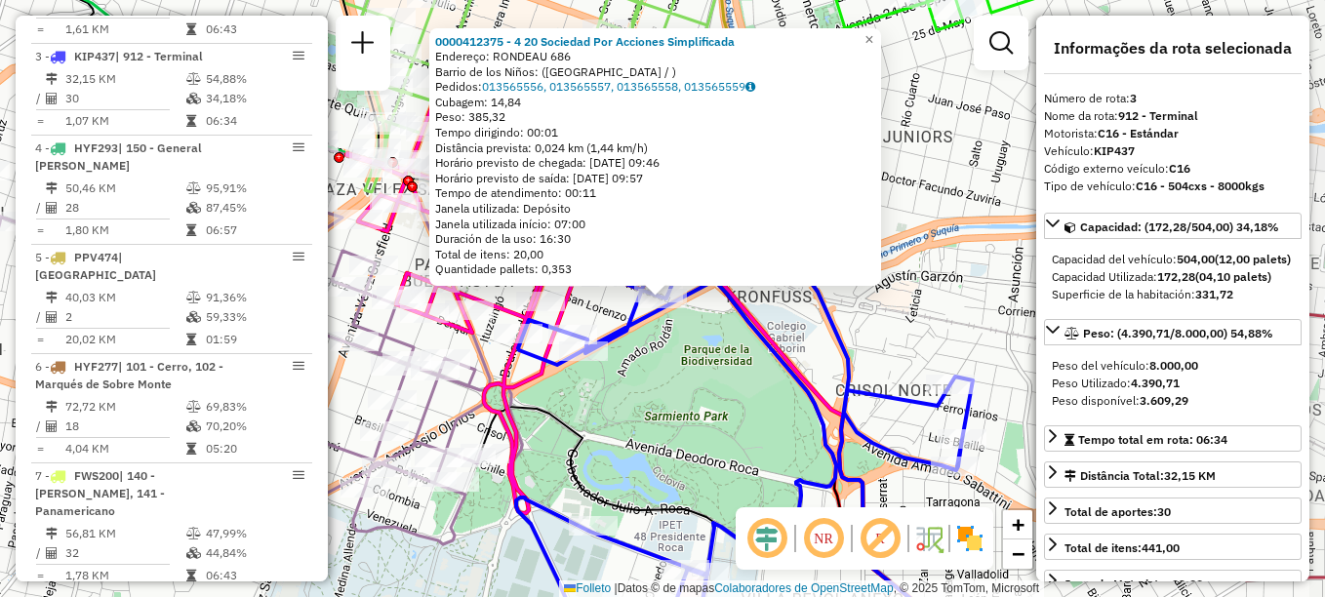
scroll to position [878, 0]
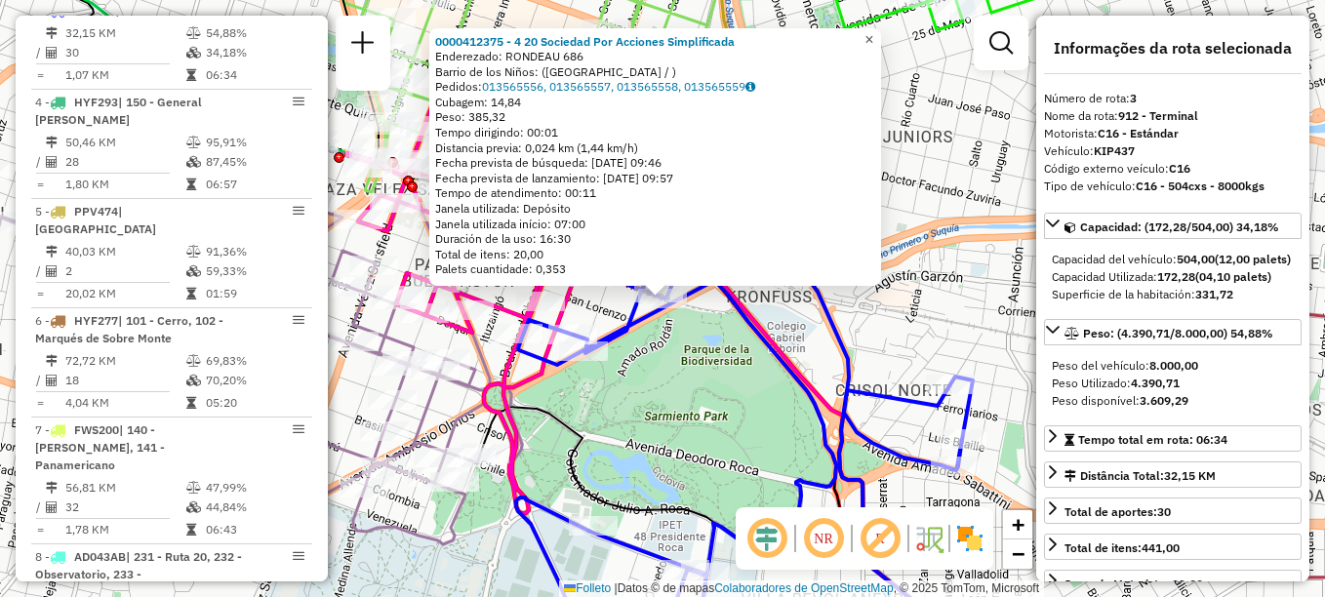
click at [873, 35] on span "×" at bounding box center [868, 39] width 9 height 17
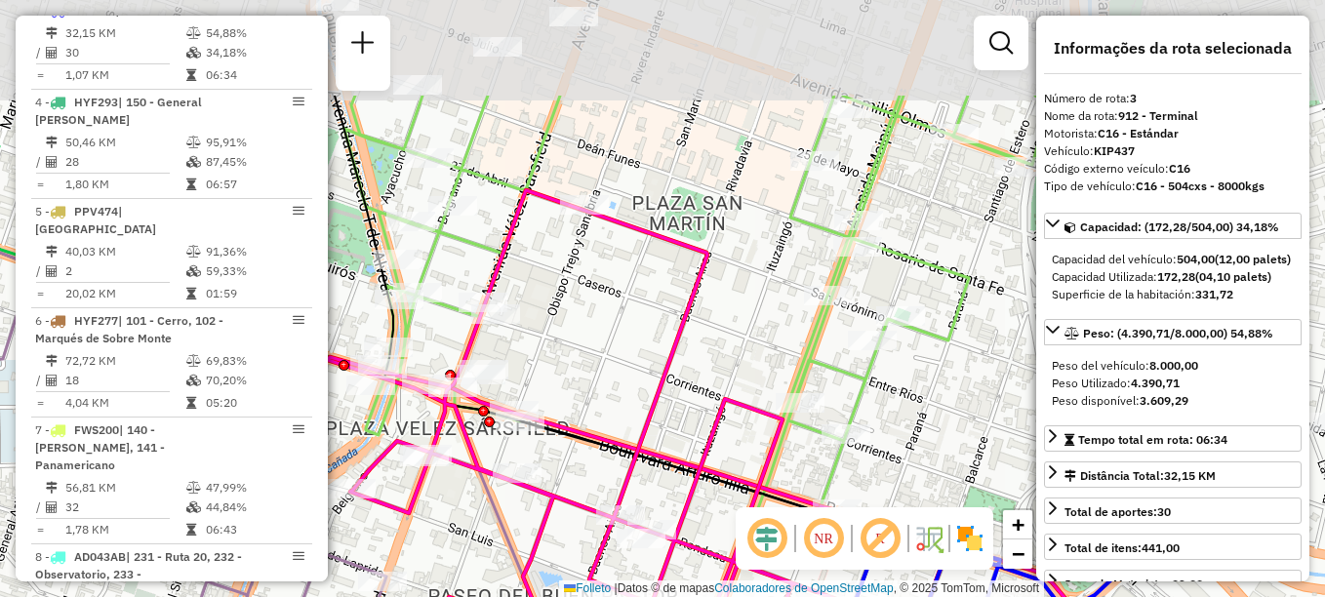
drag, startPoint x: 820, startPoint y: 287, endPoint x: 559, endPoint y: 444, distance: 304.2
click at [559, 444] on icon at bounding box center [762, 427] width 854 height 663
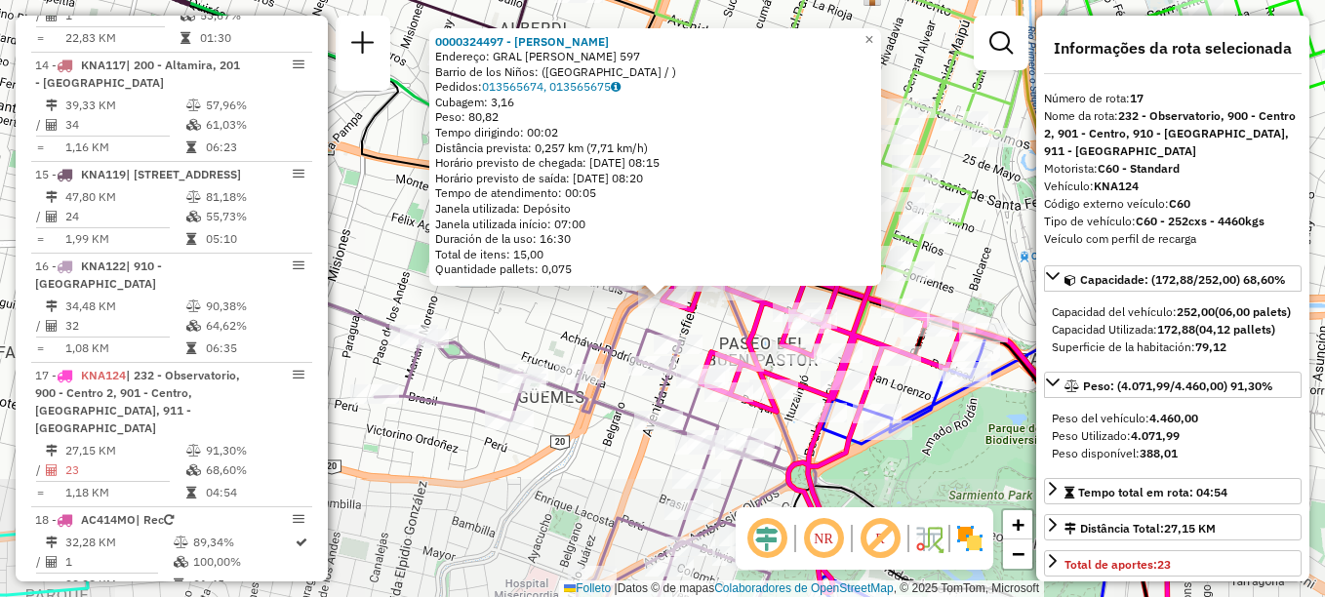
scroll to position [2133, 0]
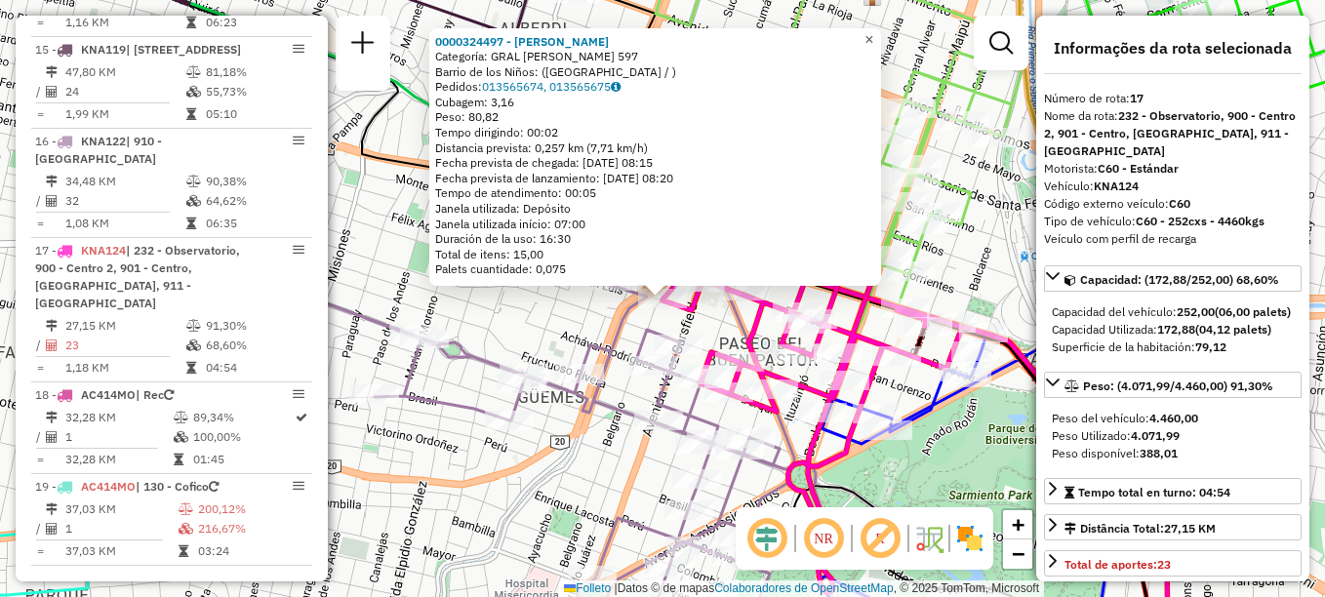
click at [873, 31] on span "×" at bounding box center [868, 39] width 9 height 17
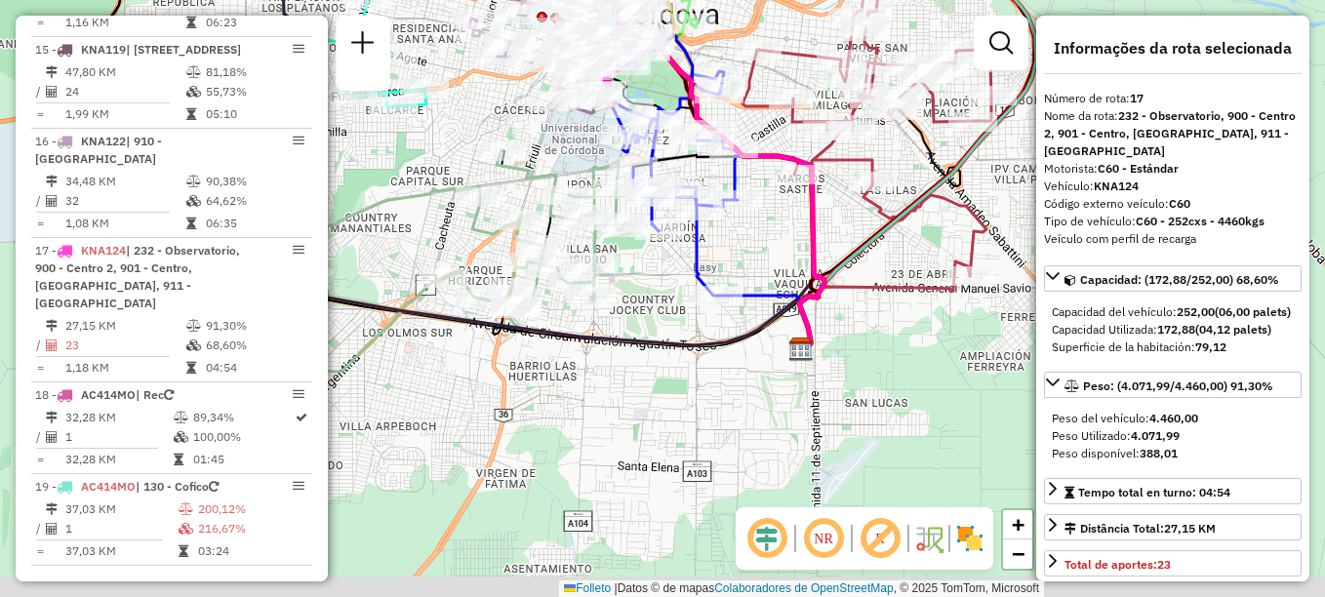
drag, startPoint x: 834, startPoint y: 428, endPoint x: 443, endPoint y: 74, distance: 527.8
click at [443, 74] on div "Janela de atendimento Grade de atendimento Capacidade Transportadoras Veículos …" at bounding box center [662, 298] width 1325 height 597
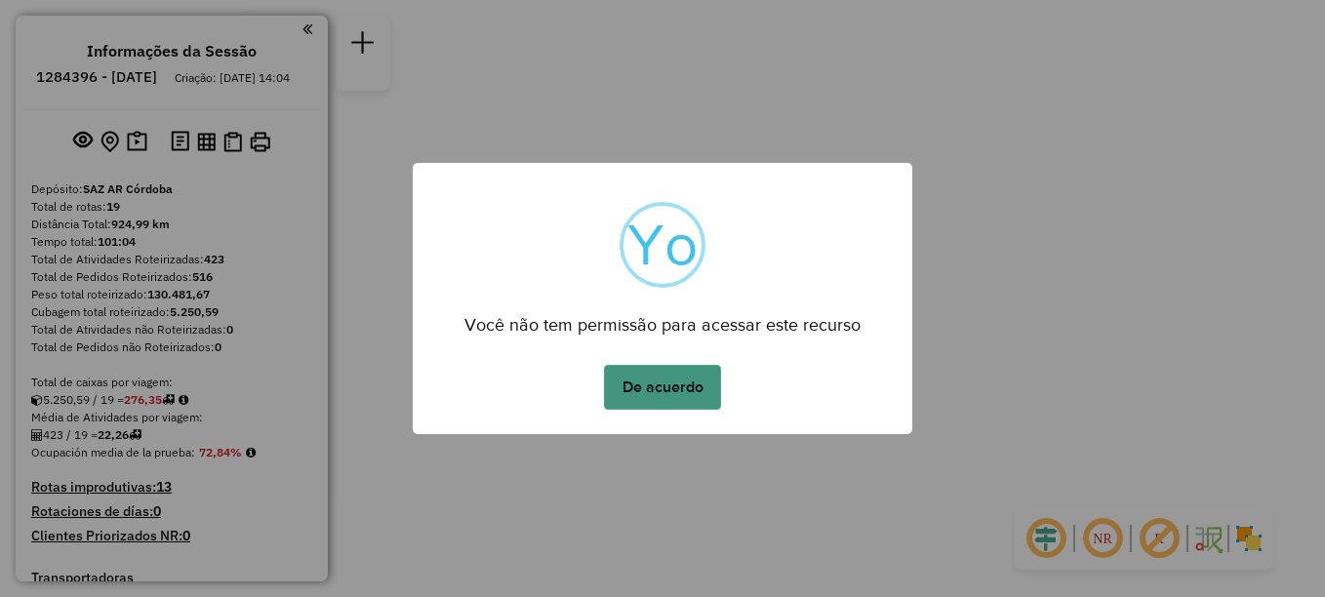
click at [674, 401] on button "De acuerdo" at bounding box center [662, 387] width 117 height 45
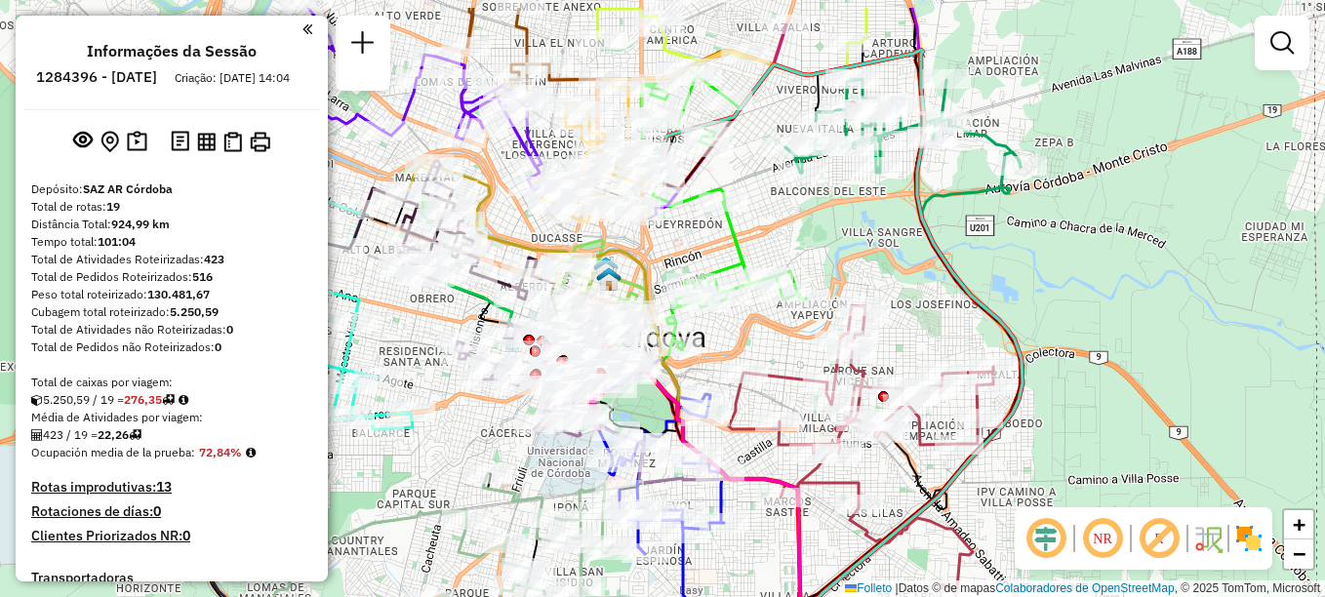
drag, startPoint x: 723, startPoint y: 382, endPoint x: 793, endPoint y: 393, distance: 71.2
click at [793, 393] on div "Janela de atendimento Grade de atendimento Capacidade Transportadoras Veículos …" at bounding box center [662, 298] width 1325 height 597
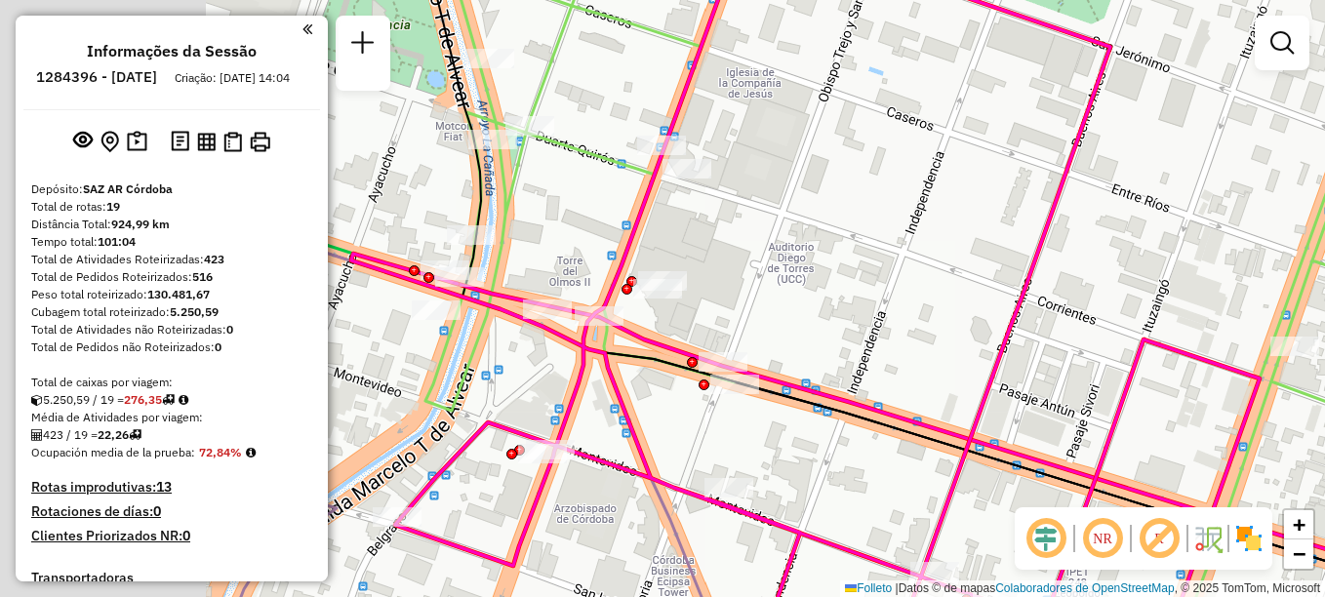
drag, startPoint x: 425, startPoint y: 329, endPoint x: 683, endPoint y: 333, distance: 257.6
click at [682, 333] on div "Rota 14 - Placa KNA117 0000415590 - Vazquez Silvana Lorena Janela de atendiment…" at bounding box center [662, 298] width 1325 height 597
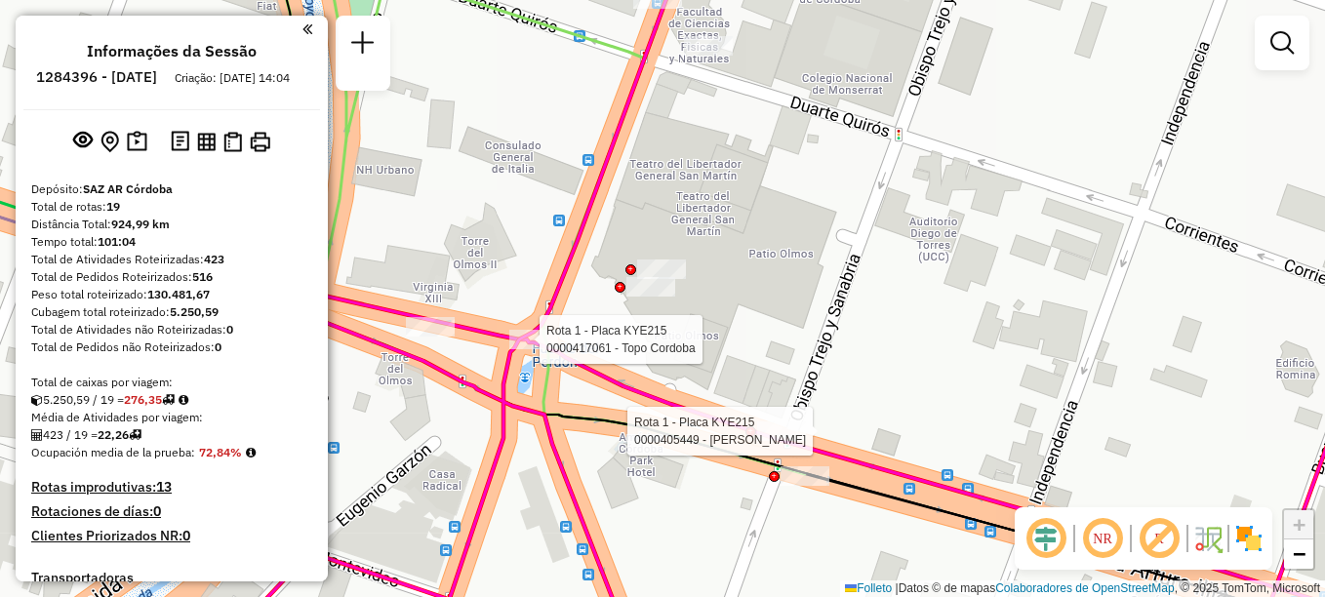
select select "**********"
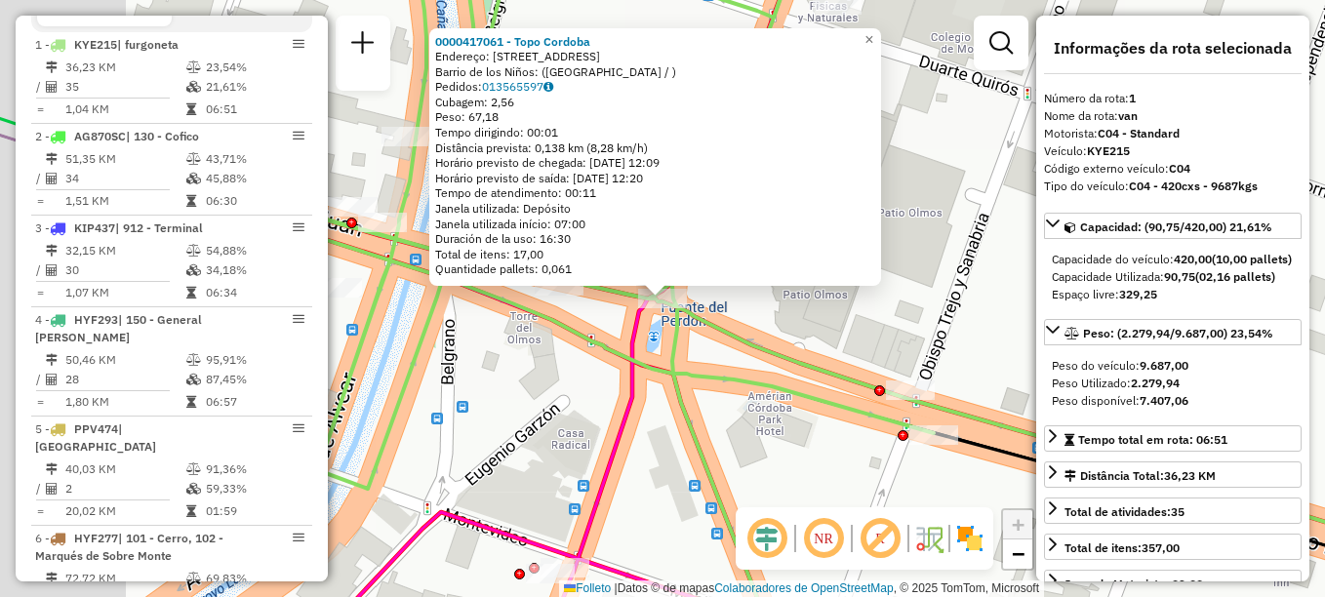
scroll to position [695, 0]
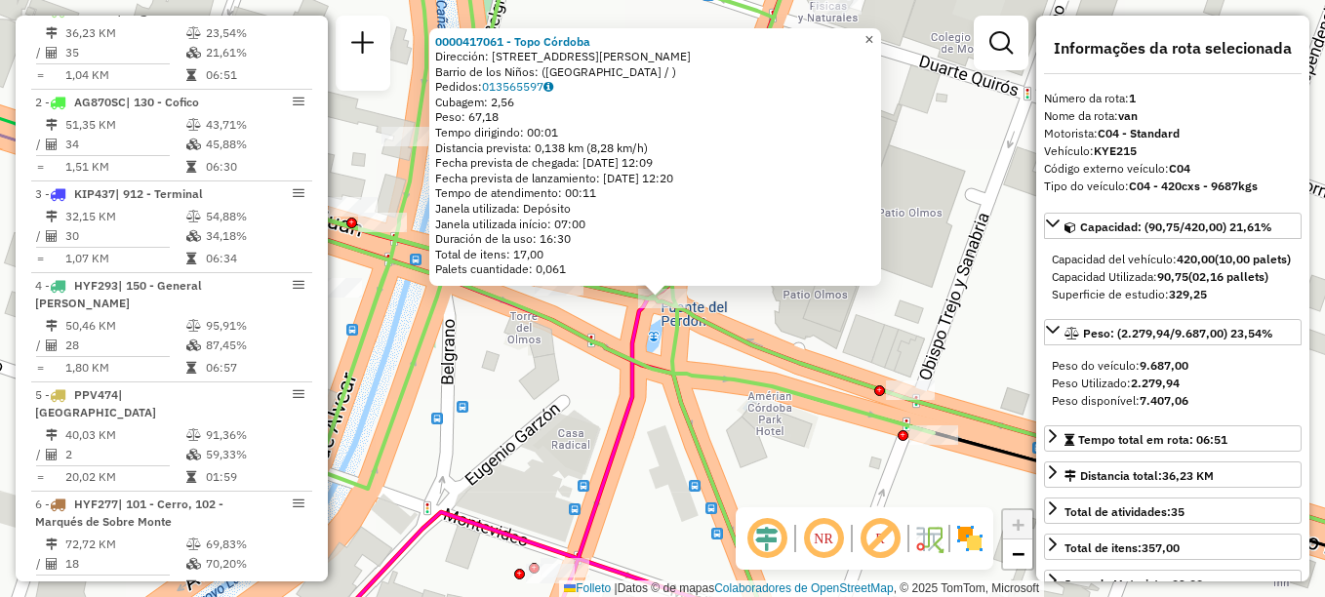
click at [873, 34] on span "×" at bounding box center [868, 39] width 9 height 17
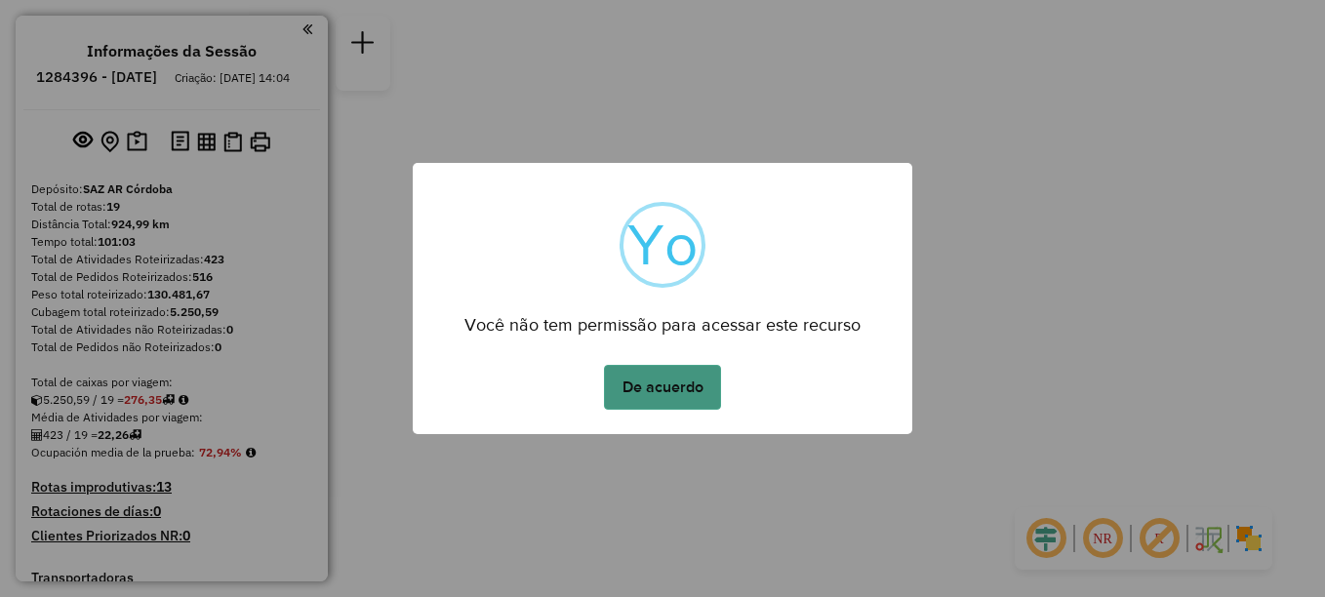
click at [652, 392] on button "De acuerdo" at bounding box center [662, 387] width 117 height 45
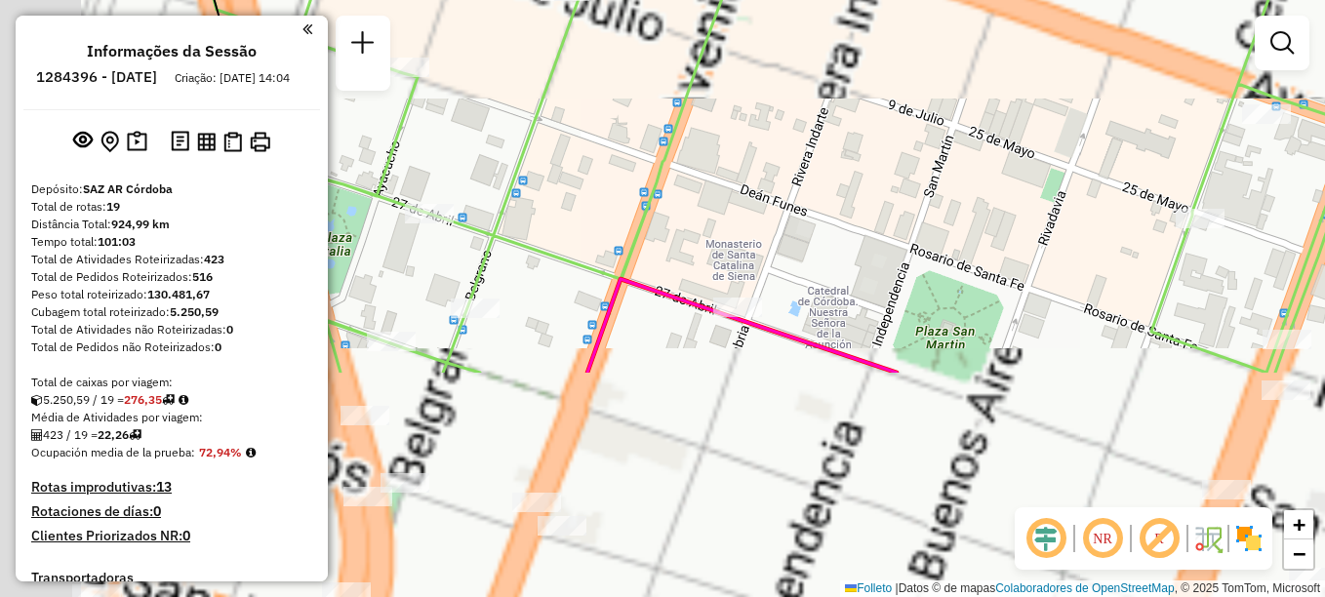
drag, startPoint x: 600, startPoint y: 310, endPoint x: 754, endPoint y: -70, distance: 410.6
click at [754, 0] on html "Aguarde... Pop-up bloqueado! Seu navegador bloqueou automáticamente a abertura …" at bounding box center [662, 298] width 1325 height 597
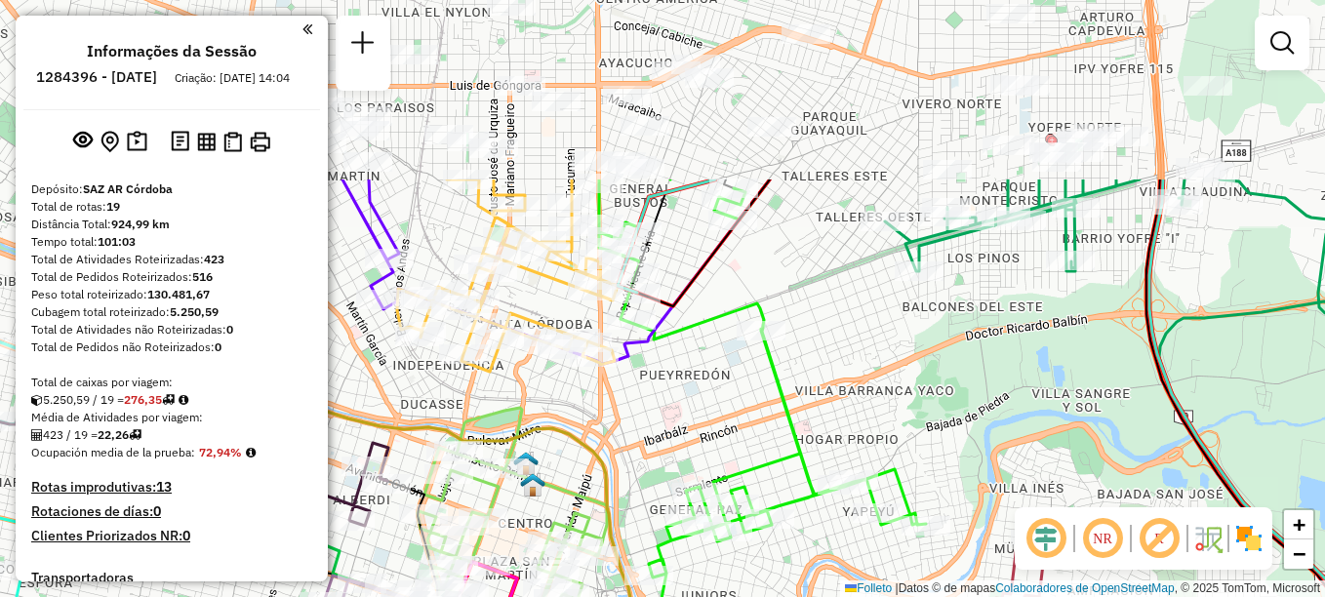
drag, startPoint x: 886, startPoint y: 181, endPoint x: 765, endPoint y: 421, distance: 267.9
click at [765, 421] on div "Janela de atendimento Grade de atendimento Capacidade Transportadoras Veículos …" at bounding box center [662, 298] width 1325 height 597
